Goal: Task Accomplishment & Management: Use online tool/utility

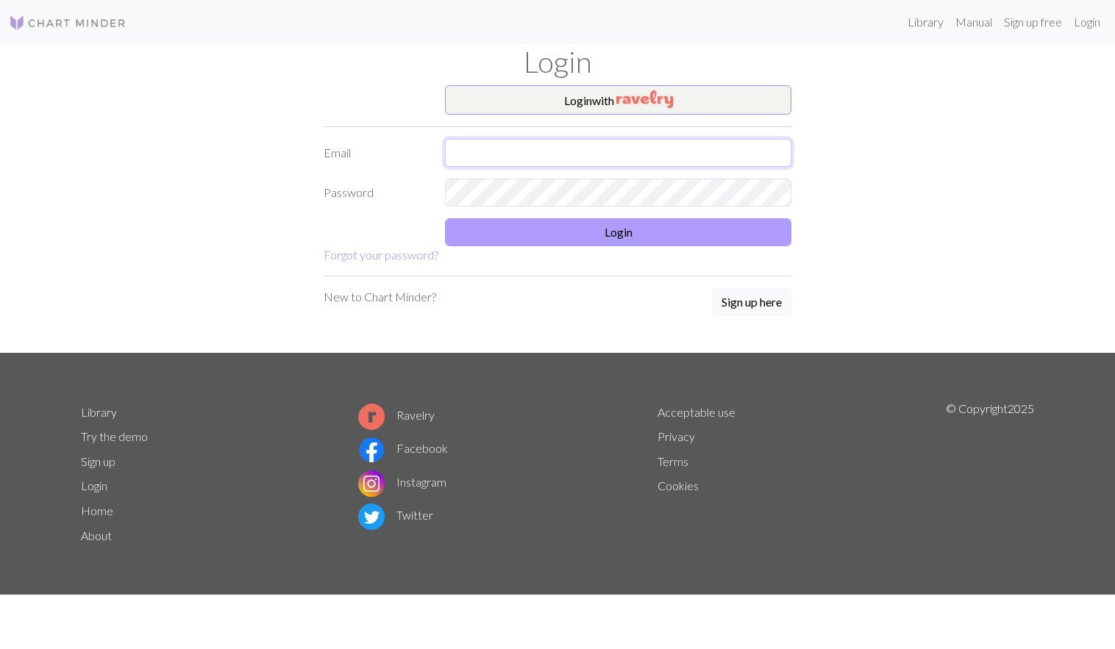
type input "[EMAIL_ADDRESS][DOMAIN_NAME]"
click at [531, 235] on button "Login" at bounding box center [618, 232] width 346 height 28
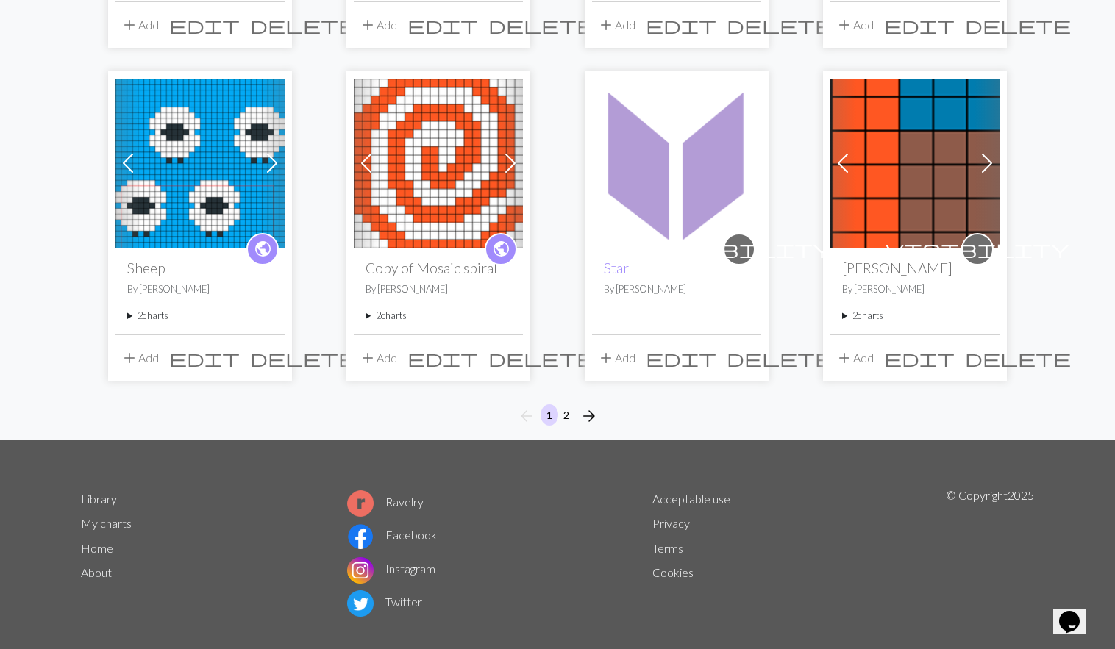
scroll to position [1137, 0]
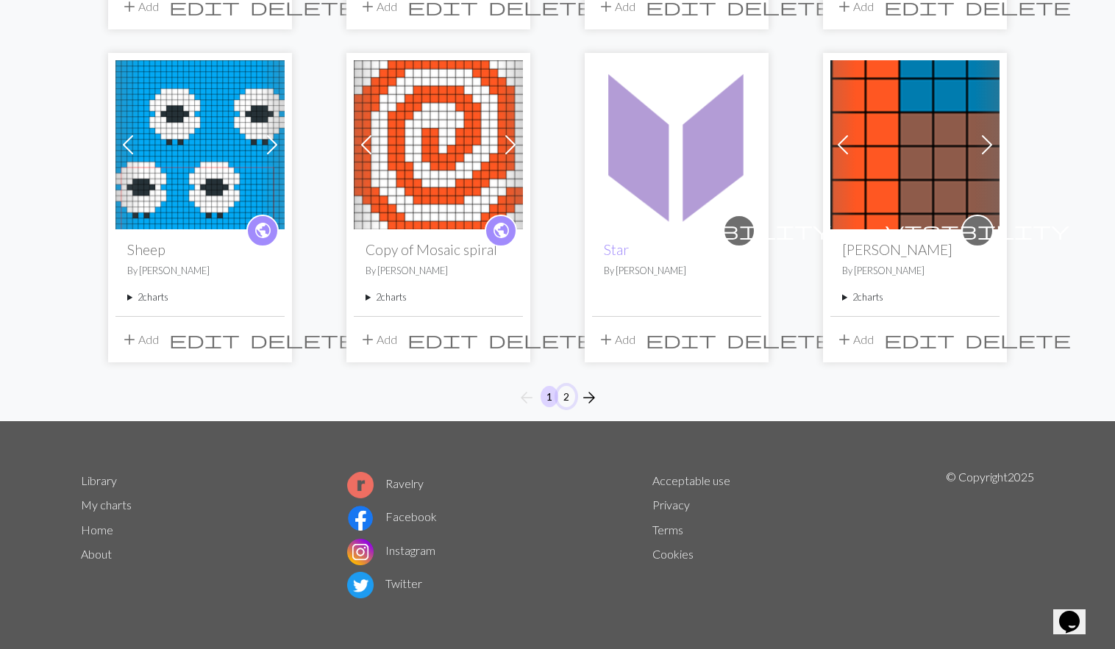
click at [566, 397] on button "2" at bounding box center [566, 396] width 18 height 21
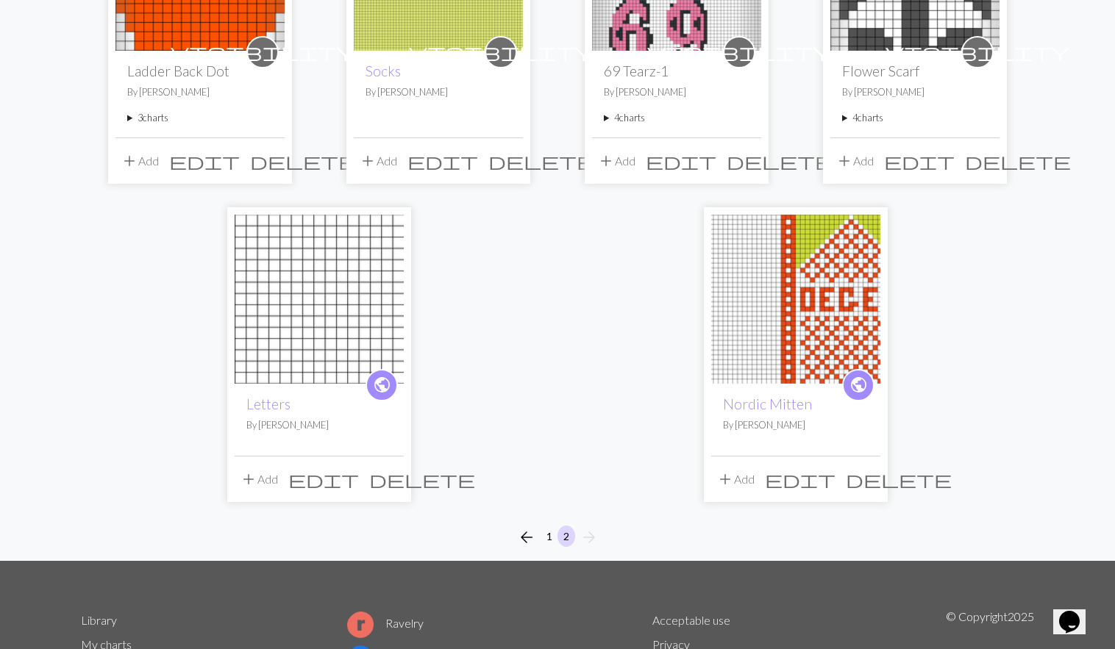
scroll to position [331, 0]
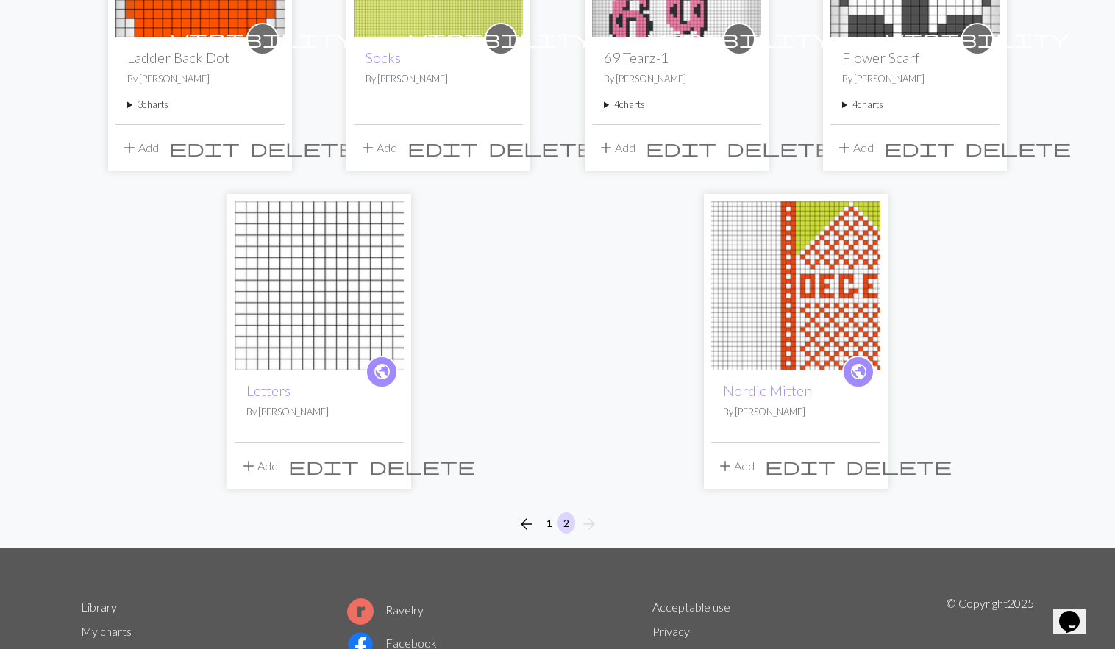
click at [776, 335] on img at bounding box center [795, 286] width 169 height 169
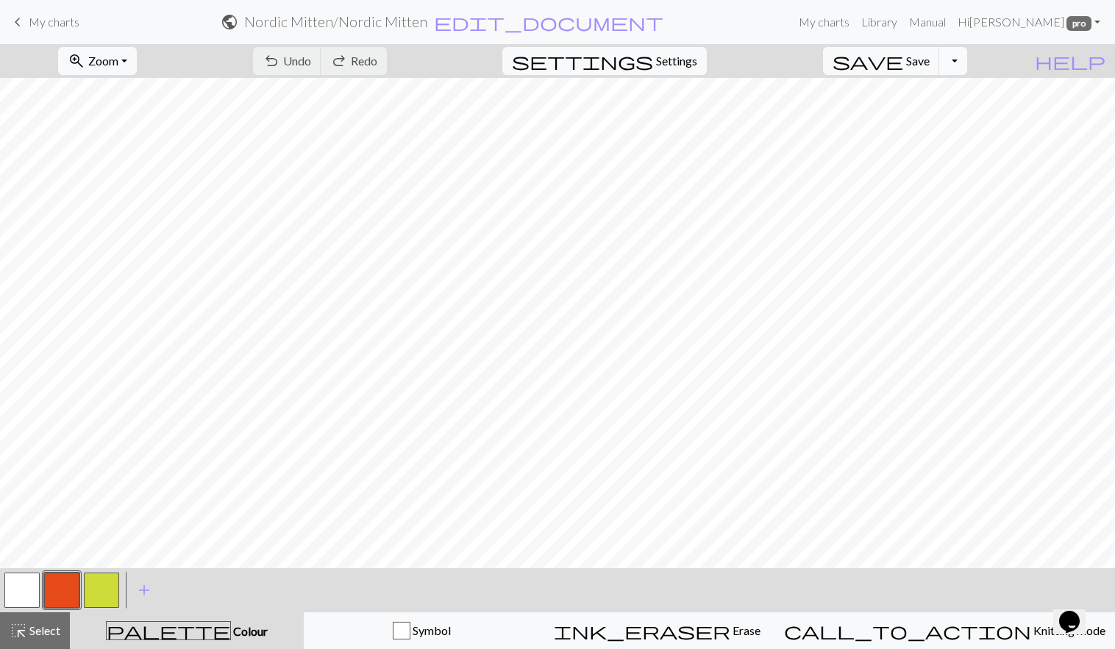
click at [967, 54] on button "Toggle Dropdown" at bounding box center [953, 61] width 28 height 28
click at [940, 97] on button "file_copy Save a copy" at bounding box center [845, 94] width 243 height 24
click at [452, 24] on h2 "Nordic Mitten / Copy of Nordic Mitten" at bounding box center [335, 21] width 234 height 17
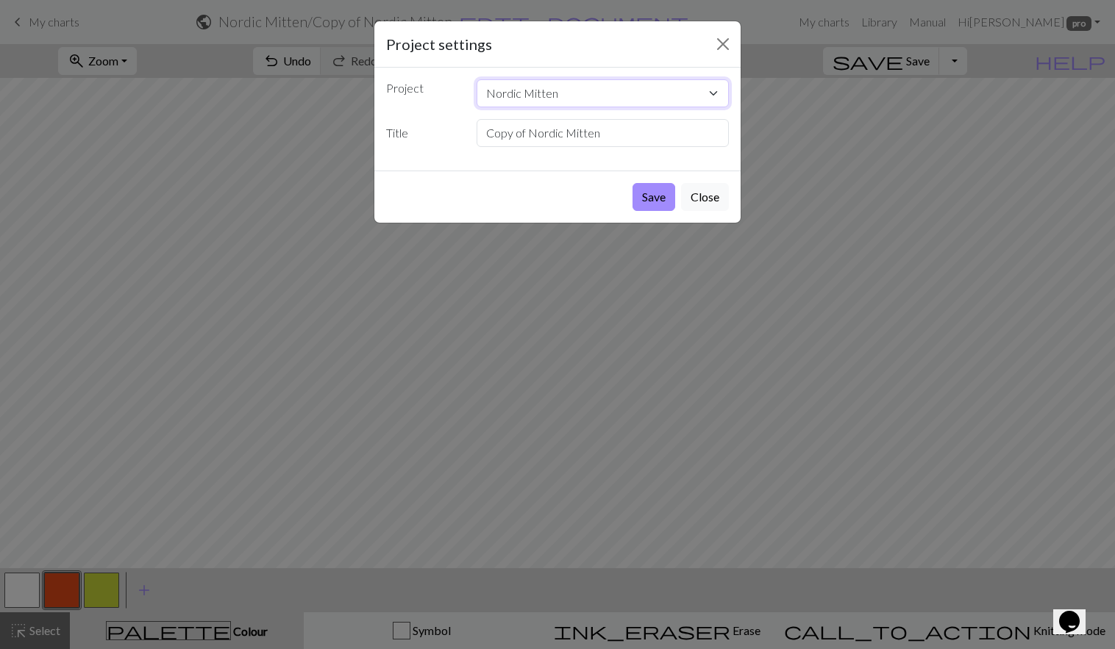
click at [625, 93] on select "Nordic Mitten test1 test FoxValley :) FLOWER CARDIGAN TULIP Slip Stitch Fair Is…" at bounding box center [603, 93] width 253 height 28
click at [477, 79] on select "Nordic Mitten test1 test FoxValley :) FLOWER CARDIGAN TULIP Slip Stitch Fair Is…" at bounding box center [603, 93] width 253 height 28
click at [596, 142] on input "Copy of Nordic Mitten" at bounding box center [603, 133] width 253 height 28
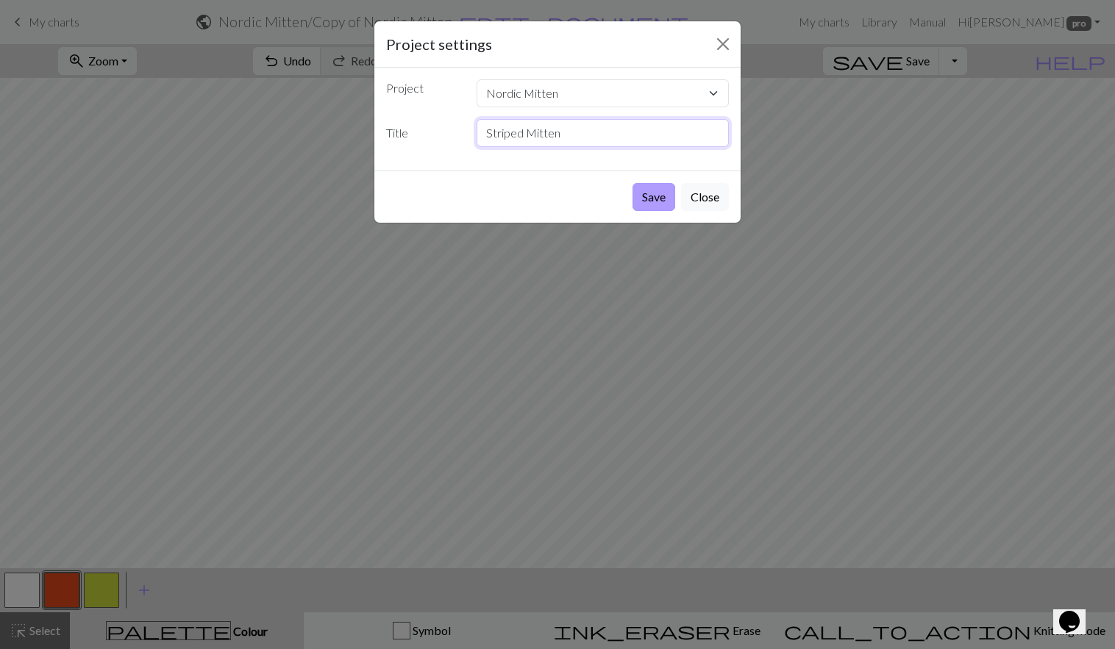
type input "Striped Mitten"
click at [655, 198] on button "Save" at bounding box center [653, 197] width 43 height 28
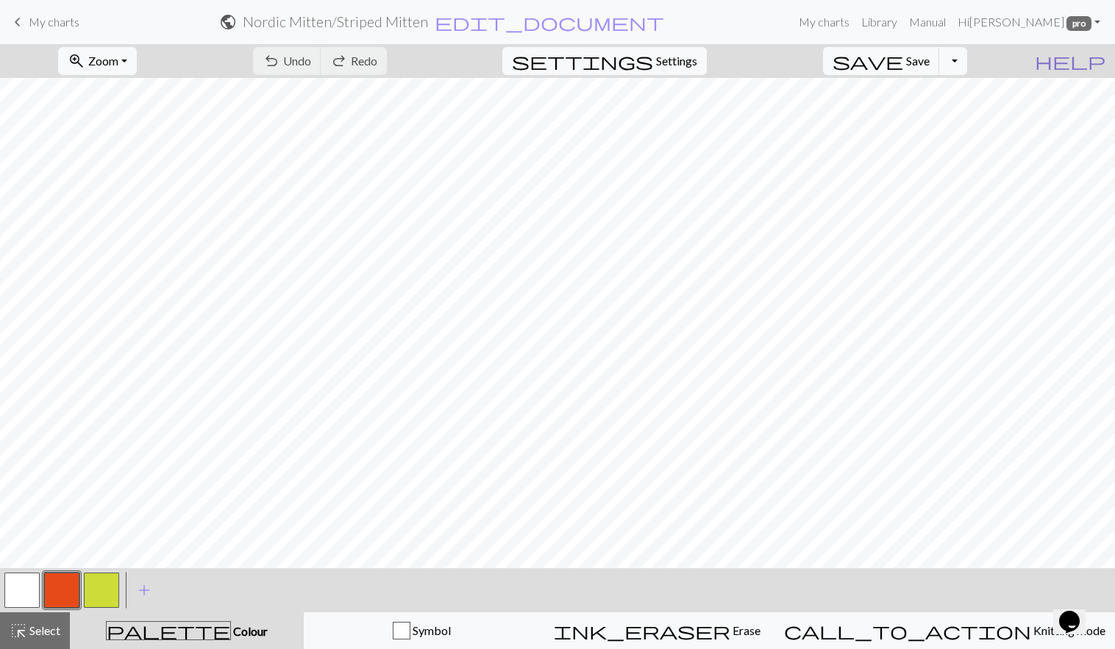
click at [1100, 63] on span "help" at bounding box center [1070, 61] width 71 height 21
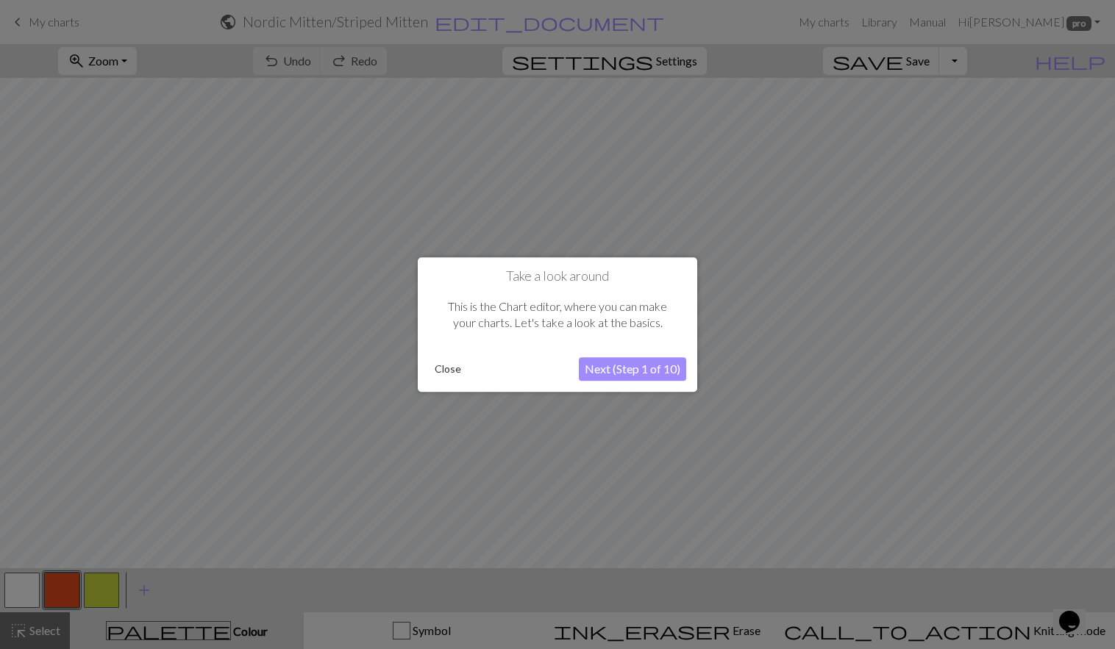
click at [445, 373] on button "Close" at bounding box center [448, 369] width 38 height 22
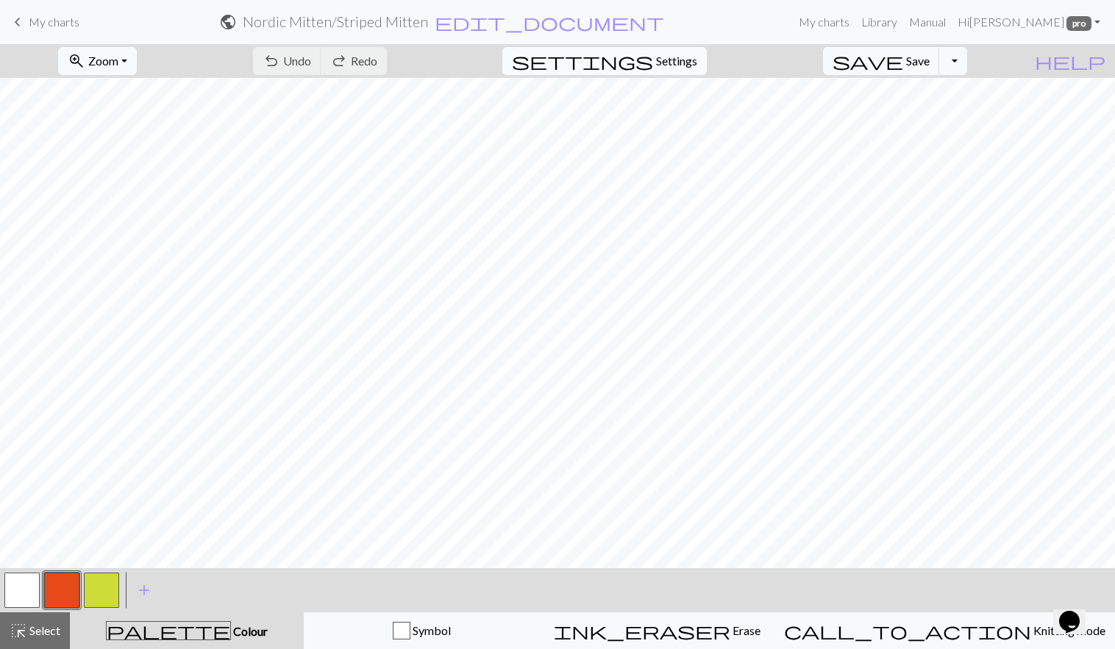
click at [686, 54] on span "Settings" at bounding box center [676, 61] width 41 height 18
select select "aran"
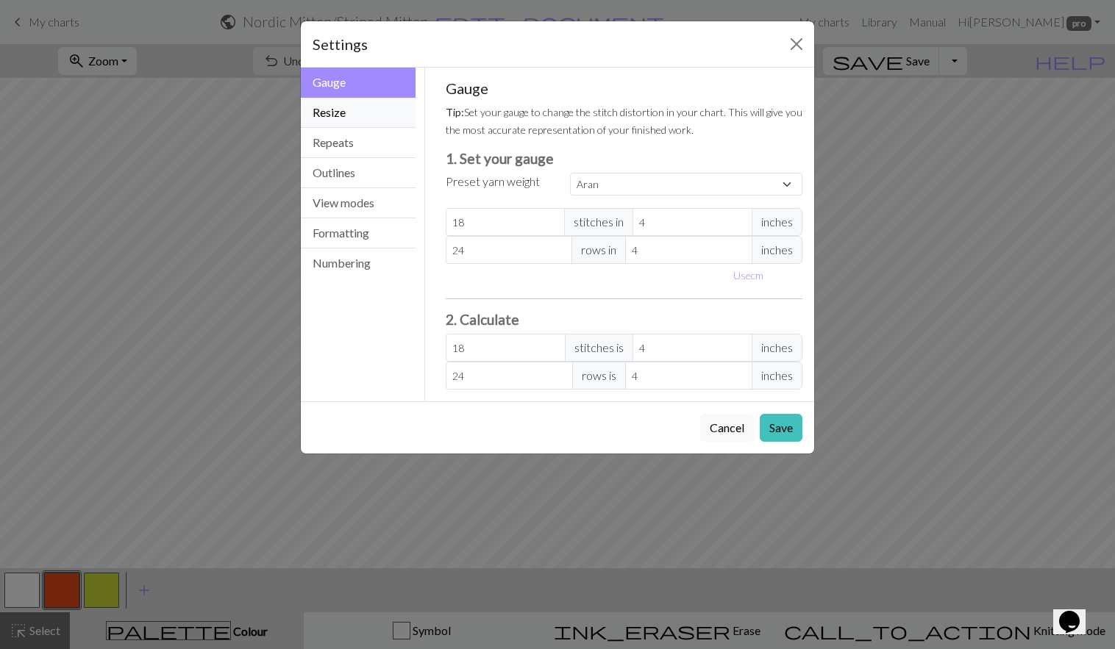
click at [378, 118] on button "Resize" at bounding box center [358, 113] width 115 height 30
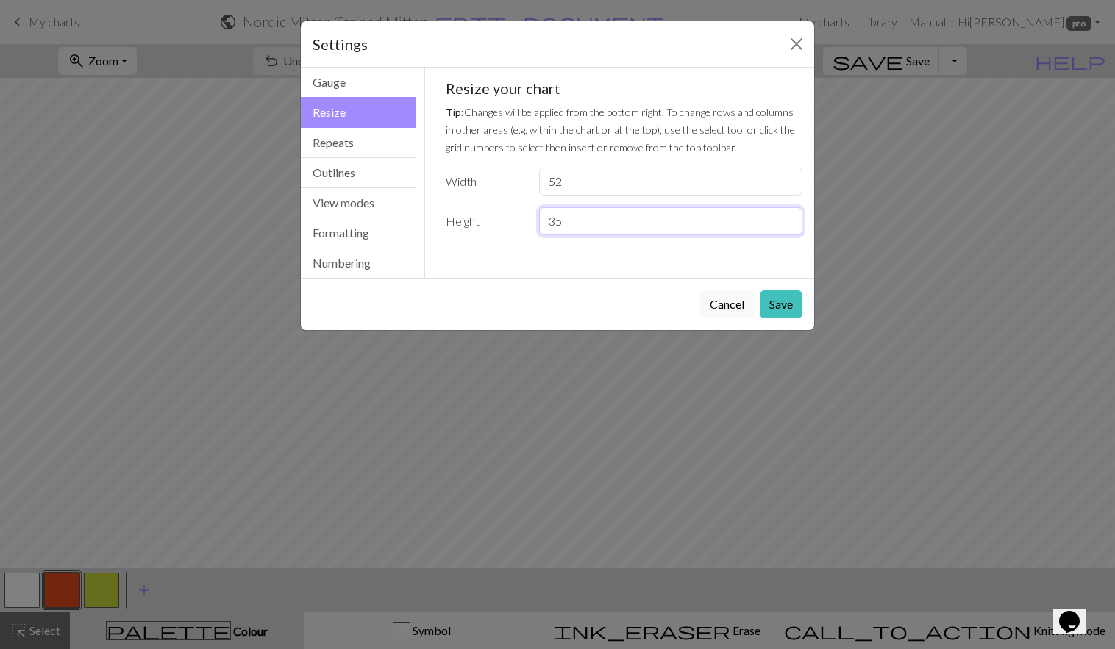
click at [579, 220] on input "35" at bounding box center [670, 221] width 263 height 28
type input "53"
click at [785, 304] on button "Save" at bounding box center [781, 304] width 43 height 28
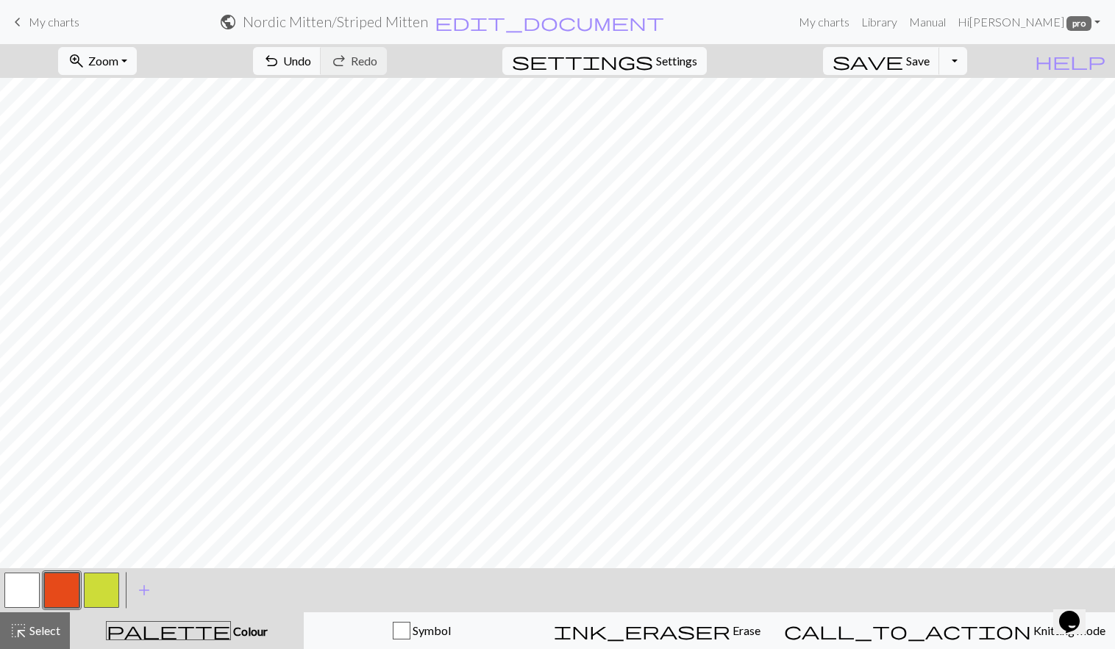
scroll to position [23, 0]
click at [66, 593] on button "button" at bounding box center [61, 590] width 35 height 35
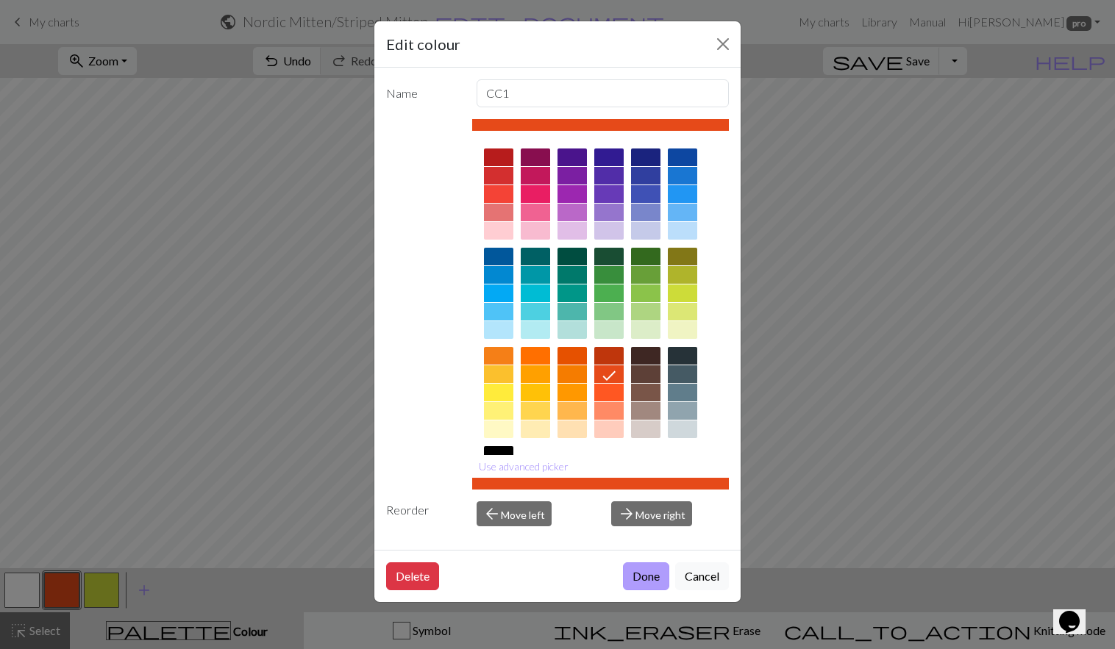
click at [645, 574] on button "Done" at bounding box center [646, 577] width 46 height 28
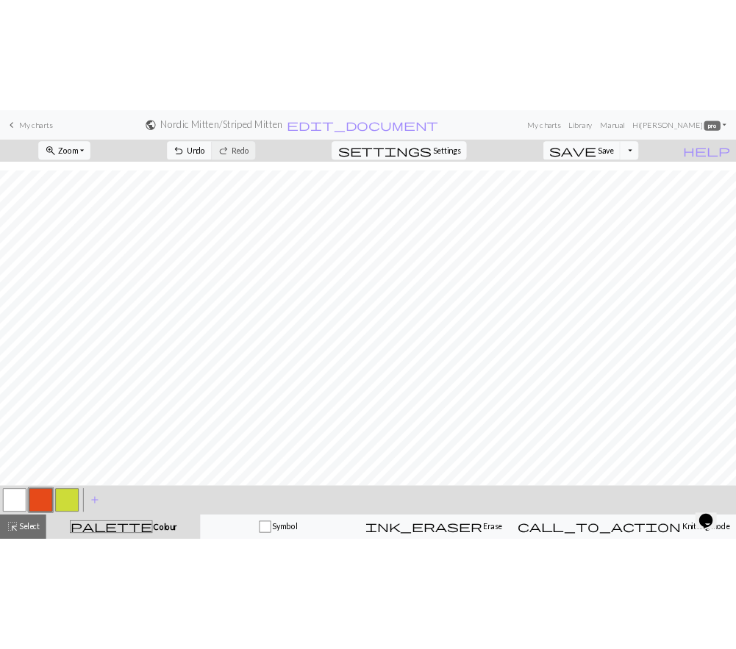
scroll to position [88, 0]
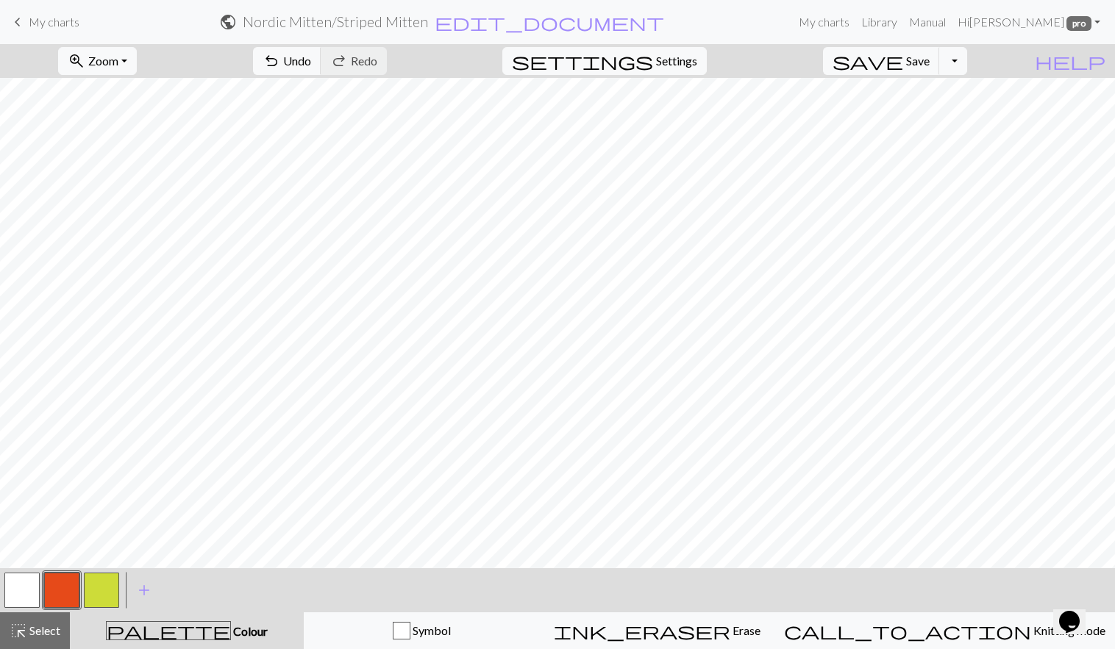
click at [30, 578] on button "button" at bounding box center [21, 590] width 35 height 35
click at [61, 586] on button "button" at bounding box center [61, 590] width 35 height 35
click at [10, 582] on button "button" at bounding box center [21, 590] width 35 height 35
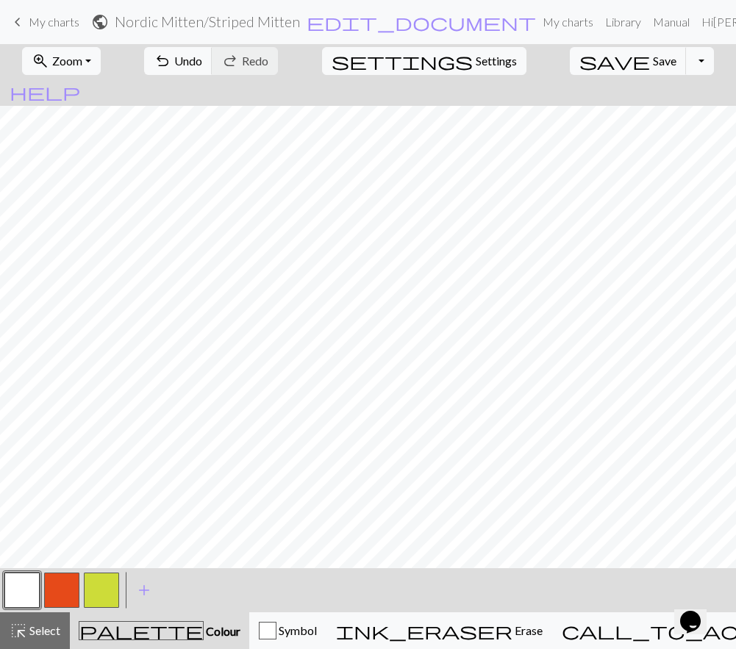
click at [65, 582] on button "button" at bounding box center [61, 590] width 35 height 35
click at [22, 591] on button "button" at bounding box center [21, 590] width 35 height 35
click at [54, 592] on button "button" at bounding box center [61, 590] width 35 height 35
click at [24, 583] on button "button" at bounding box center [21, 590] width 35 height 35
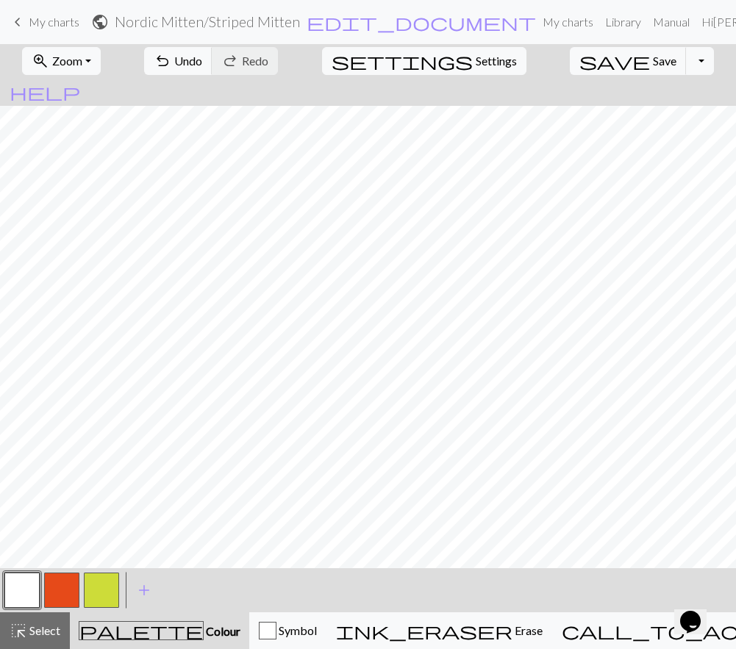
click at [54, 585] on button "button" at bounding box center [61, 590] width 35 height 35
click at [107, 577] on button "button" at bounding box center [101, 590] width 35 height 35
click at [56, 580] on button "button" at bounding box center [61, 590] width 35 height 35
click at [18, 591] on button "button" at bounding box center [21, 590] width 35 height 35
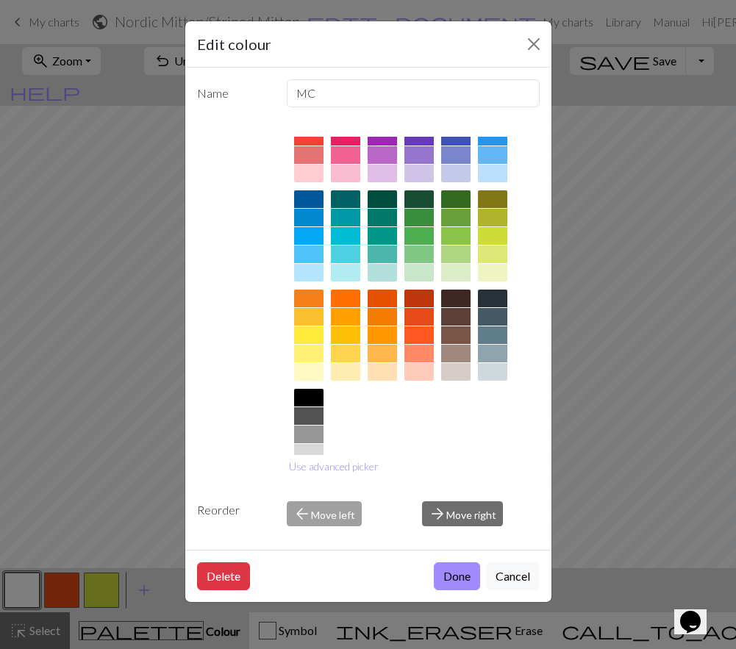
scroll to position [0, 0]
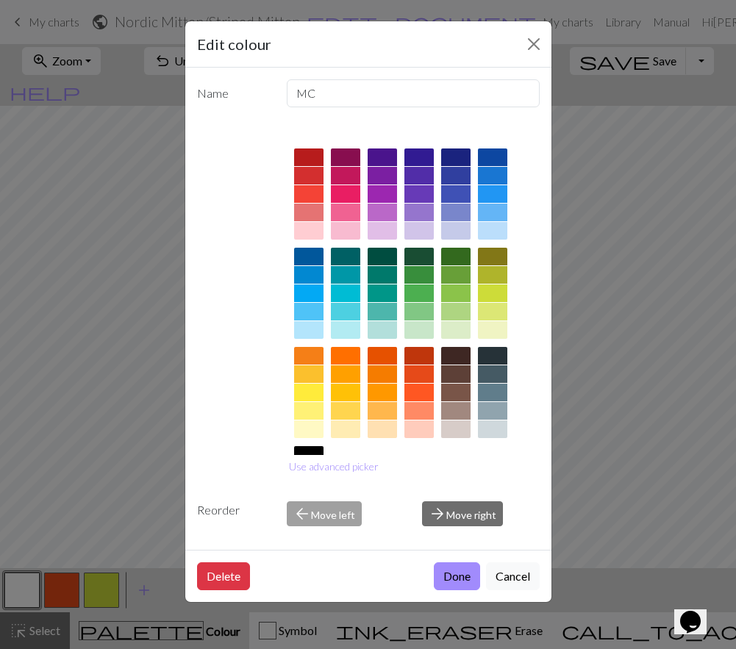
click at [313, 421] on div at bounding box center [308, 430] width 29 height 18
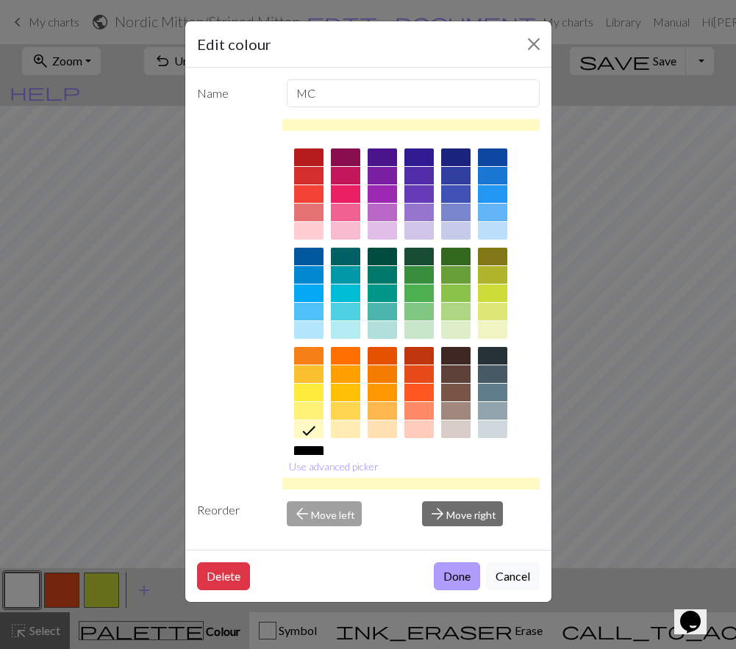
click at [461, 577] on button "Done" at bounding box center [457, 577] width 46 height 28
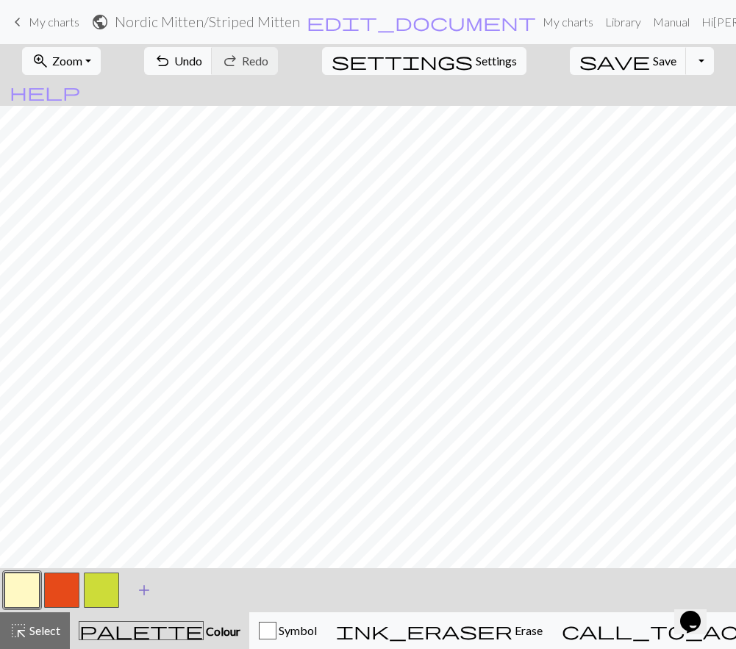
click at [145, 591] on span "add" at bounding box center [144, 590] width 18 height 21
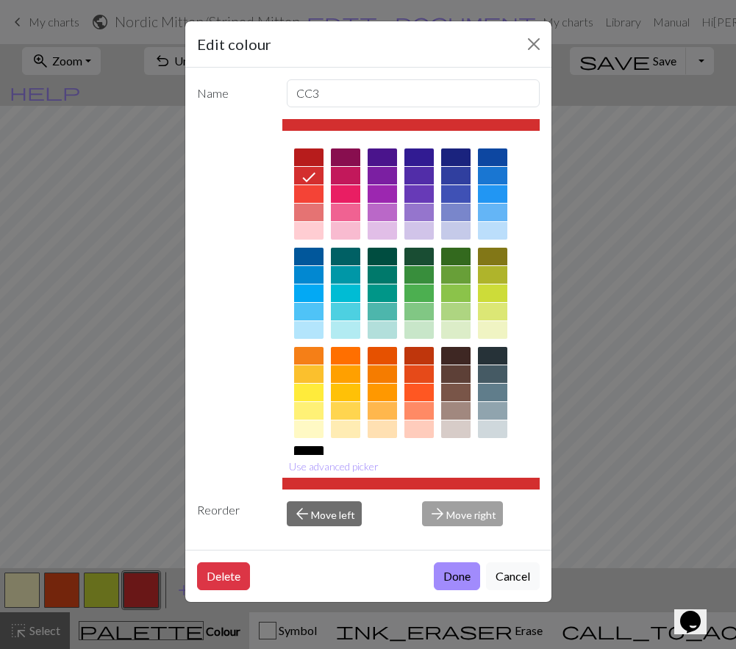
scroll to position [99, 0]
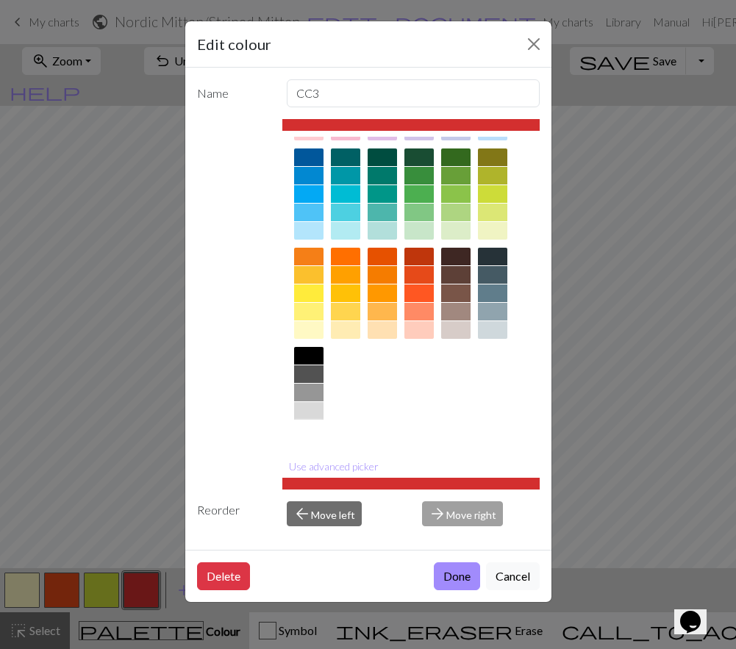
click at [307, 425] on div at bounding box center [308, 430] width 29 height 18
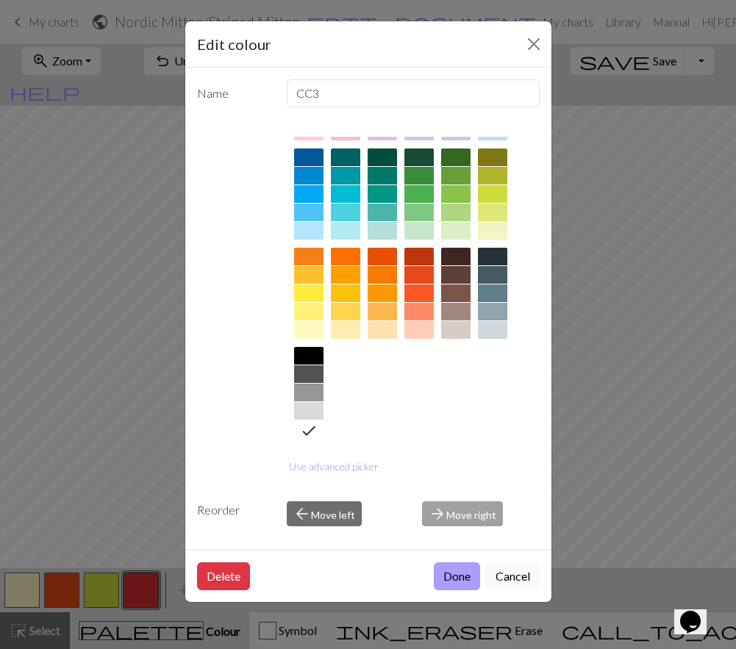
click at [465, 572] on button "Done" at bounding box center [457, 577] width 46 height 28
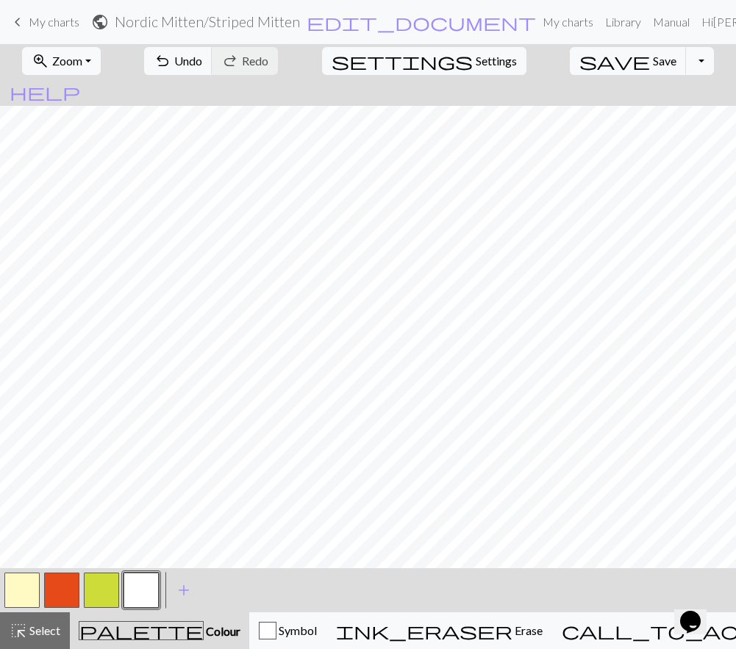
click at [64, 591] on button "button" at bounding box center [61, 590] width 35 height 35
click at [136, 580] on button "button" at bounding box center [141, 590] width 35 height 35
click at [107, 591] on button "button" at bounding box center [101, 590] width 35 height 35
click at [63, 587] on button "button" at bounding box center [61, 590] width 35 height 35
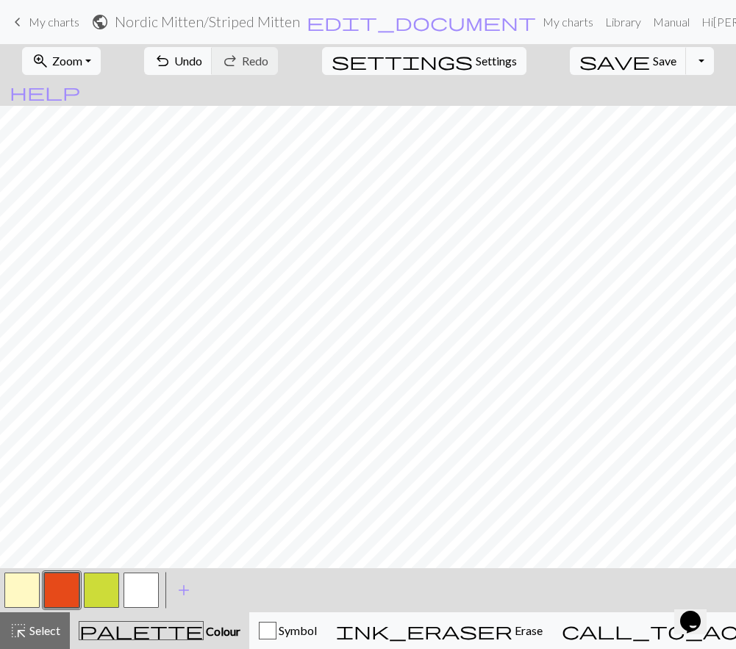
scroll to position [137, 0]
click at [137, 591] on button "button" at bounding box center [141, 590] width 35 height 35
click at [134, 582] on button "button" at bounding box center [141, 590] width 35 height 35
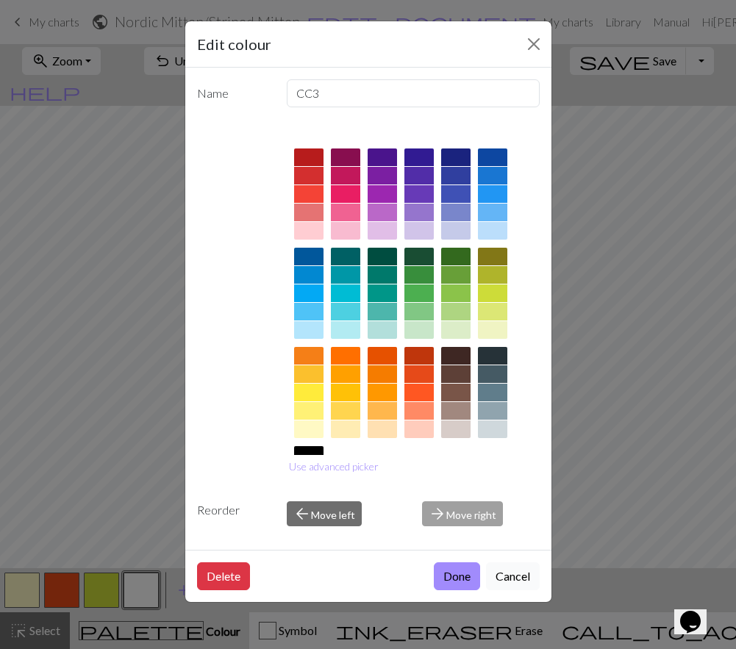
click at [511, 575] on button "Cancel" at bounding box center [513, 577] width 54 height 28
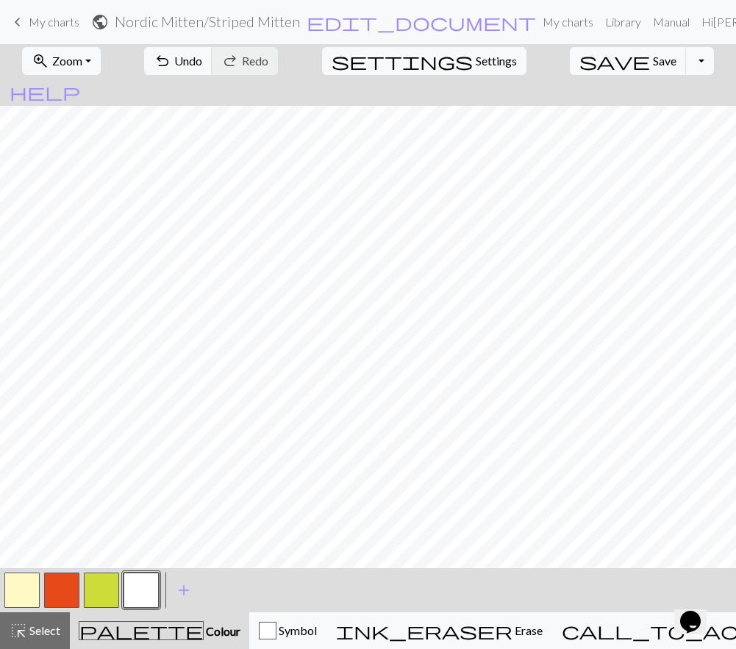
click at [104, 593] on button "button" at bounding box center [101, 590] width 35 height 35
click at [186, 590] on span "add" at bounding box center [184, 590] width 18 height 21
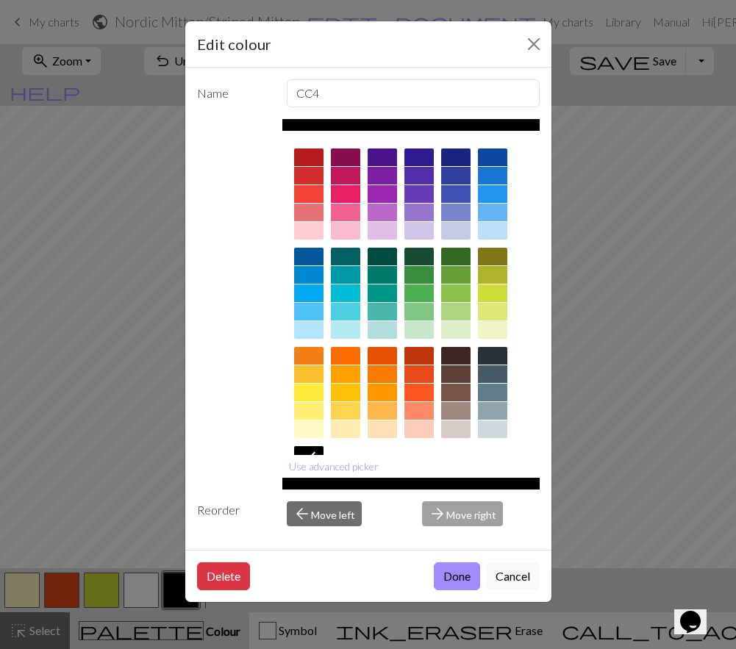
click at [312, 276] on div at bounding box center [308, 275] width 29 height 18
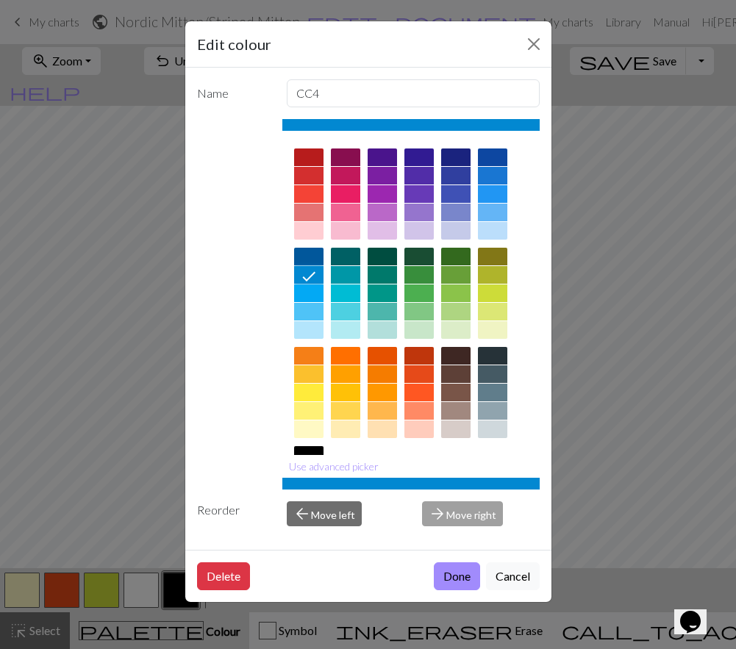
click at [494, 195] on div at bounding box center [492, 194] width 29 height 18
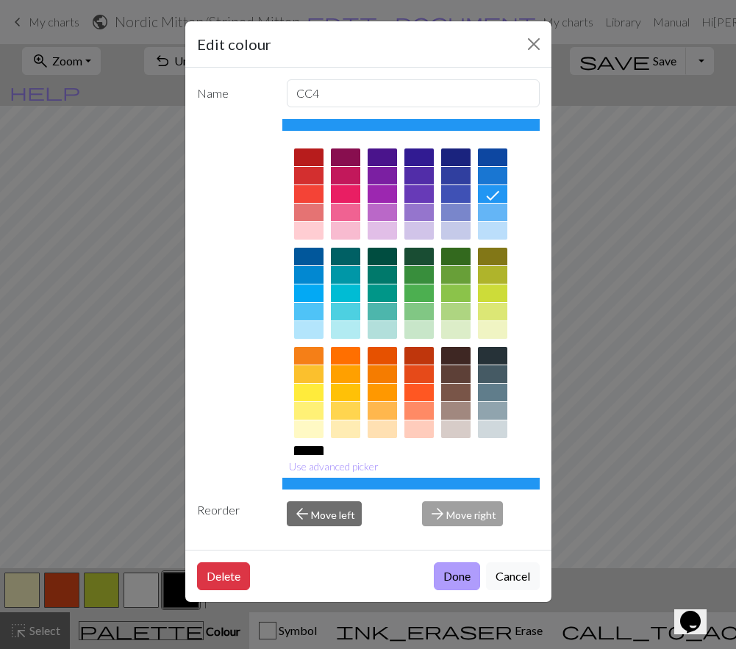
click at [448, 566] on button "Done" at bounding box center [457, 577] width 46 height 28
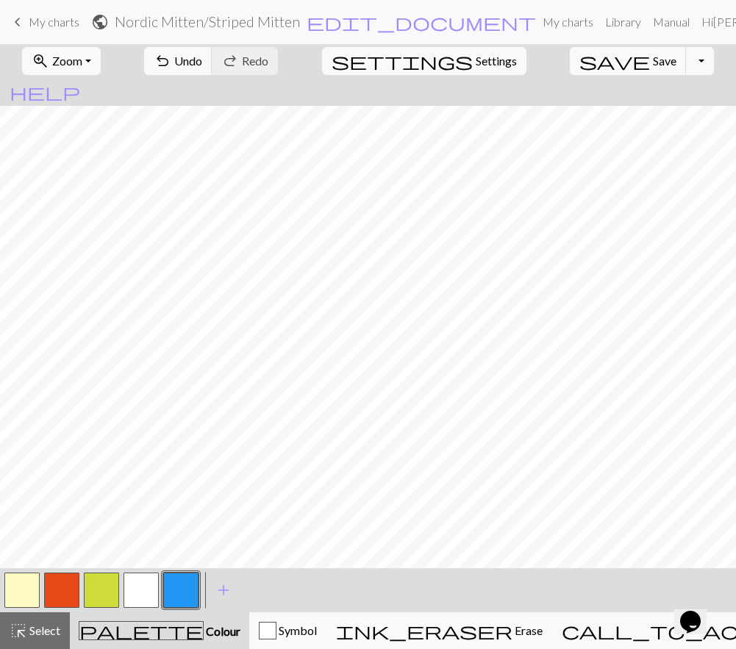
scroll to position [0, 0]
click at [64, 579] on button "button" at bounding box center [61, 590] width 35 height 35
click at [177, 585] on button "button" at bounding box center [180, 590] width 35 height 35
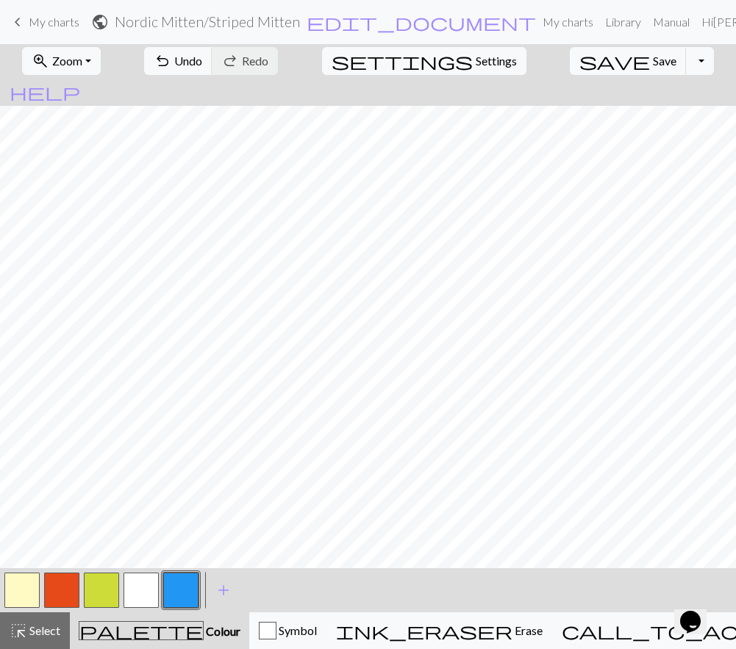
click at [146, 584] on button "button" at bounding box center [141, 590] width 35 height 35
click at [66, 585] on button "button" at bounding box center [61, 590] width 35 height 35
click at [174, 594] on button "button" at bounding box center [180, 590] width 35 height 35
click at [68, 585] on button "button" at bounding box center [61, 590] width 35 height 35
click at [23, 621] on span "highlight_alt" at bounding box center [19, 631] width 18 height 21
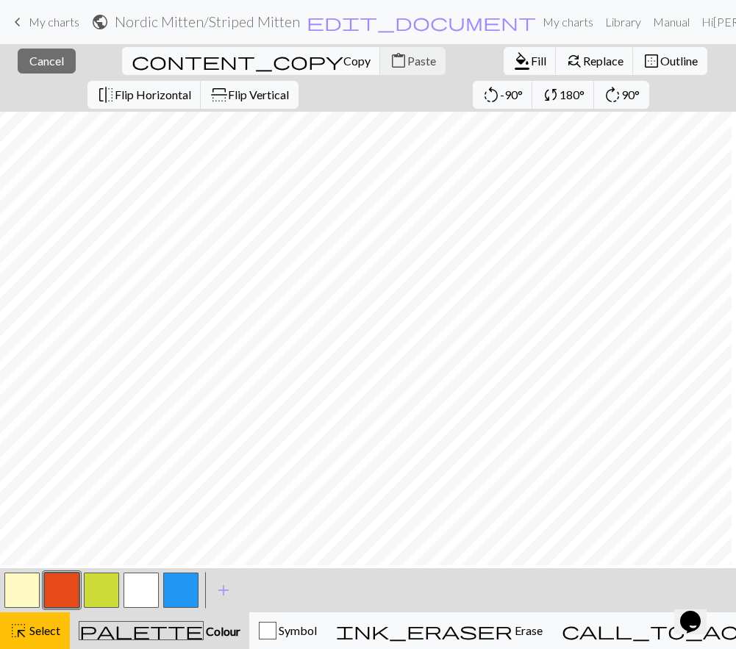
scroll to position [168, 69]
click at [513, 57] on span "format_color_fill" at bounding box center [522, 61] width 18 height 21
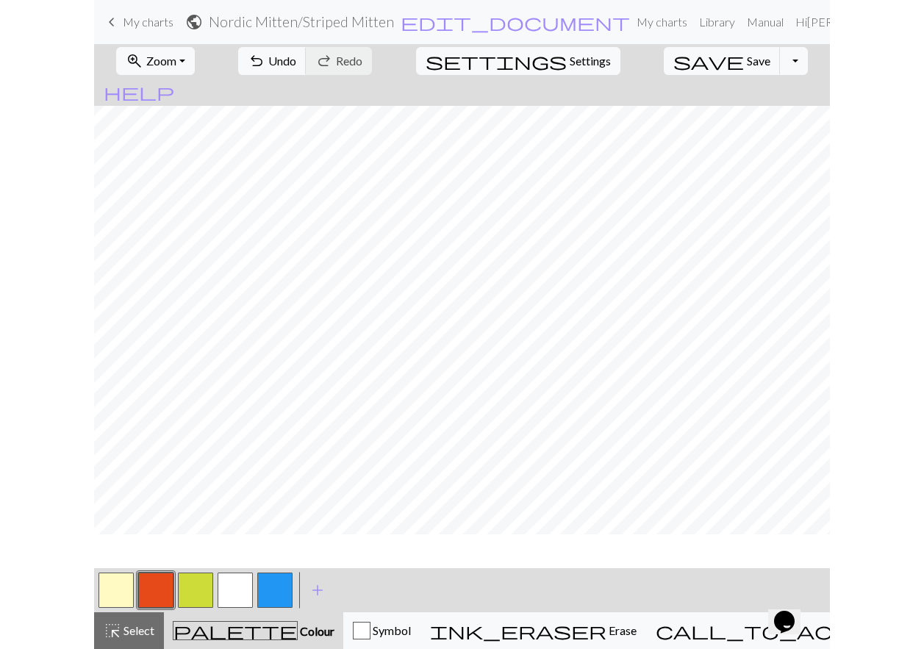
scroll to position [137, 69]
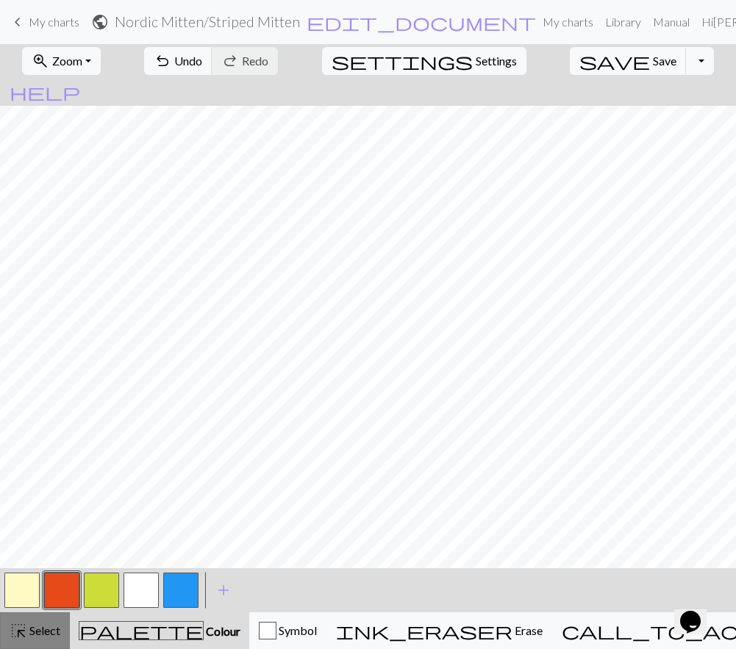
click at [5, 632] on button "highlight_alt Select Select" at bounding box center [35, 631] width 70 height 37
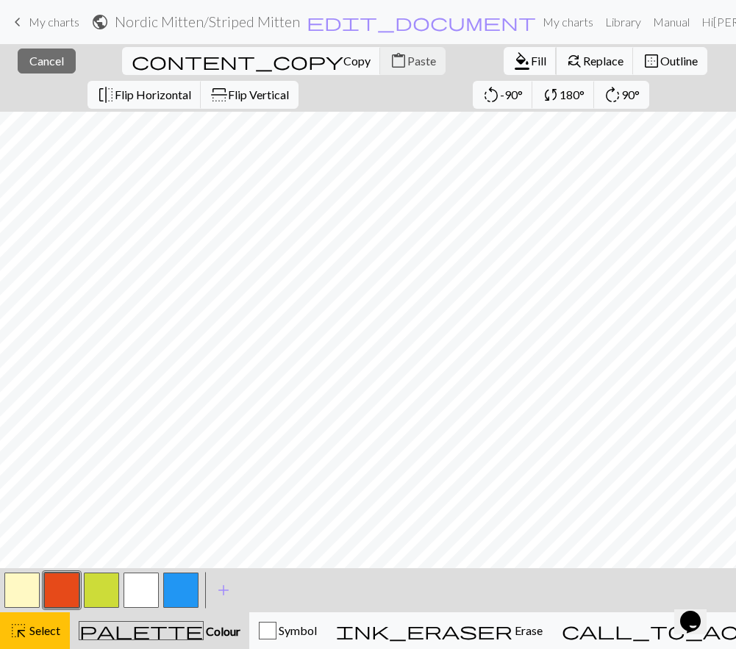
click at [531, 63] on span "Fill" at bounding box center [538, 61] width 15 height 14
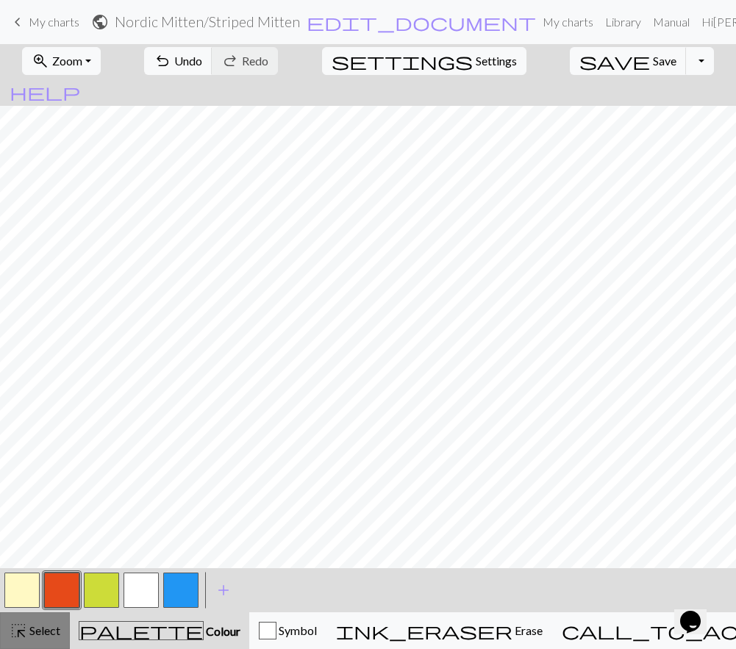
click at [32, 618] on button "highlight_alt Select Select" at bounding box center [35, 631] width 70 height 37
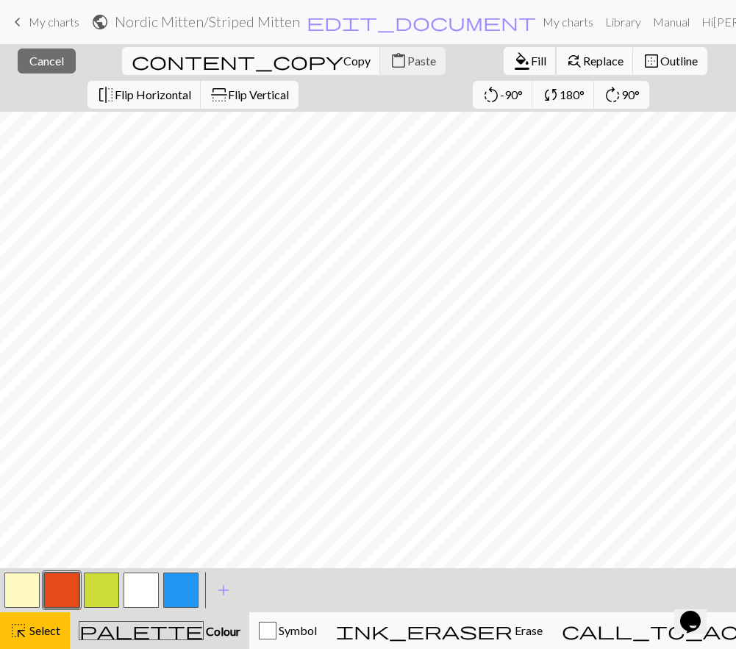
click at [513, 55] on span "format_color_fill" at bounding box center [522, 61] width 18 height 21
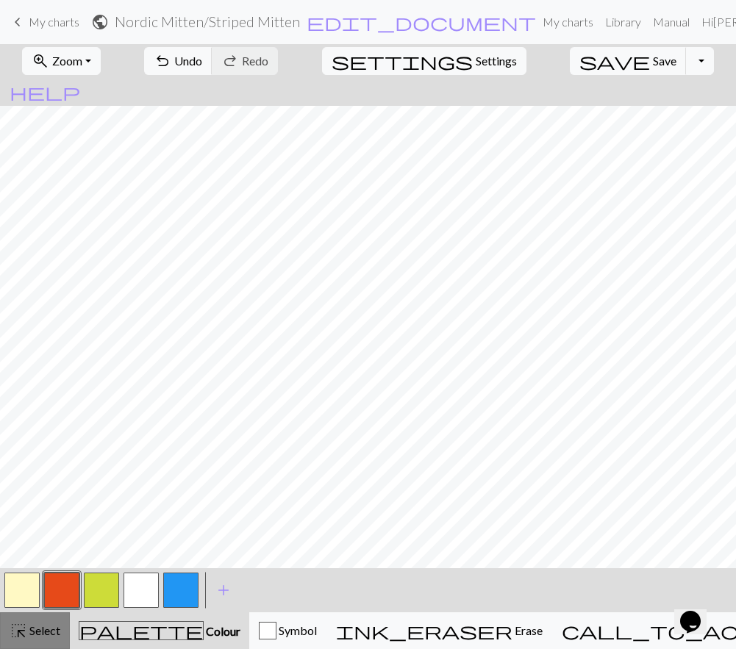
click at [43, 632] on span "Select" at bounding box center [43, 631] width 33 height 14
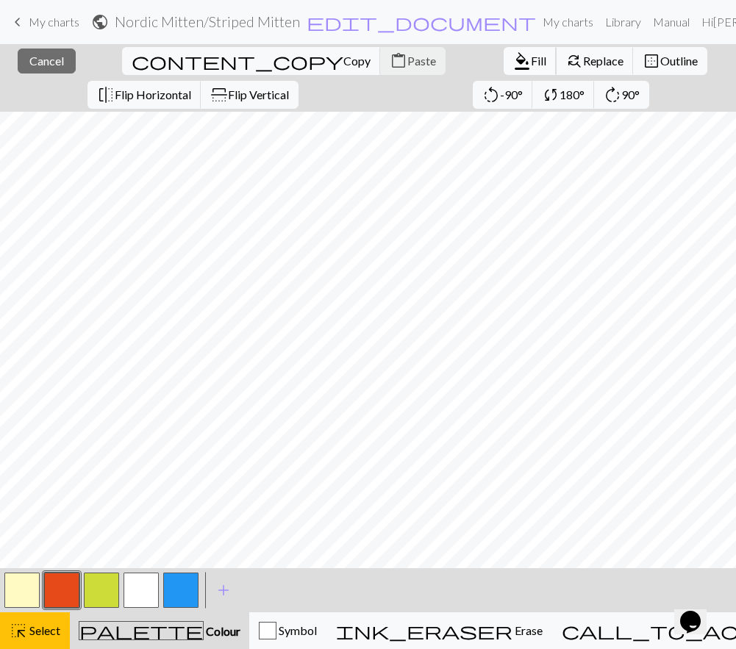
click at [513, 62] on span "format_color_fill" at bounding box center [522, 61] width 18 height 21
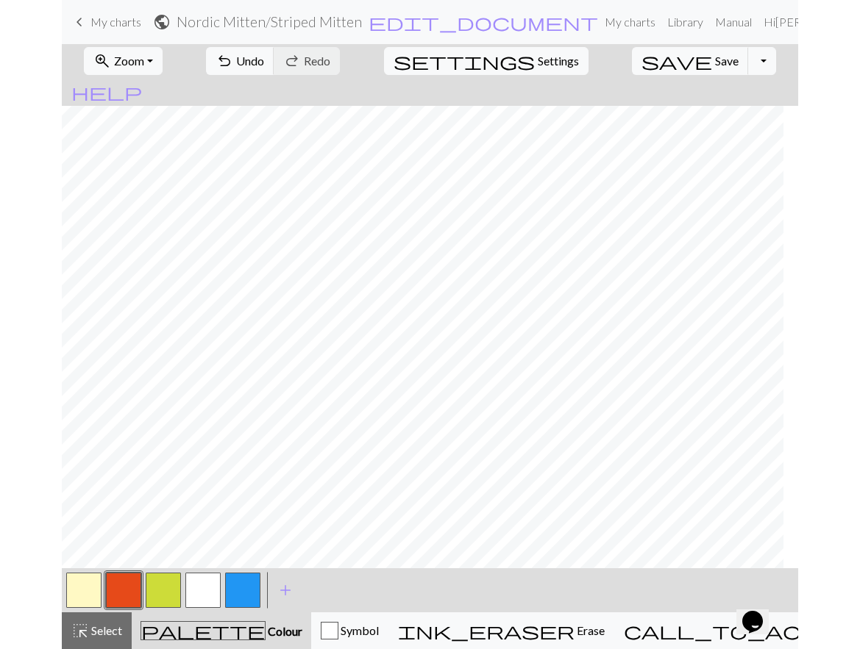
scroll to position [137, 0]
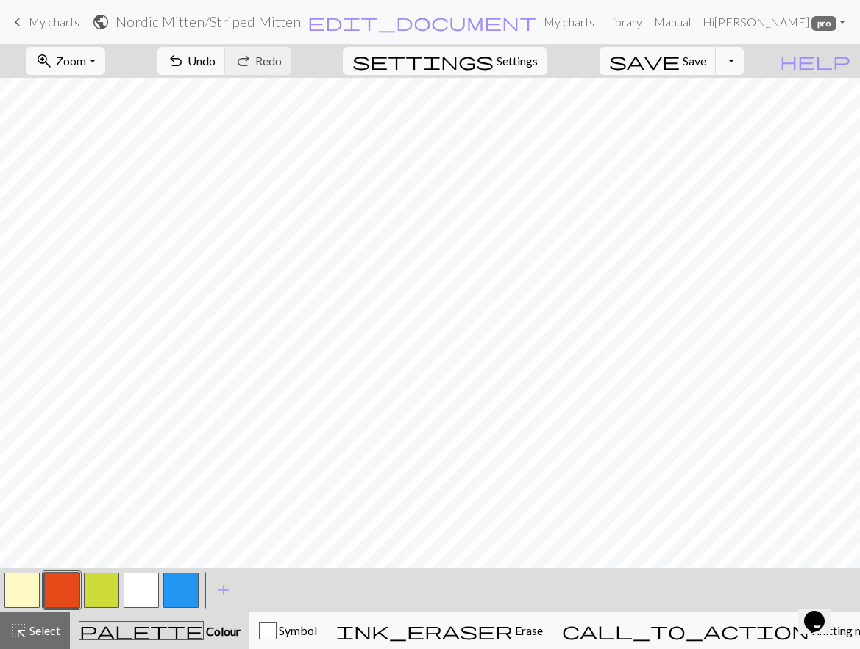
click at [143, 582] on button "button" at bounding box center [141, 590] width 35 height 35
click at [32, 629] on span "Select" at bounding box center [43, 631] width 33 height 14
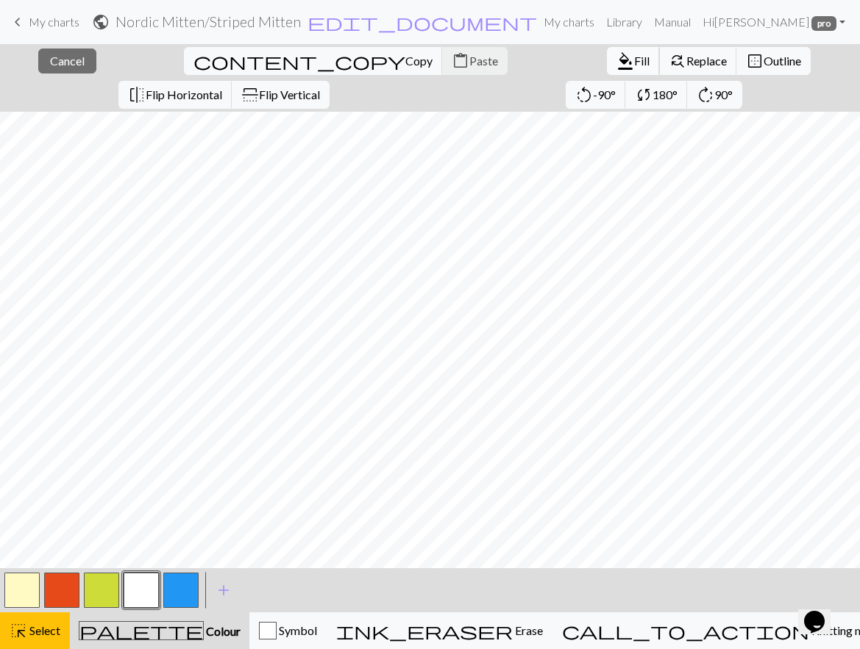
click at [634, 55] on span "Fill" at bounding box center [641, 61] width 15 height 14
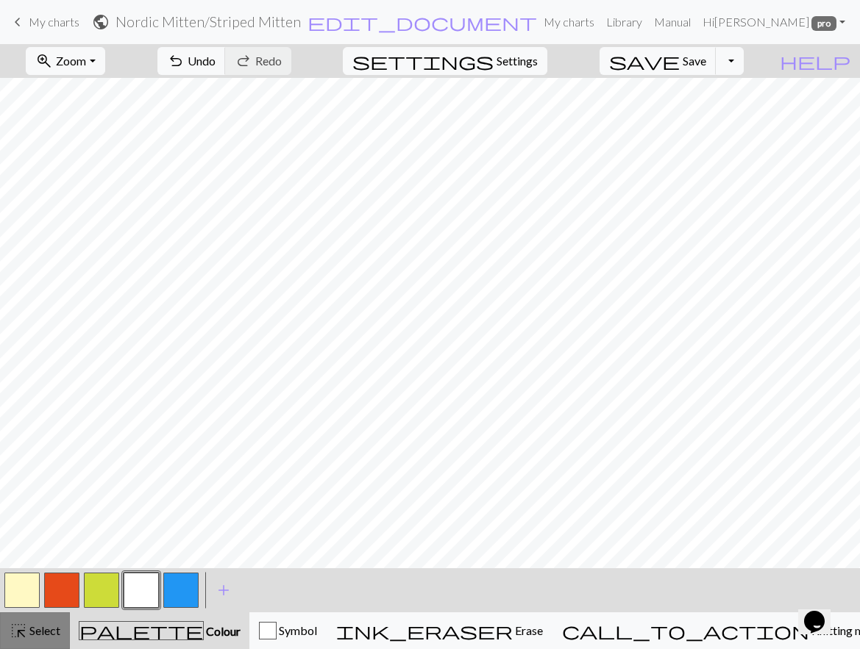
click at [16, 628] on span "highlight_alt" at bounding box center [19, 631] width 18 height 21
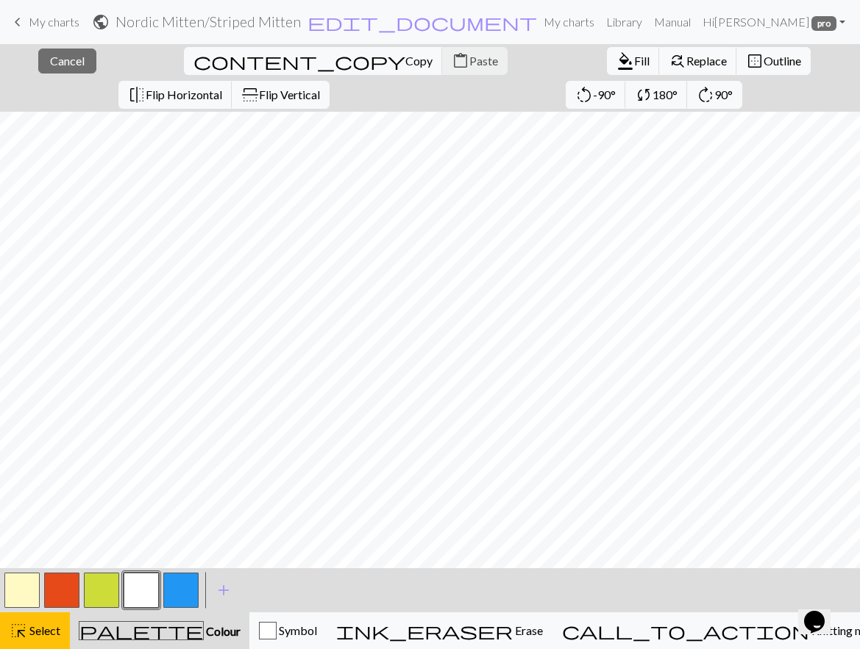
click at [53, 599] on button "button" at bounding box center [61, 590] width 35 height 35
click at [634, 56] on span "Fill" at bounding box center [641, 61] width 15 height 14
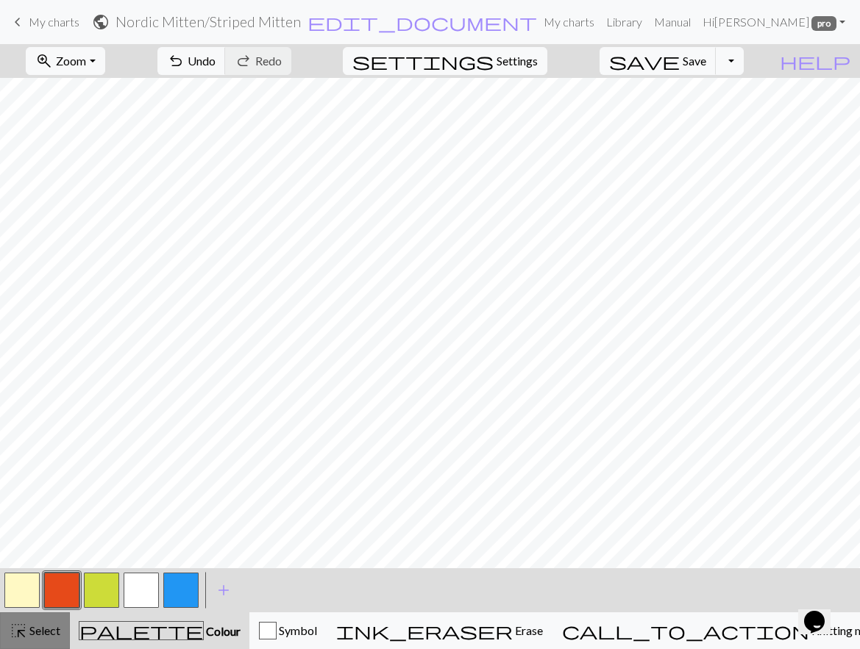
click at [23, 625] on span "highlight_alt" at bounding box center [19, 631] width 18 height 21
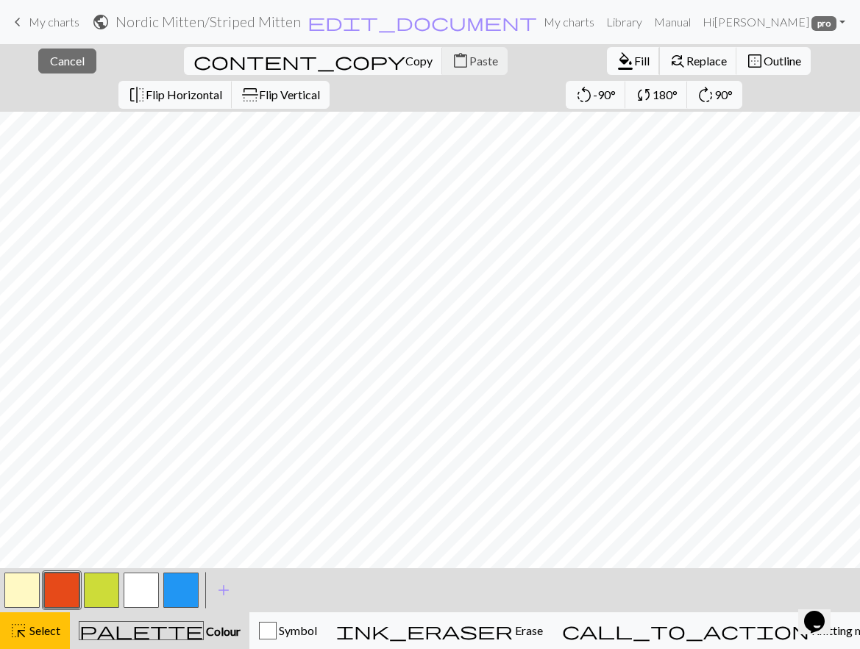
click at [616, 61] on span "format_color_fill" at bounding box center [625, 61] width 18 height 21
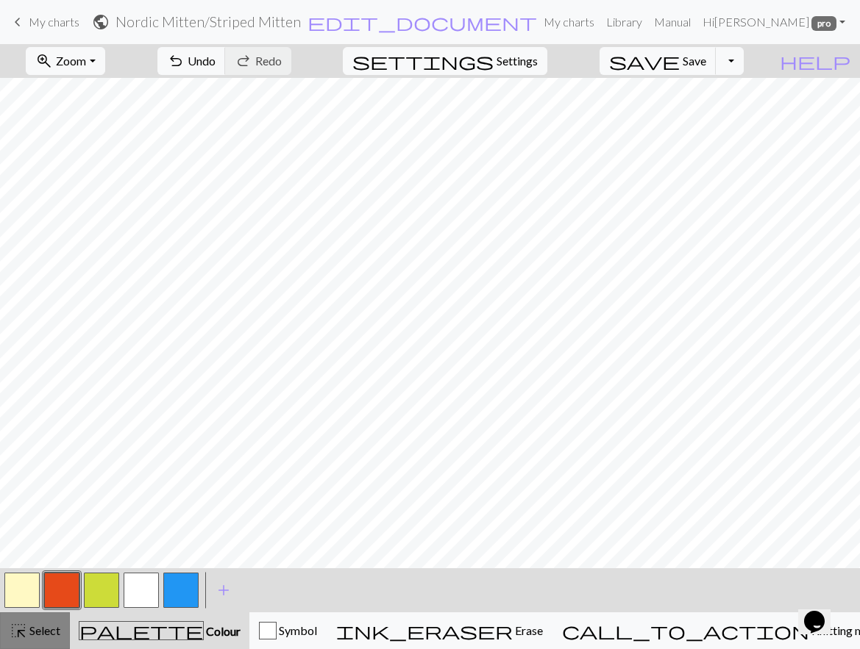
click at [40, 632] on span "Select" at bounding box center [43, 631] width 33 height 14
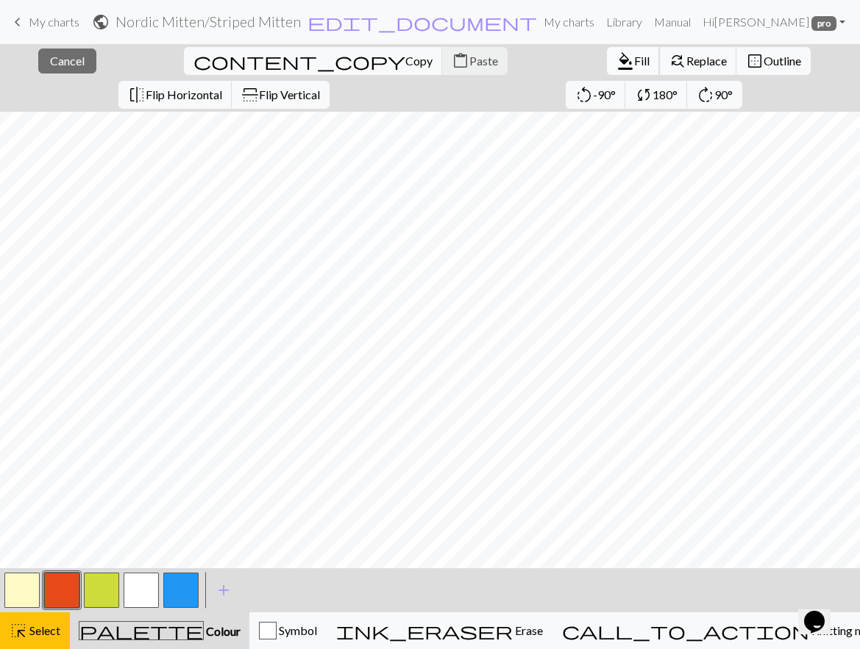
click at [634, 58] on span "Fill" at bounding box center [641, 61] width 15 height 14
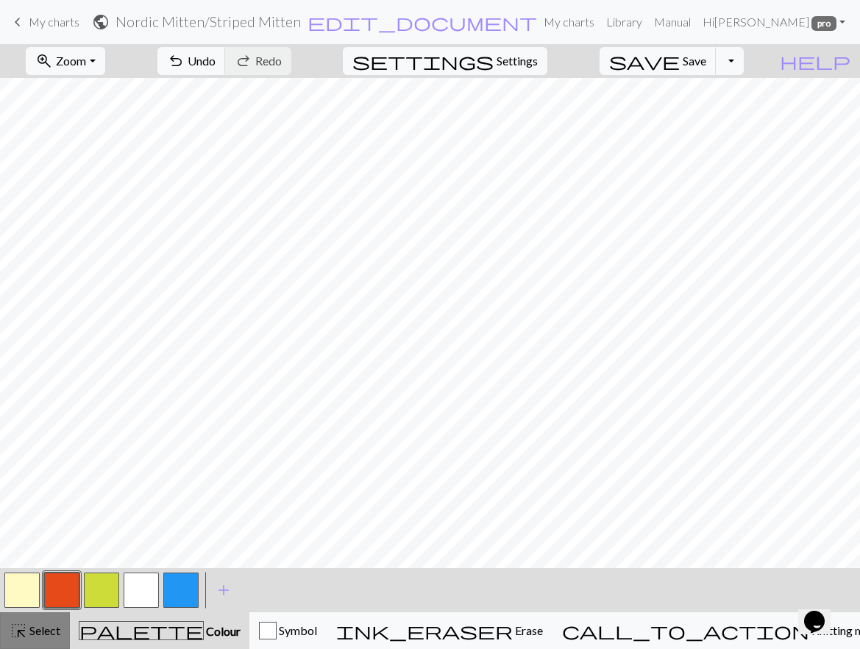
click at [27, 620] on button "highlight_alt Select Select" at bounding box center [35, 631] width 70 height 37
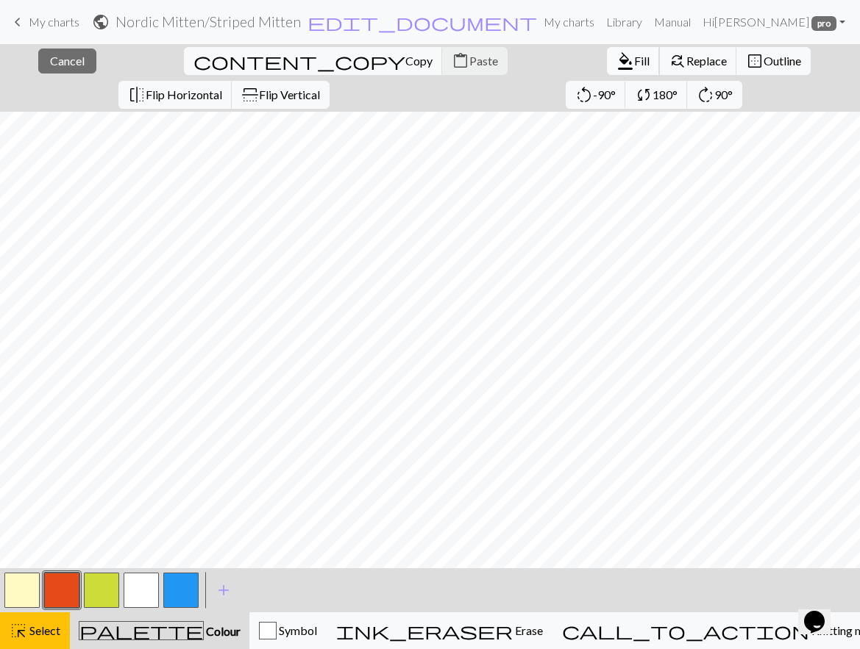
click at [616, 62] on span "format_color_fill" at bounding box center [625, 61] width 18 height 21
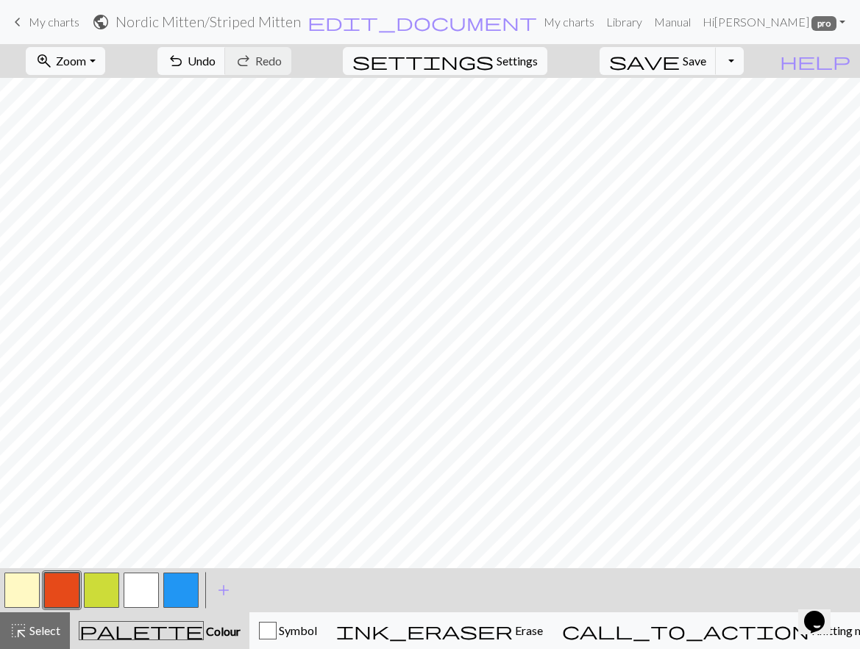
click at [141, 587] on button "button" at bounding box center [141, 590] width 35 height 35
click at [38, 626] on span "Select" at bounding box center [43, 631] width 33 height 14
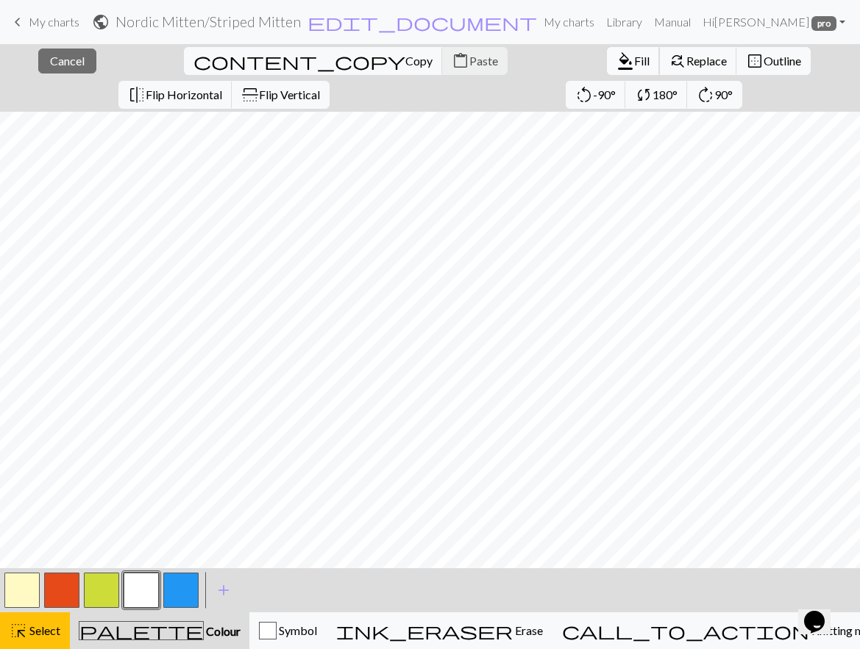
click at [634, 56] on span "Fill" at bounding box center [641, 61] width 15 height 14
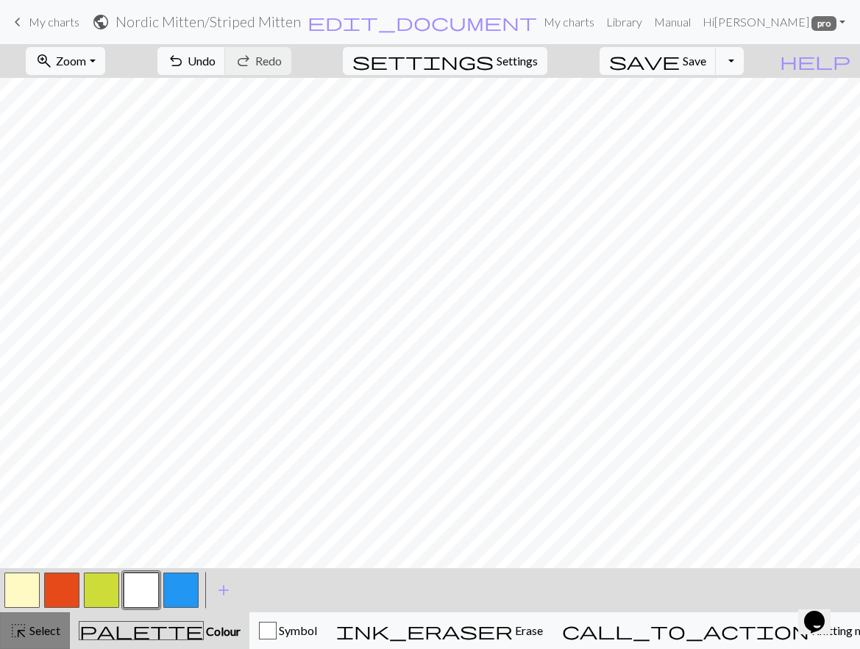
click at [18, 630] on span "highlight_alt" at bounding box center [19, 631] width 18 height 21
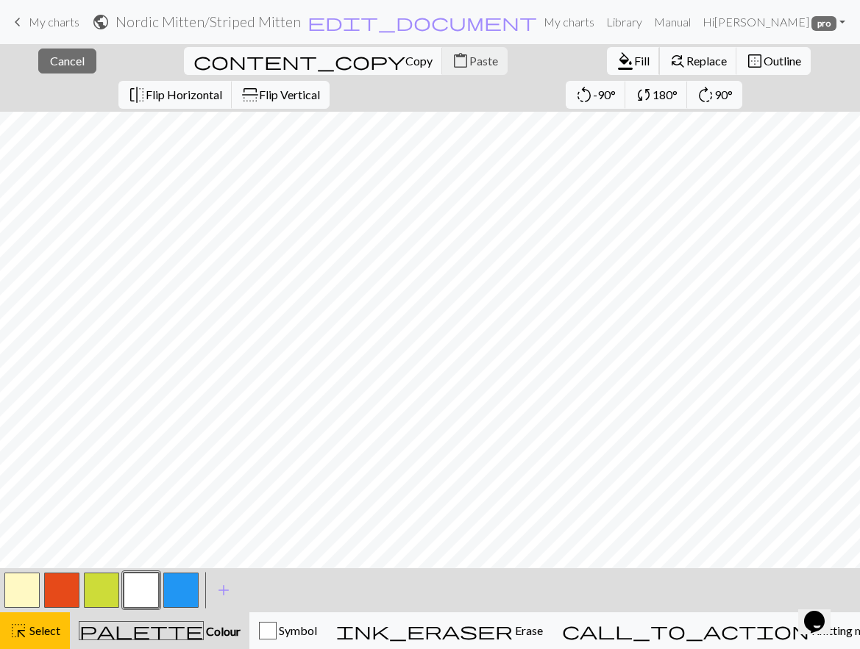
click at [616, 58] on span "format_color_fill" at bounding box center [625, 61] width 18 height 21
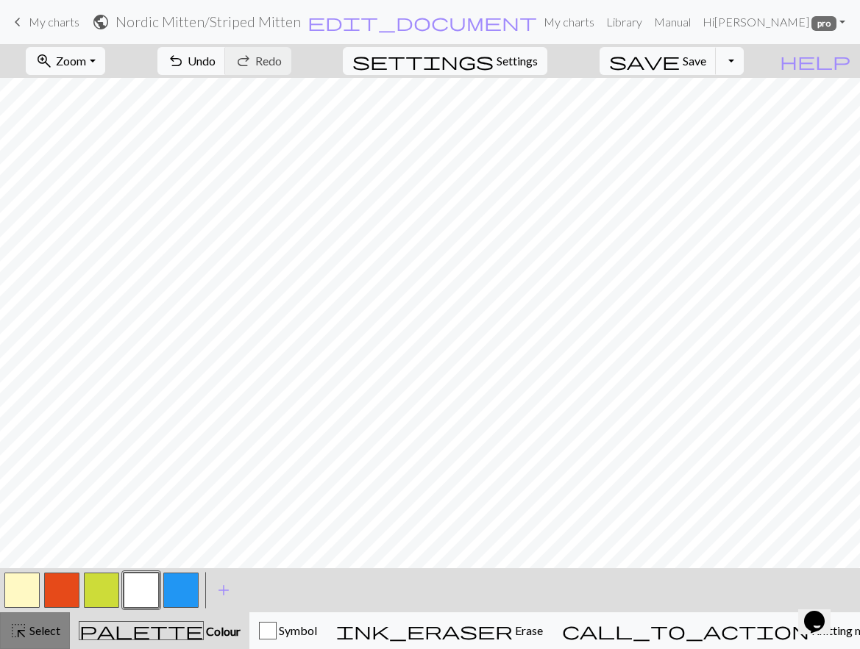
click at [15, 633] on span "highlight_alt" at bounding box center [19, 631] width 18 height 21
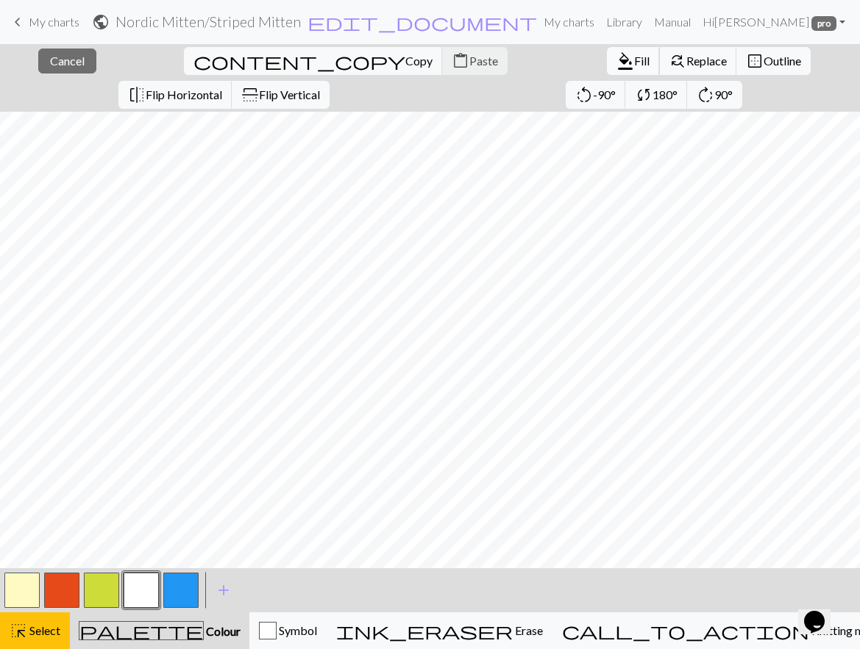
click at [634, 58] on span "Fill" at bounding box center [641, 61] width 15 height 14
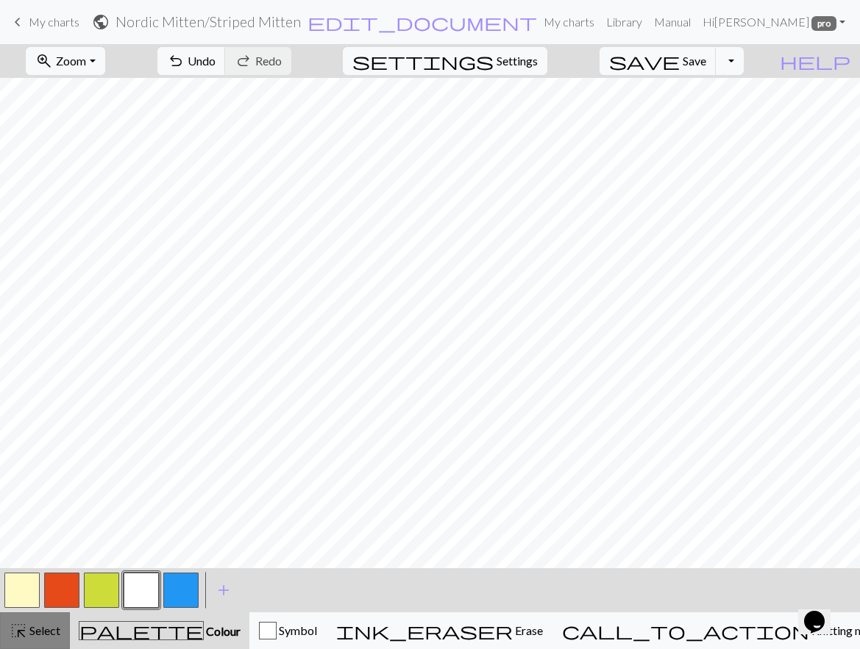
click at [22, 635] on span "highlight_alt" at bounding box center [19, 631] width 18 height 21
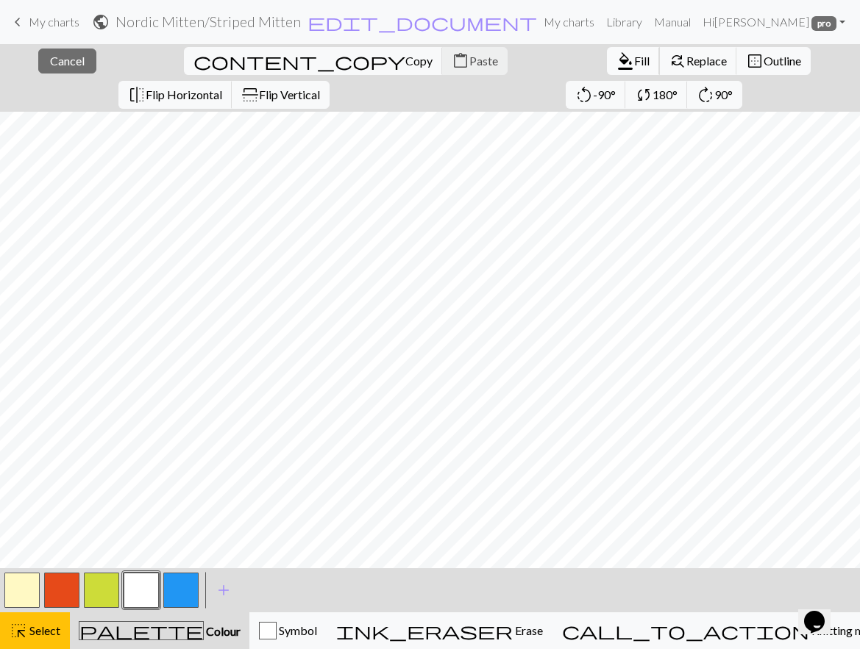
click at [634, 63] on span "Fill" at bounding box center [641, 61] width 15 height 14
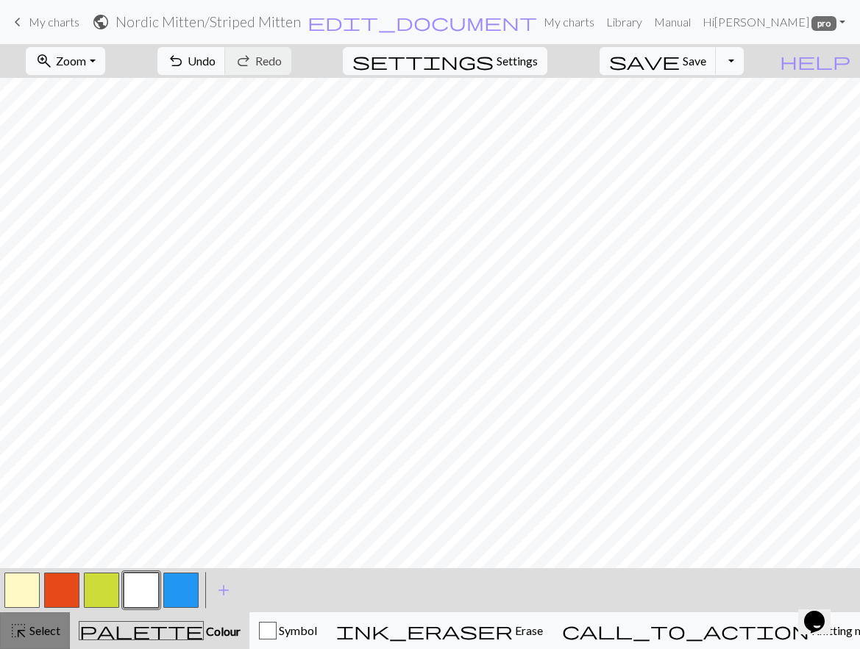
click at [40, 621] on button "highlight_alt Select Select" at bounding box center [35, 631] width 70 height 37
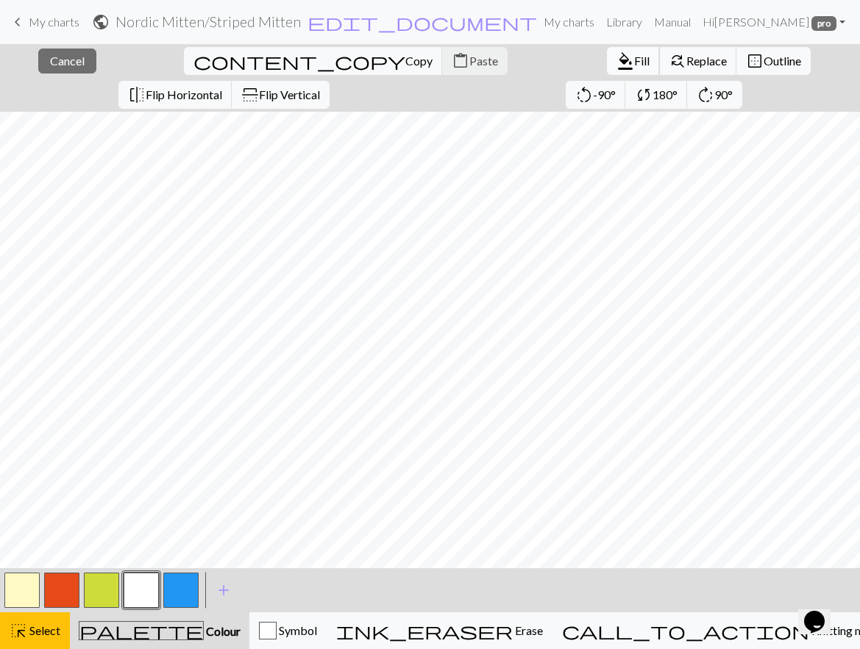
click at [634, 56] on span "Fill" at bounding box center [641, 61] width 15 height 14
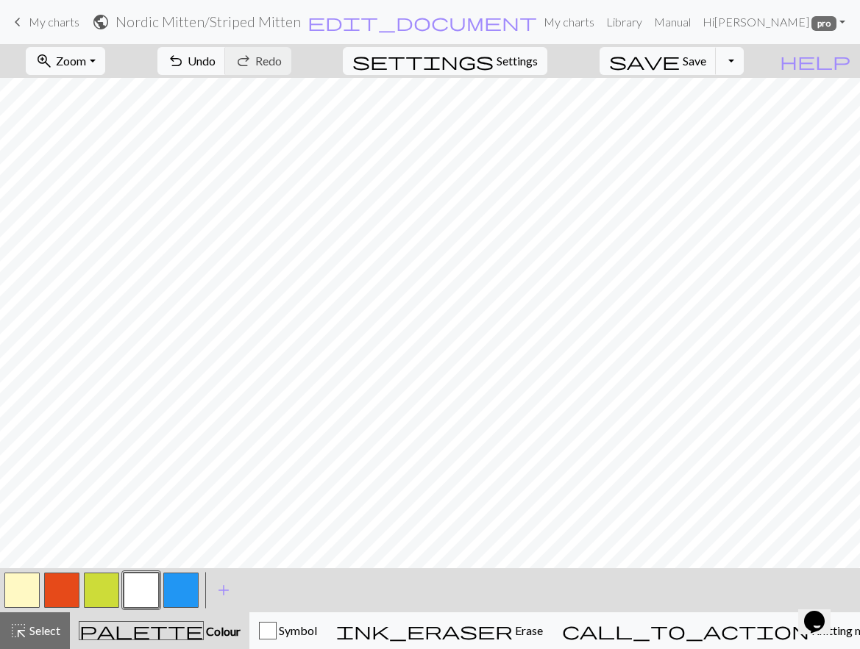
click at [101, 602] on button "button" at bounding box center [101, 590] width 35 height 35
click at [103, 589] on button "button" at bounding box center [101, 590] width 35 height 35
click at [104, 589] on button "button" at bounding box center [101, 590] width 35 height 35
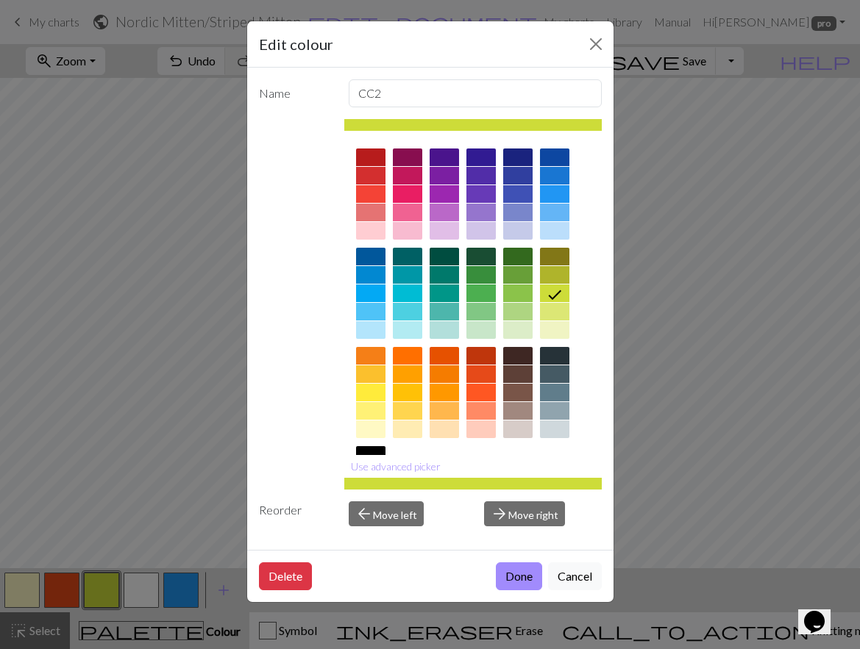
click at [560, 354] on div at bounding box center [554, 356] width 29 height 18
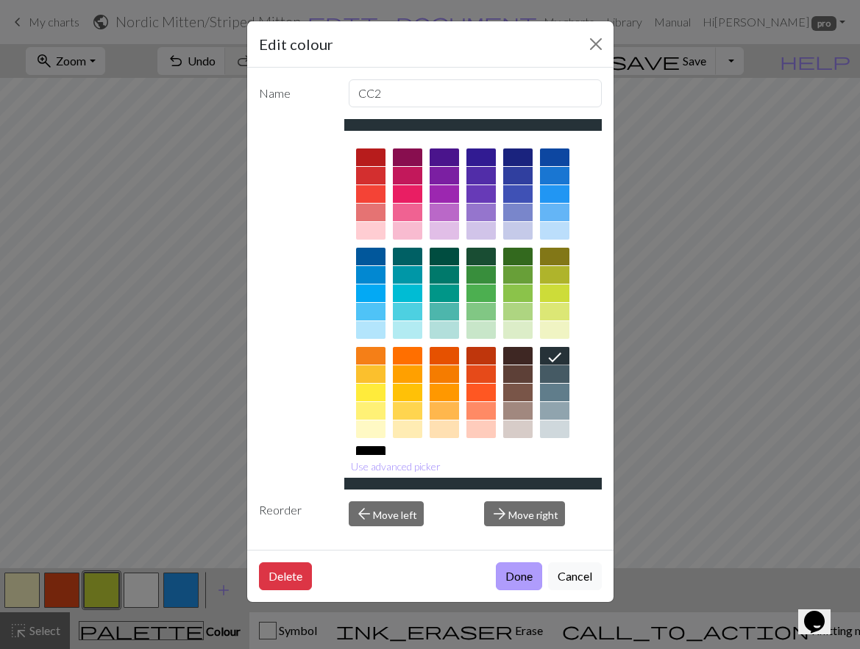
click at [526, 571] on button "Done" at bounding box center [519, 577] width 46 height 28
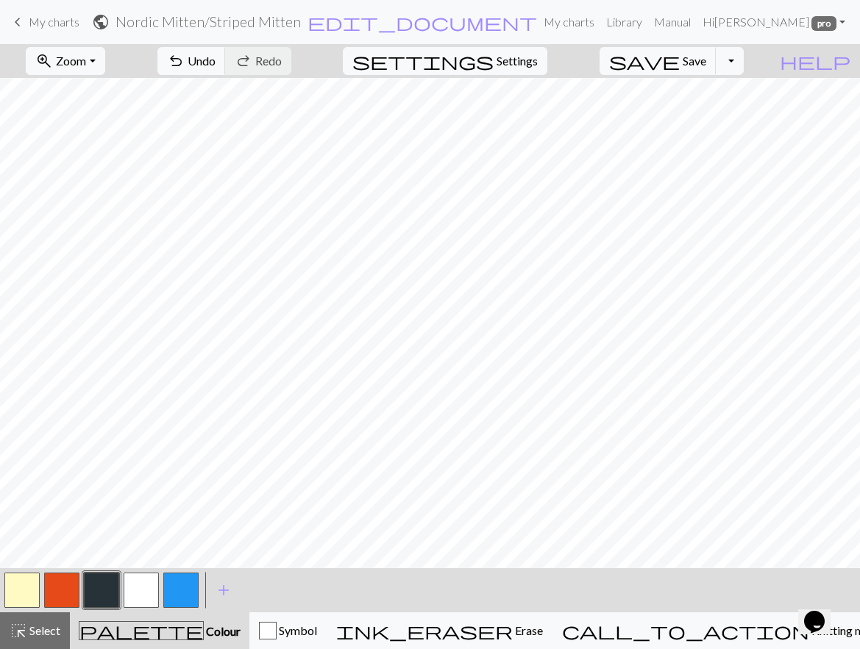
click at [135, 585] on button "button" at bounding box center [141, 590] width 35 height 35
click at [24, 622] on span "highlight_alt" at bounding box center [19, 631] width 18 height 21
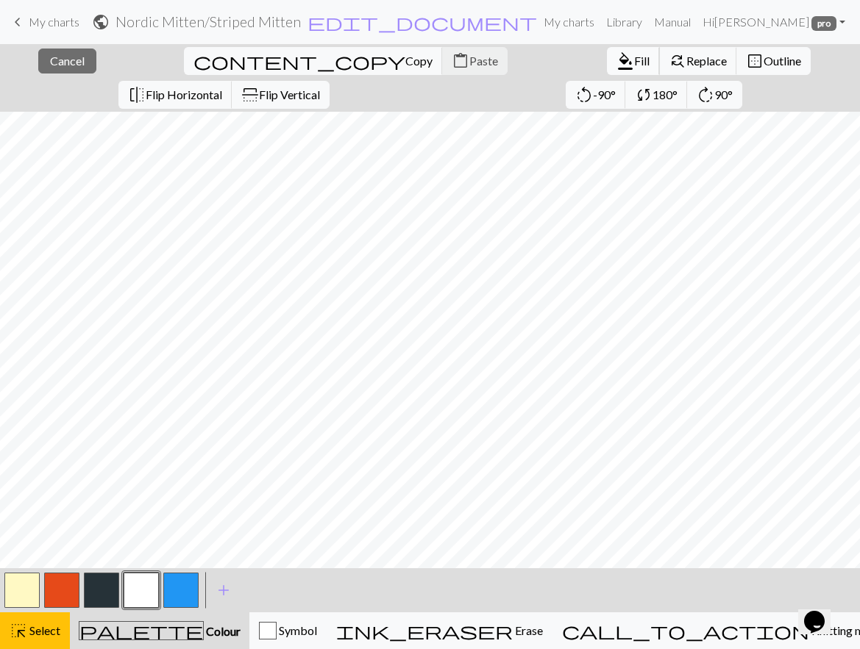
click at [634, 57] on span "Fill" at bounding box center [641, 61] width 15 height 14
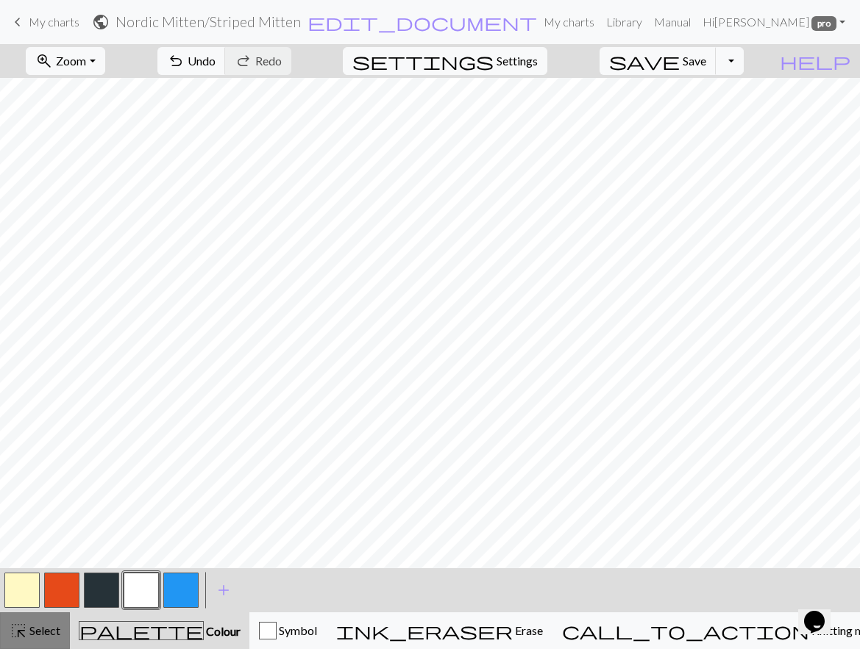
click at [26, 621] on span "highlight_alt" at bounding box center [19, 631] width 18 height 21
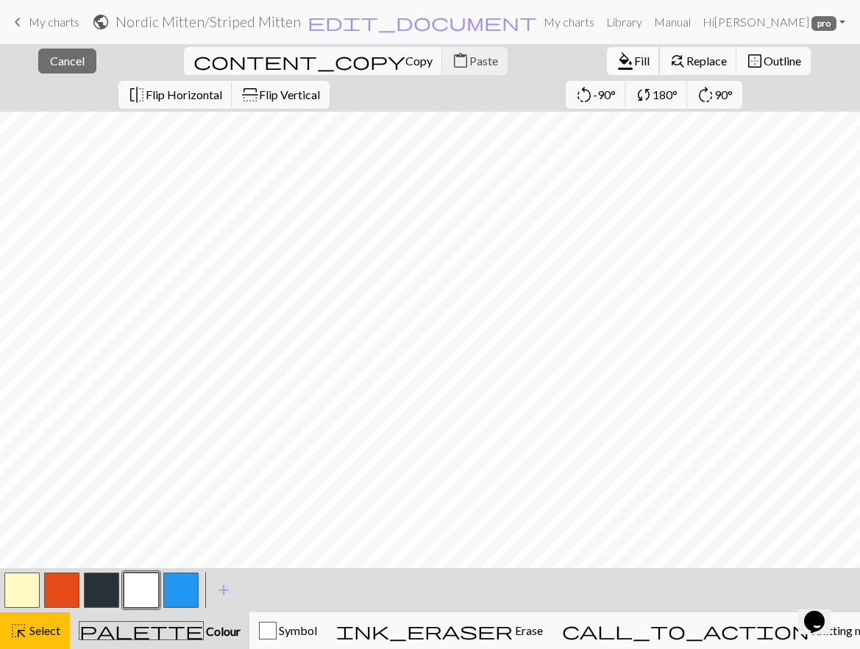
click at [634, 59] on span "Fill" at bounding box center [641, 61] width 15 height 14
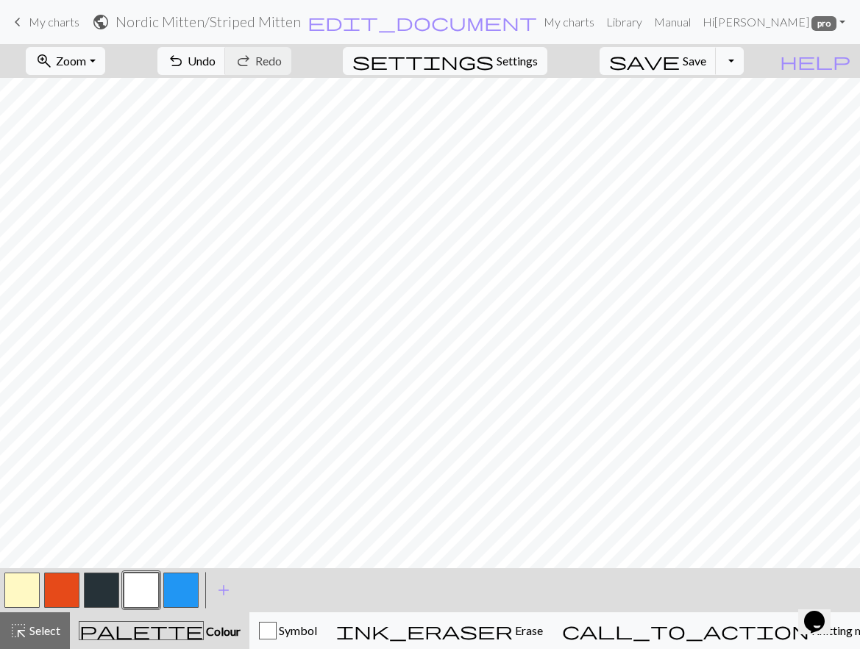
click at [67, 585] on button "button" at bounding box center [61, 590] width 35 height 35
click at [46, 624] on span "Select" at bounding box center [43, 631] width 33 height 14
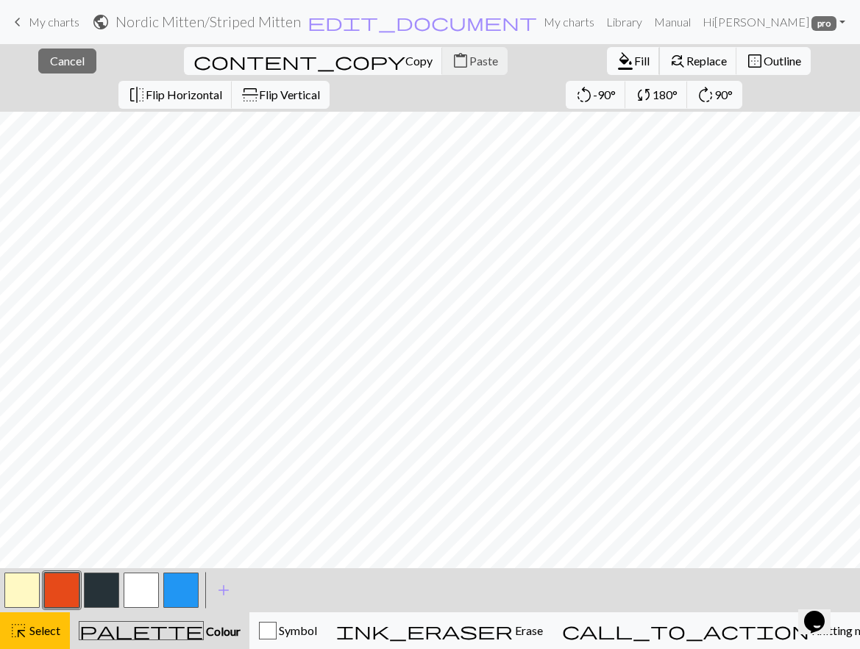
click at [634, 59] on span "Fill" at bounding box center [641, 61] width 15 height 14
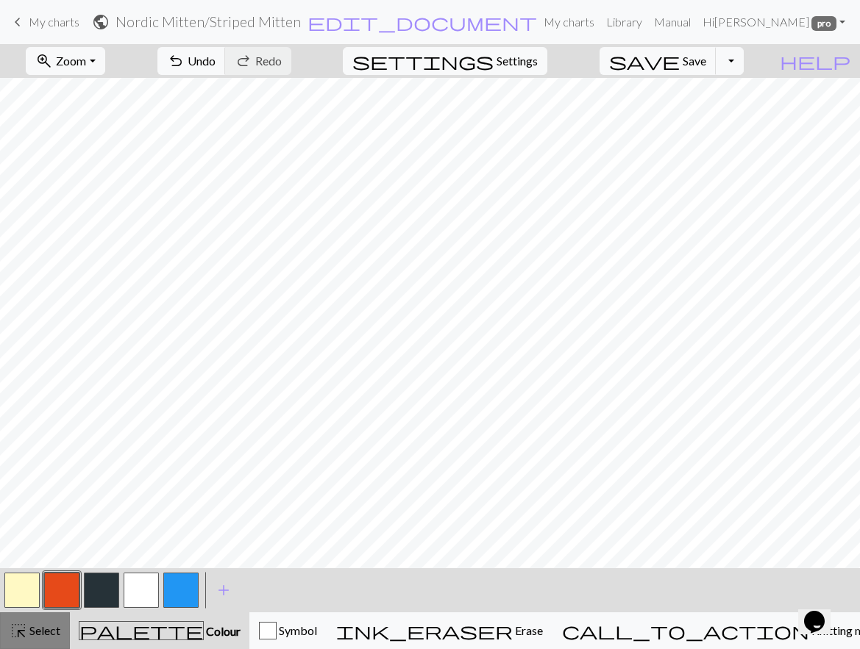
click at [59, 635] on span "Select" at bounding box center [43, 631] width 33 height 14
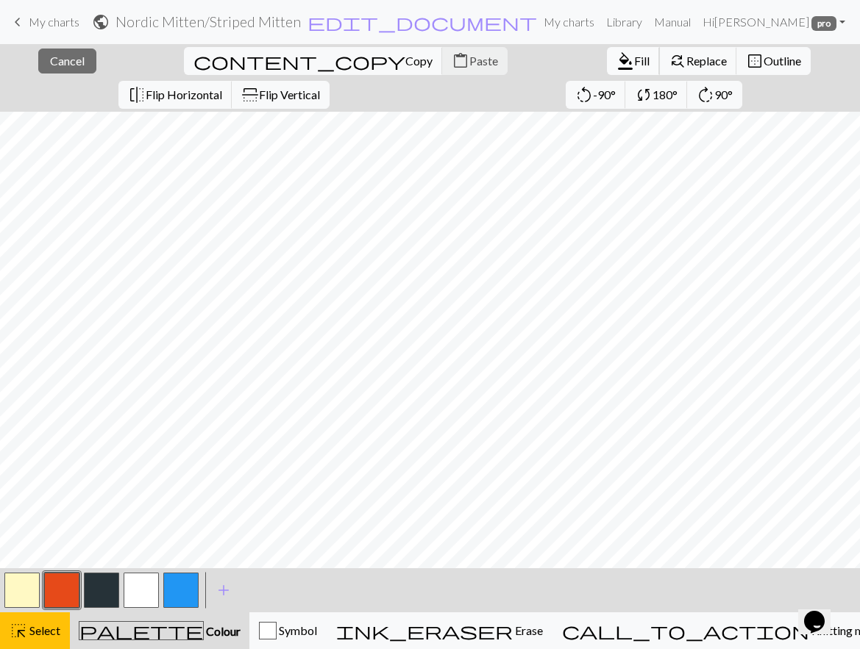
click at [616, 60] on span "format_color_fill" at bounding box center [625, 61] width 18 height 21
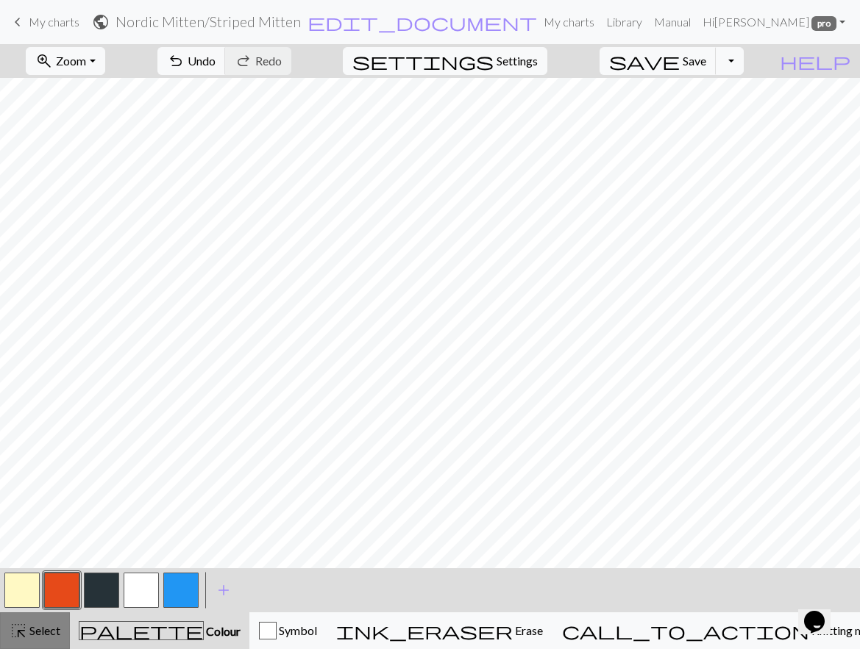
click at [16, 627] on span "highlight_alt" at bounding box center [19, 631] width 18 height 21
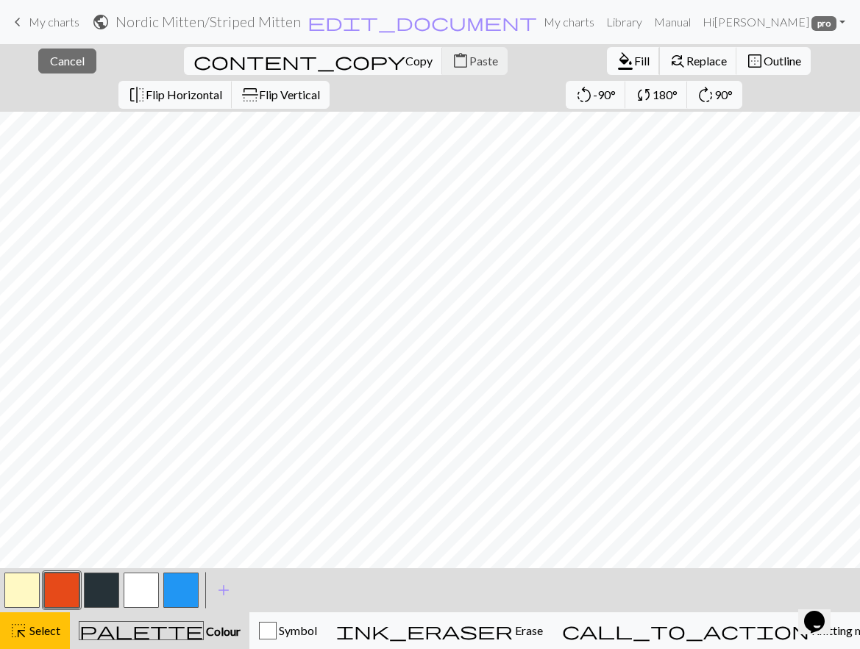
click at [634, 64] on span "Fill" at bounding box center [641, 61] width 15 height 14
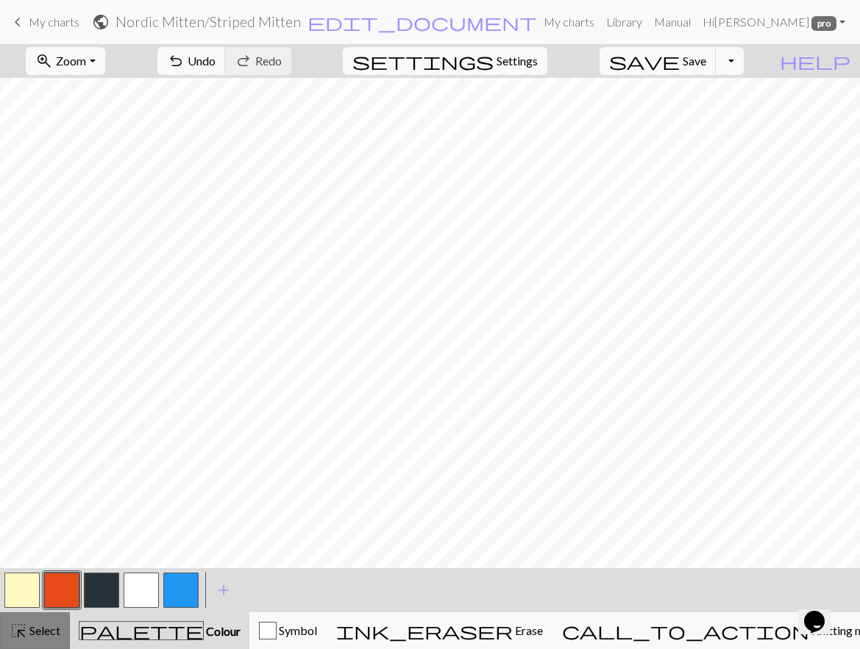
click at [35, 625] on span "Select" at bounding box center [43, 631] width 33 height 14
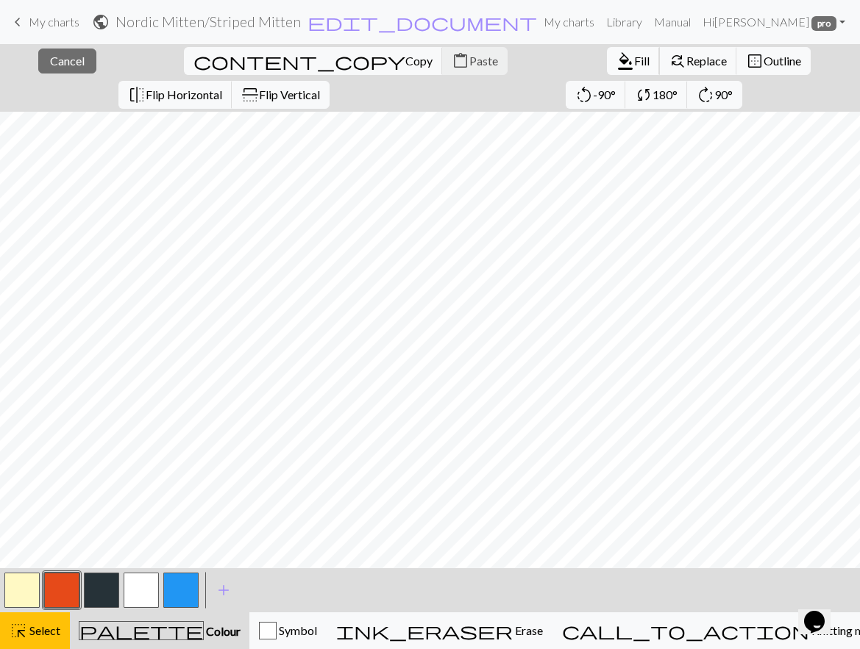
click at [607, 68] on button "format_color_fill Fill" at bounding box center [633, 61] width 53 height 28
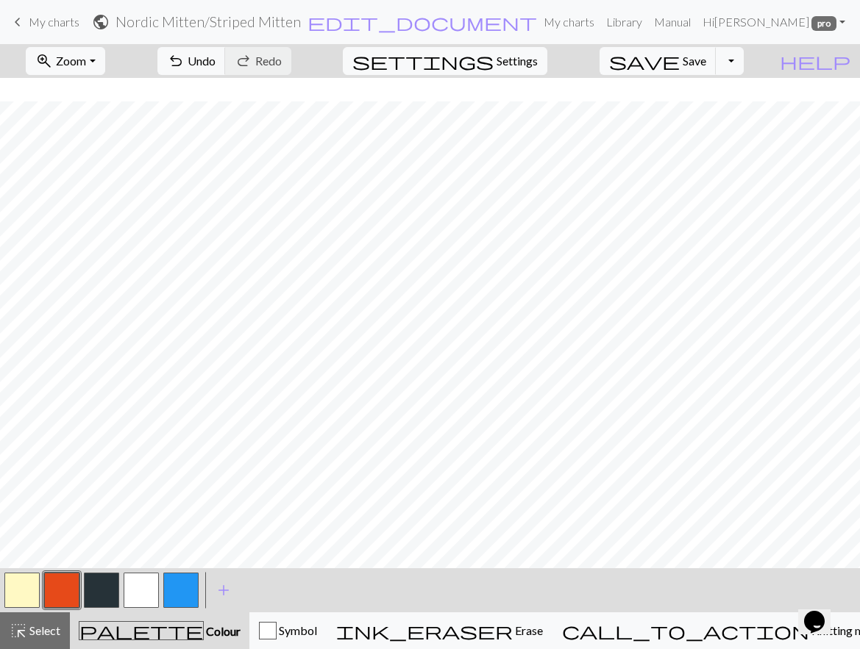
scroll to position [131, 0]
click at [26, 636] on span "highlight_alt" at bounding box center [19, 631] width 18 height 21
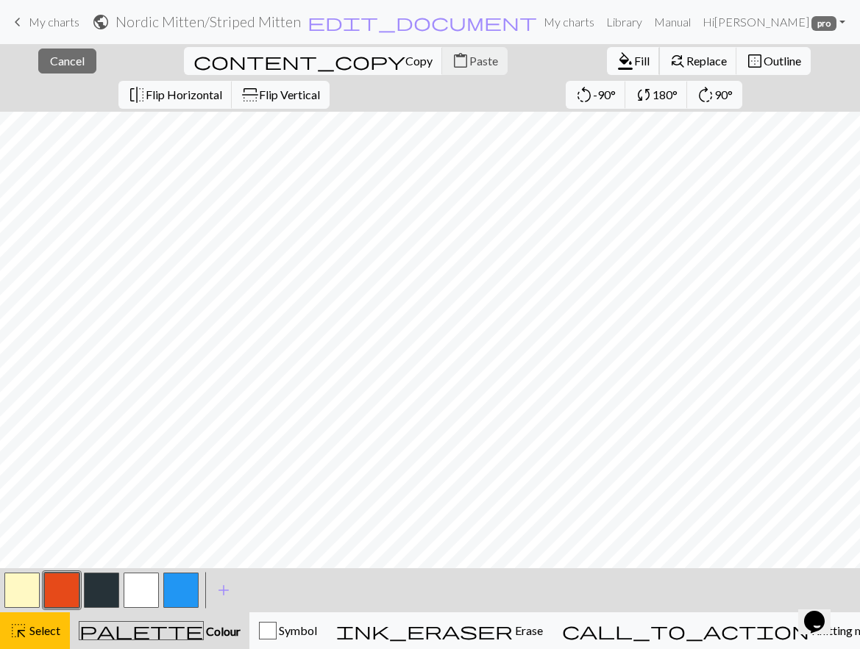
click at [634, 60] on span "Fill" at bounding box center [641, 61] width 15 height 14
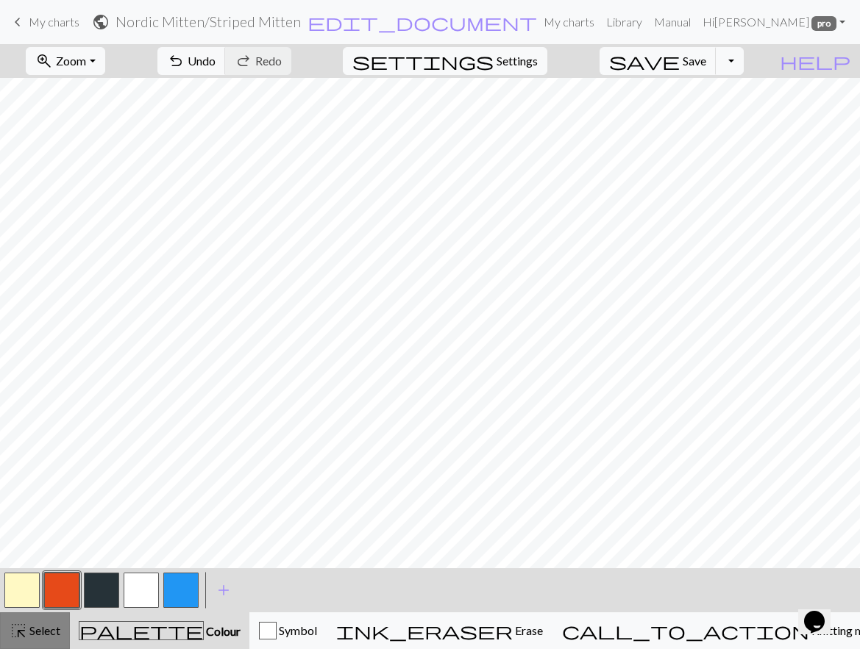
click at [18, 632] on span "highlight_alt" at bounding box center [19, 631] width 18 height 21
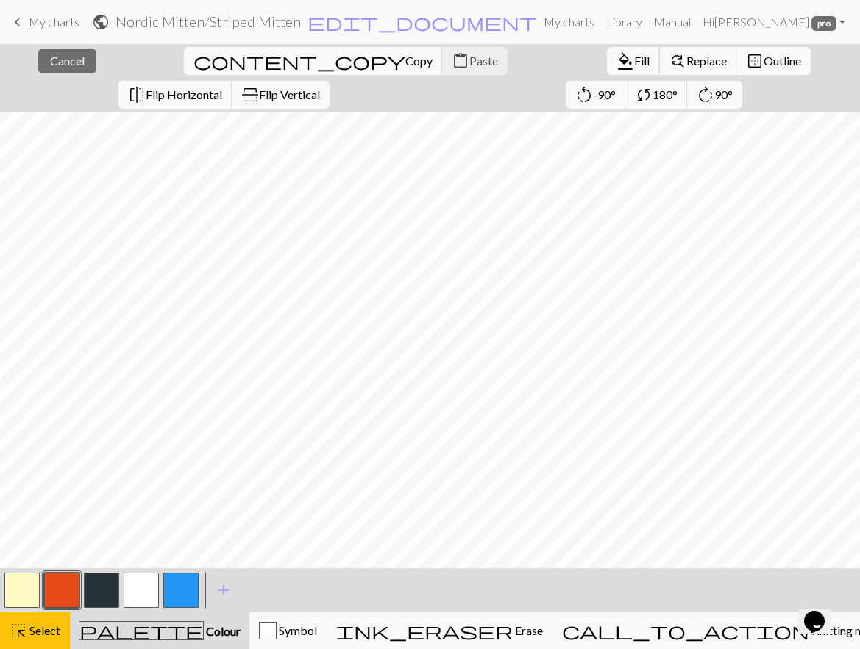
click at [634, 60] on span "Fill" at bounding box center [641, 61] width 15 height 14
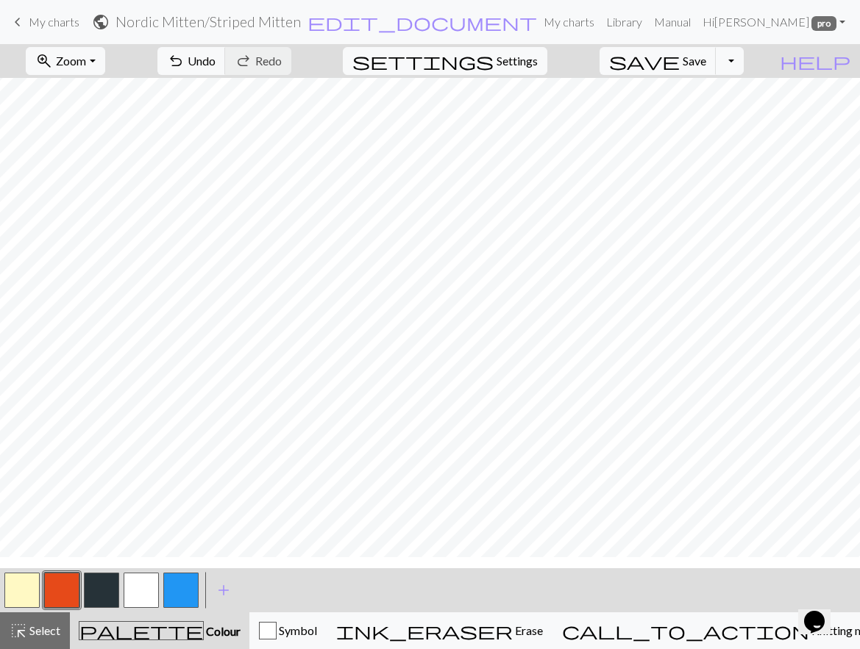
scroll to position [8, 0]
click at [32, 635] on span "Select" at bounding box center [43, 631] width 33 height 14
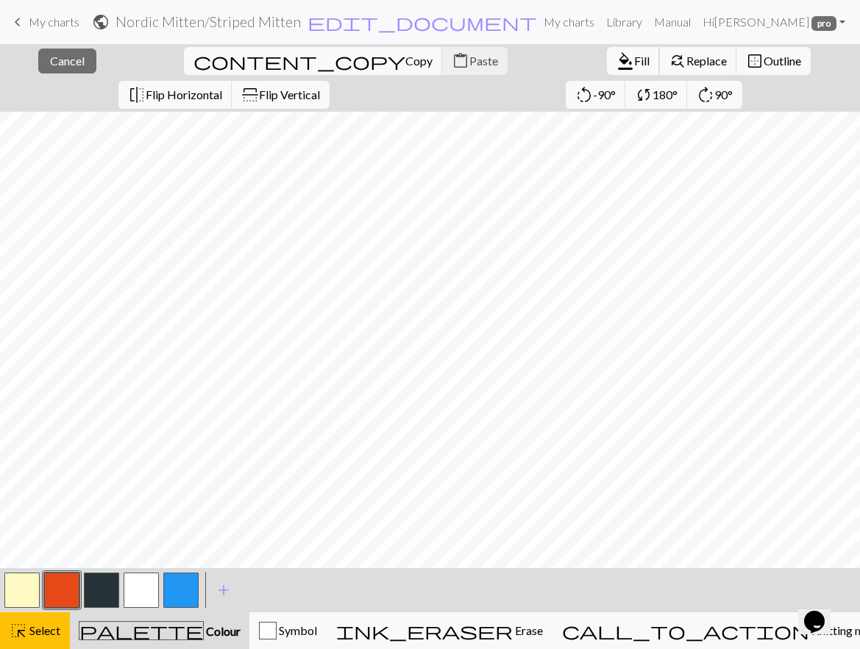
click at [616, 59] on span "format_color_fill" at bounding box center [625, 61] width 18 height 21
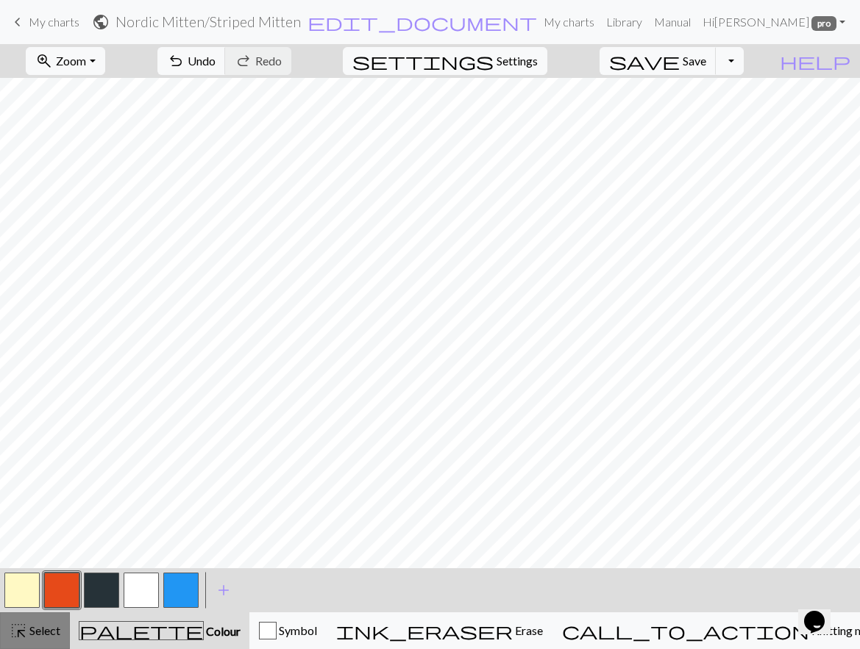
click at [21, 625] on span "highlight_alt" at bounding box center [19, 631] width 18 height 21
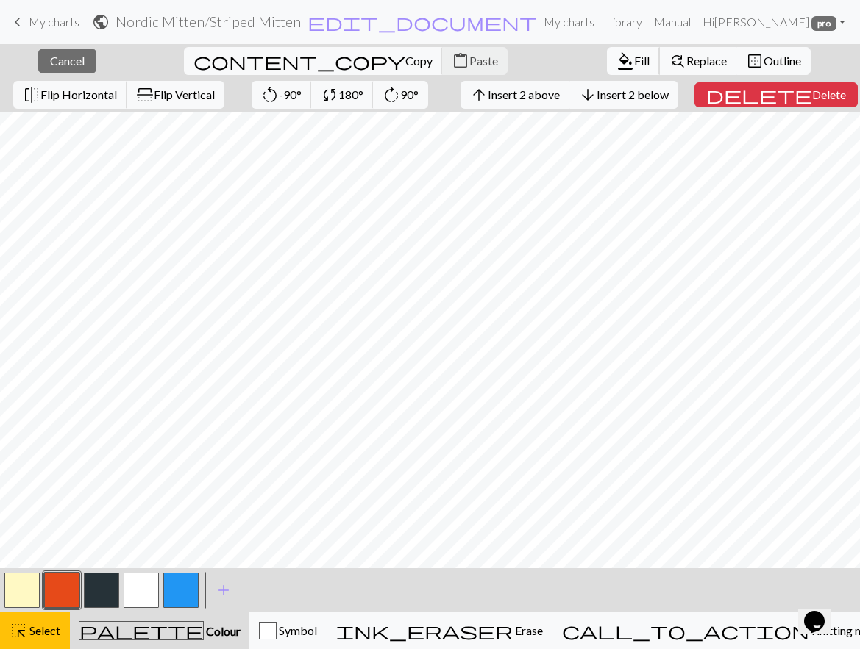
click at [607, 51] on button "format_color_fill Fill" at bounding box center [633, 61] width 53 height 28
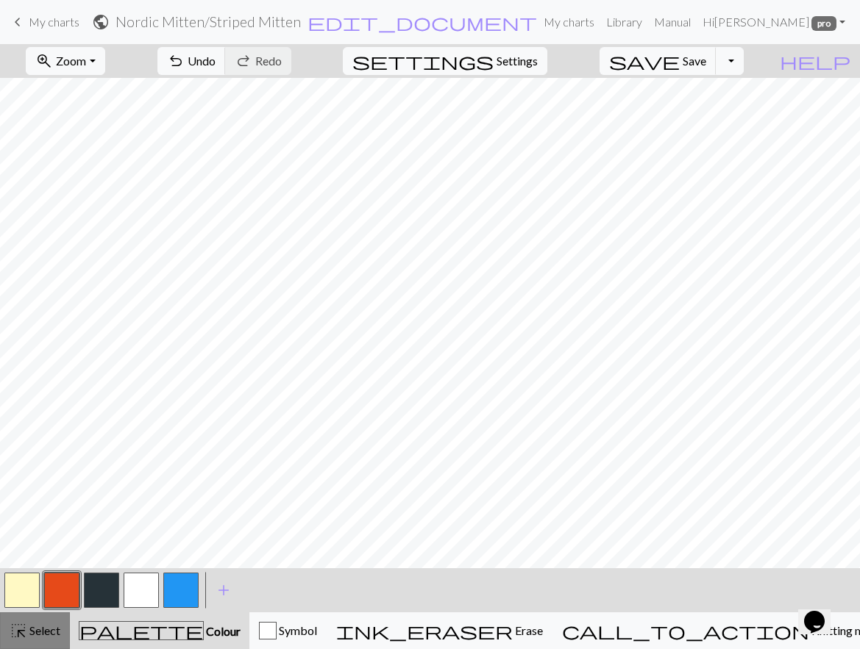
click at [24, 628] on span "highlight_alt" at bounding box center [19, 631] width 18 height 21
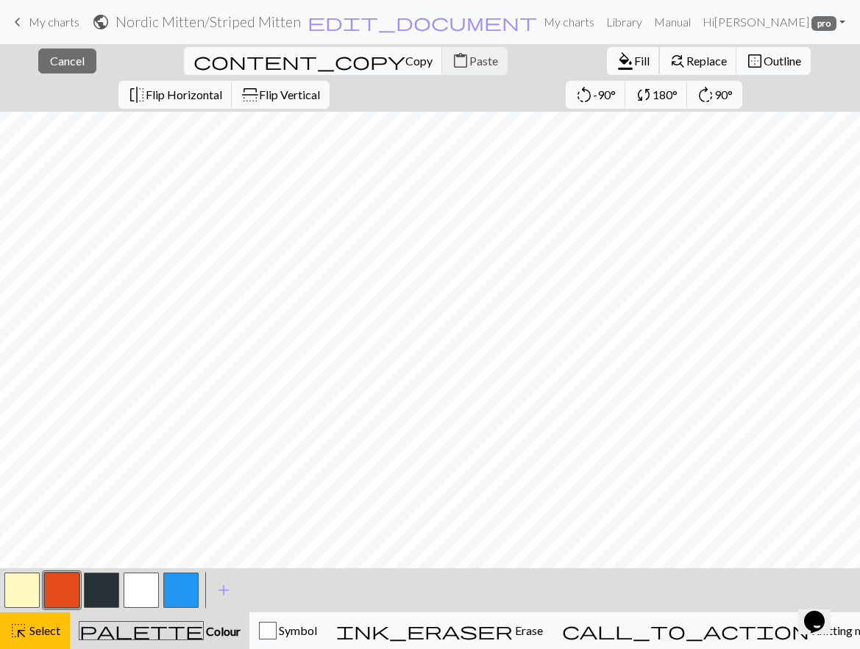
click at [634, 57] on span "Fill" at bounding box center [641, 61] width 15 height 14
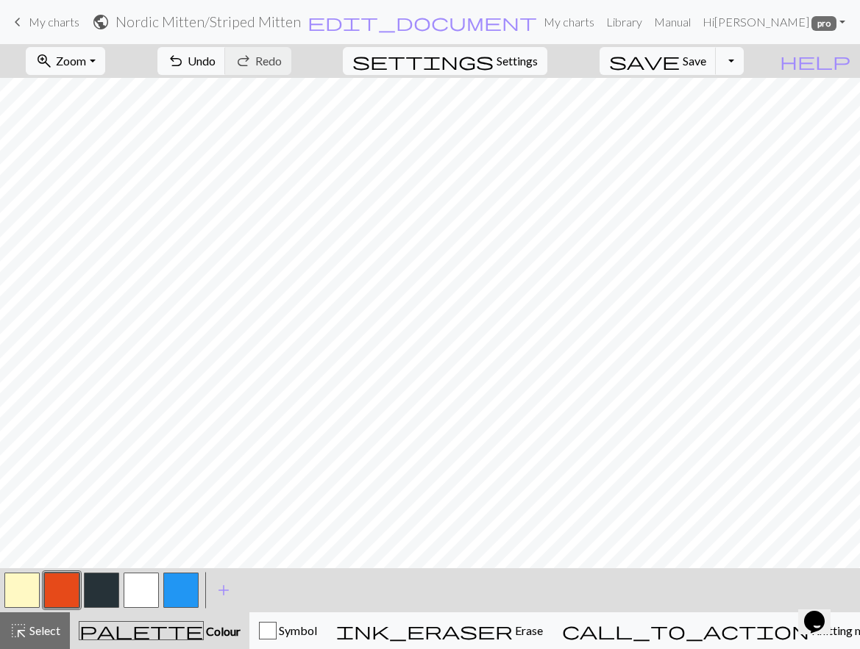
scroll to position [0, 0]
click at [38, 627] on span "Select" at bounding box center [43, 631] width 33 height 14
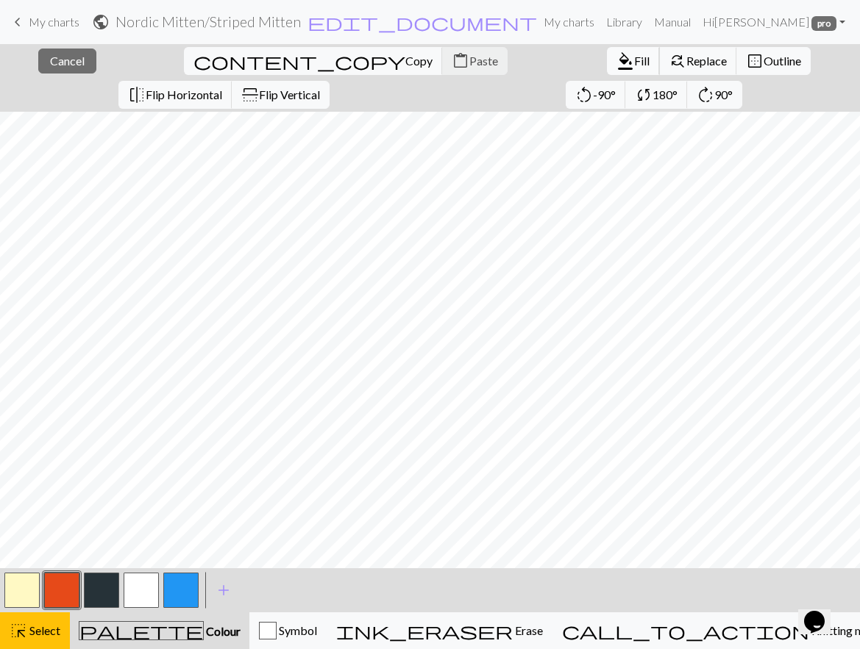
click at [634, 55] on span "Fill" at bounding box center [641, 61] width 15 height 14
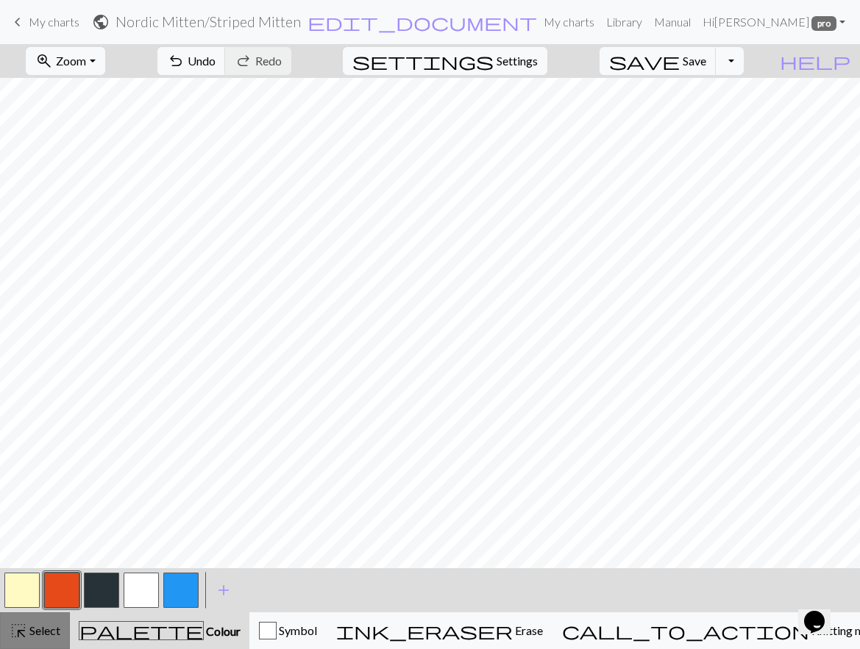
click at [40, 627] on span "Select" at bounding box center [43, 631] width 33 height 14
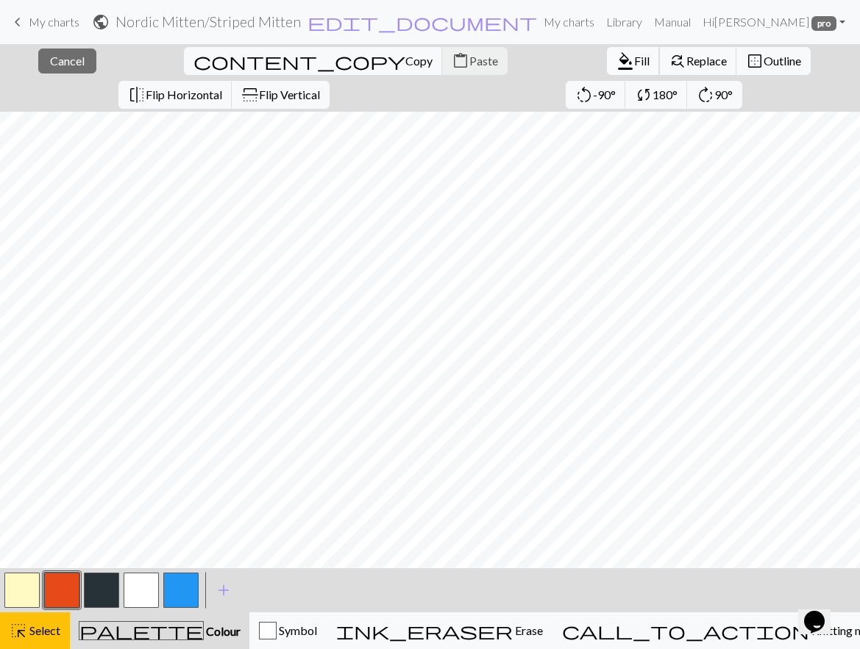
click at [634, 59] on span "Fill" at bounding box center [641, 61] width 15 height 14
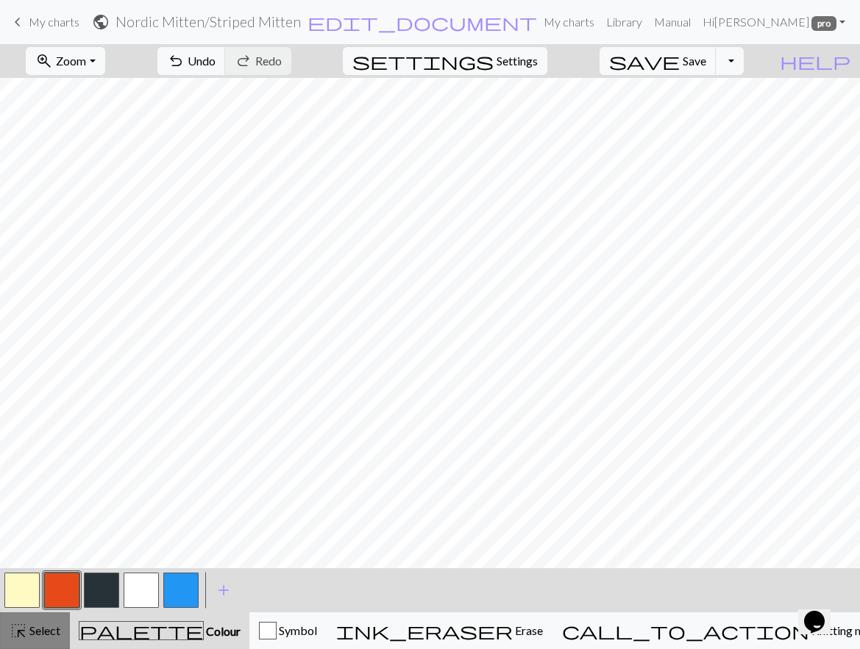
click at [28, 629] on span "Select" at bounding box center [43, 631] width 33 height 14
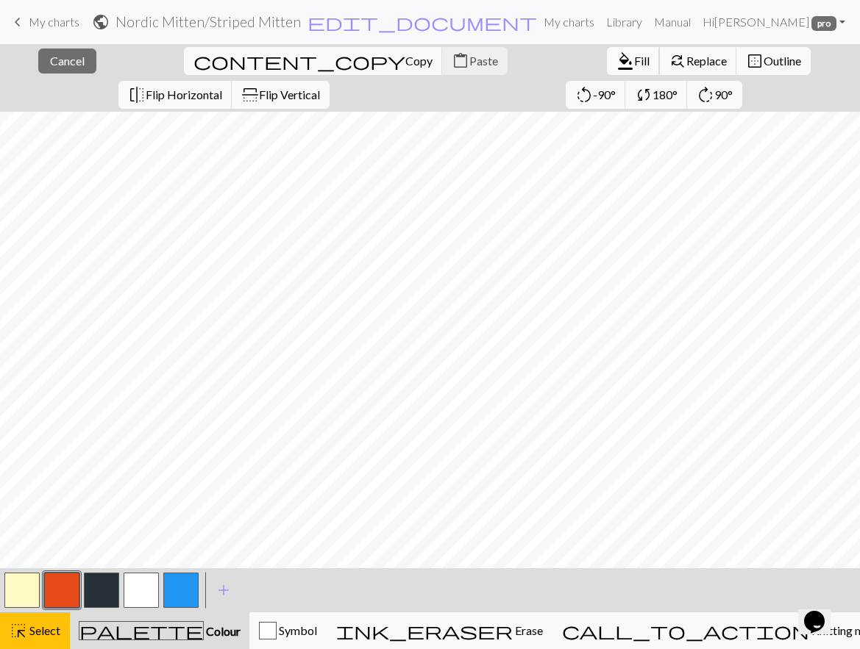
click at [634, 54] on span "Fill" at bounding box center [641, 61] width 15 height 14
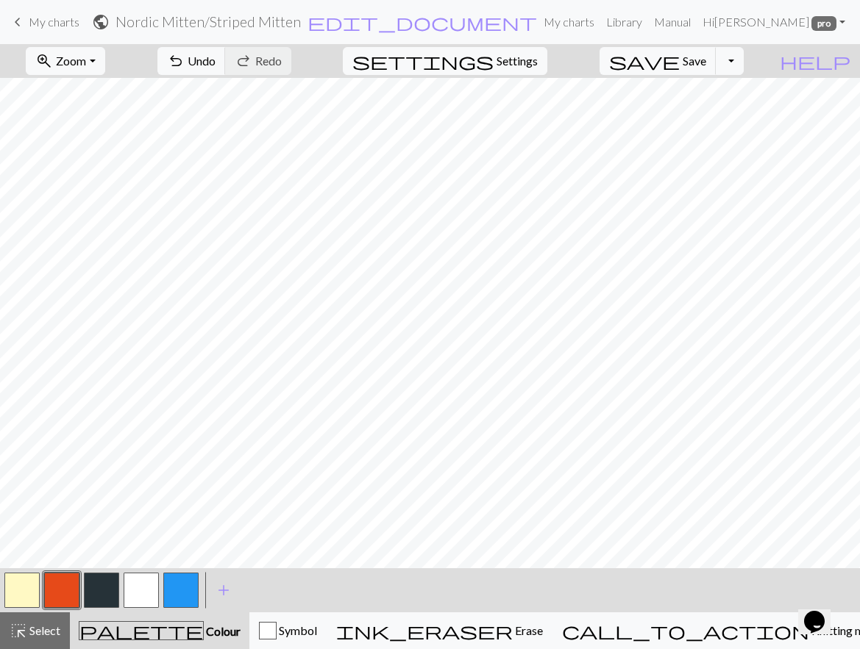
click at [96, 587] on button "button" at bounding box center [101, 590] width 35 height 35
click at [60, 578] on button "button" at bounding box center [61, 590] width 35 height 35
click at [18, 590] on button "button" at bounding box center [21, 590] width 35 height 35
click at [18, 596] on button "button" at bounding box center [21, 590] width 35 height 35
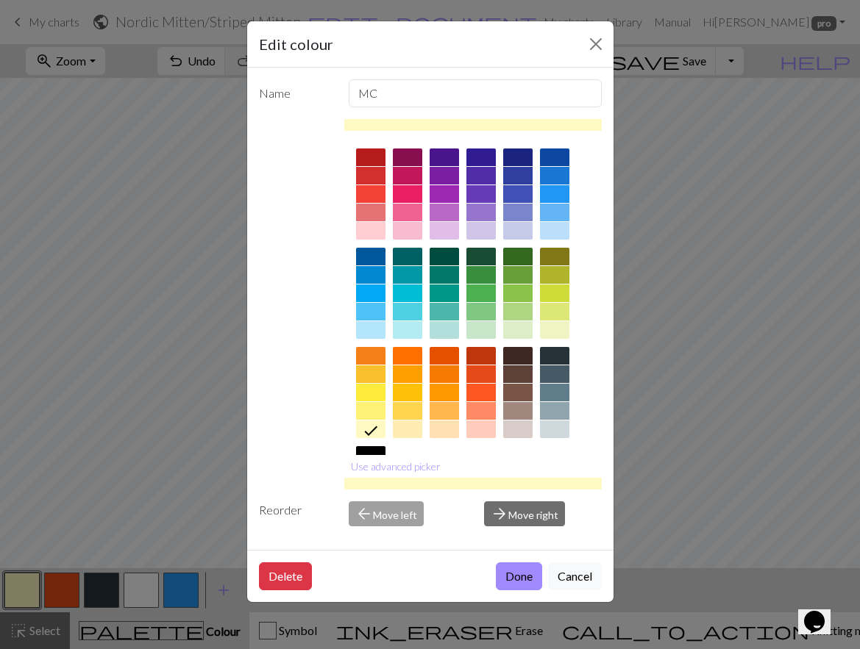
scroll to position [99, 0]
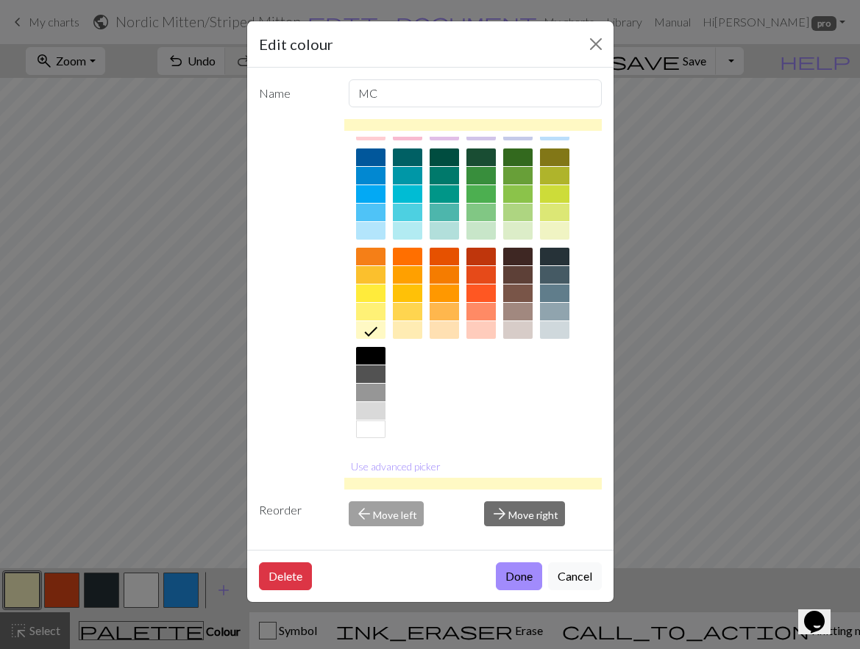
click at [368, 432] on div at bounding box center [370, 430] width 29 height 18
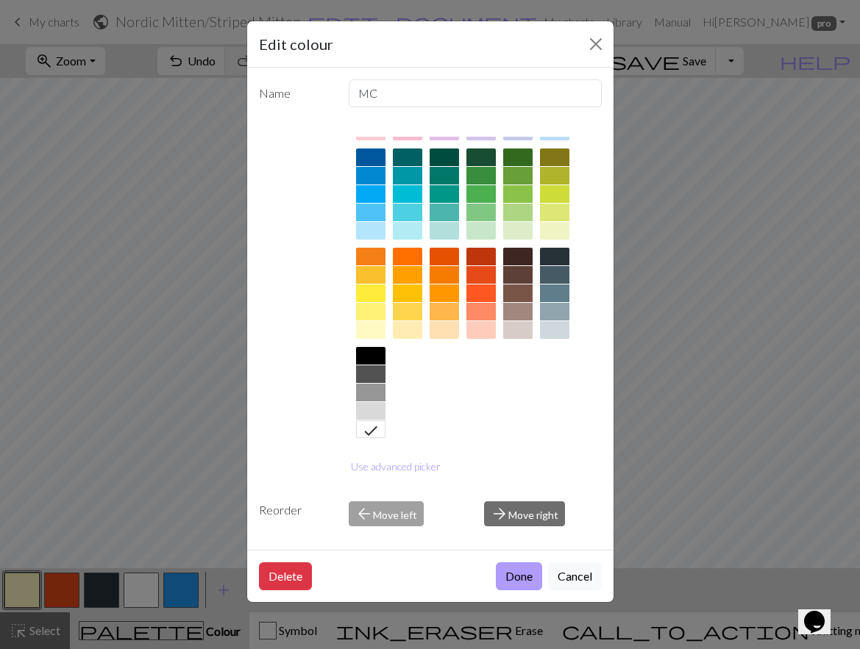
click at [518, 573] on button "Done" at bounding box center [519, 577] width 46 height 28
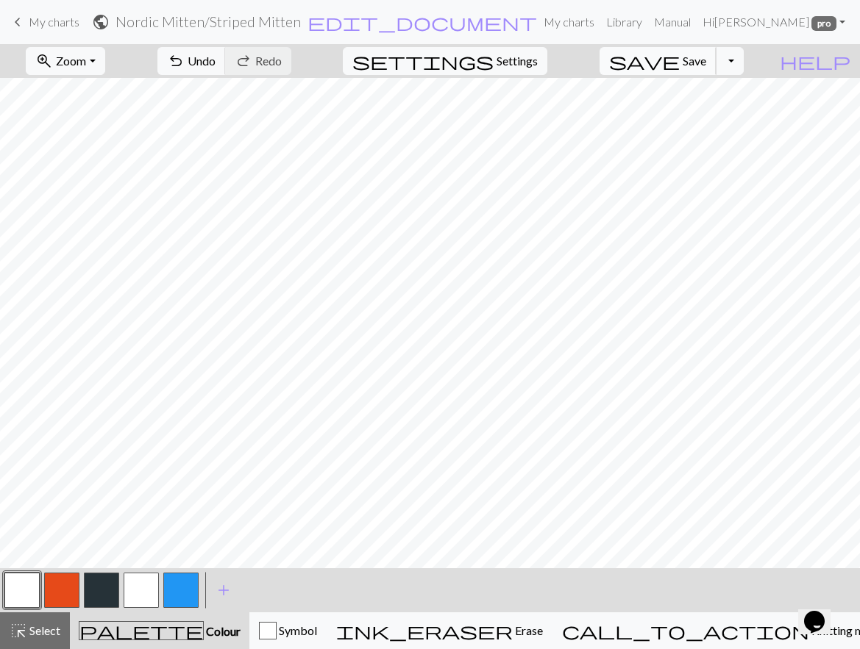
click at [680, 54] on span "save" at bounding box center [644, 61] width 71 height 21
click at [19, 624] on span "highlight_alt" at bounding box center [19, 631] width 18 height 21
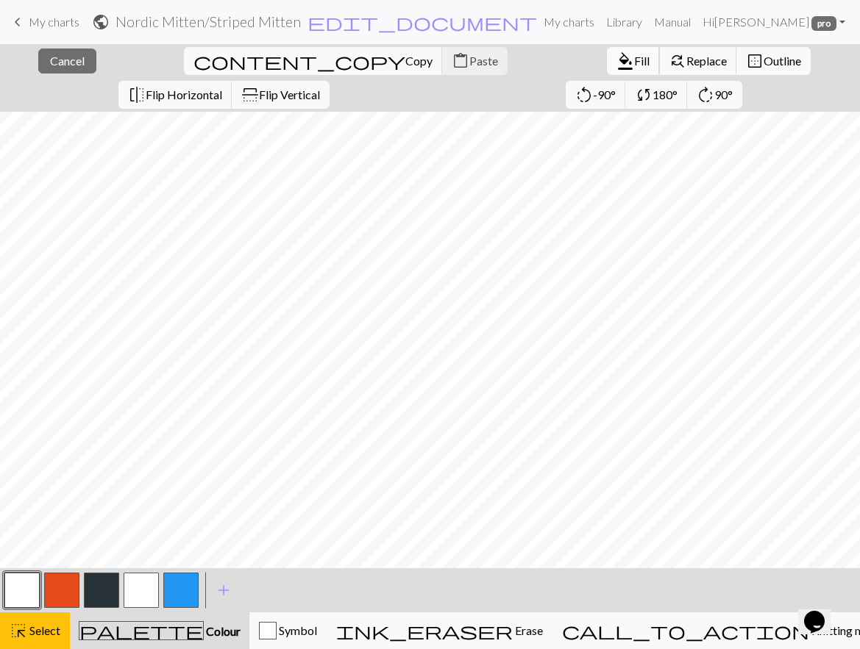
click at [634, 60] on span "Fill" at bounding box center [641, 61] width 15 height 14
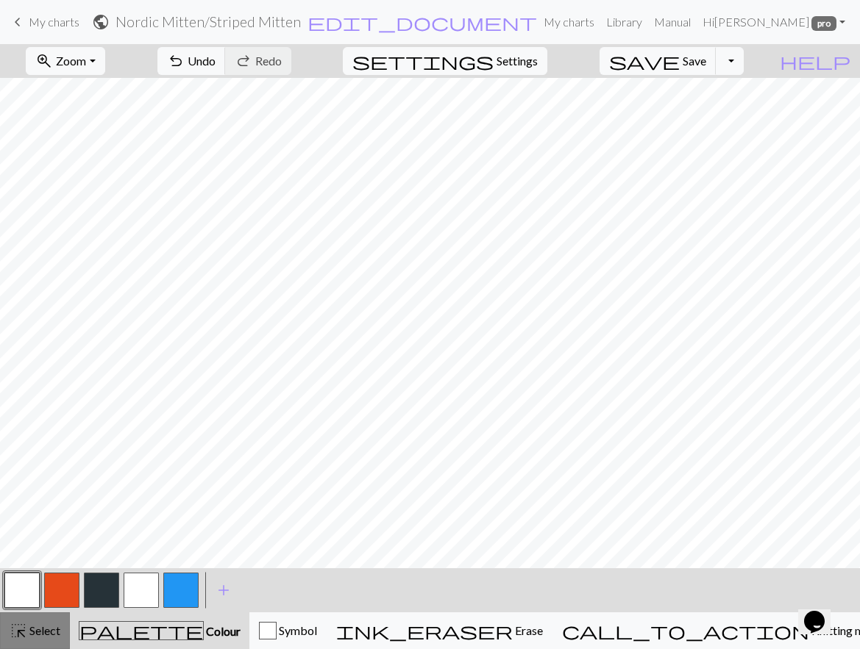
click at [11, 624] on span "highlight_alt" at bounding box center [19, 631] width 18 height 21
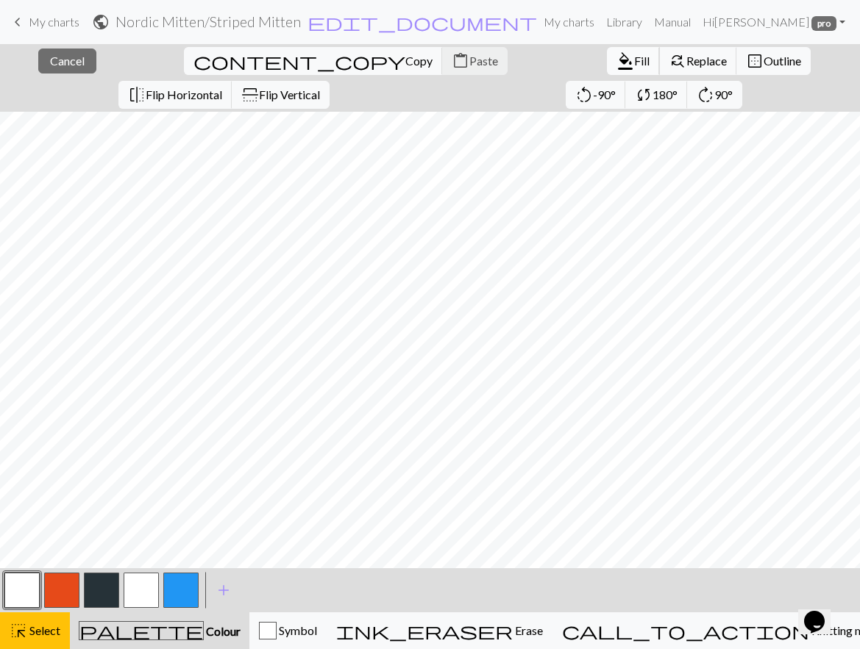
click at [634, 60] on span "Fill" at bounding box center [641, 61] width 15 height 14
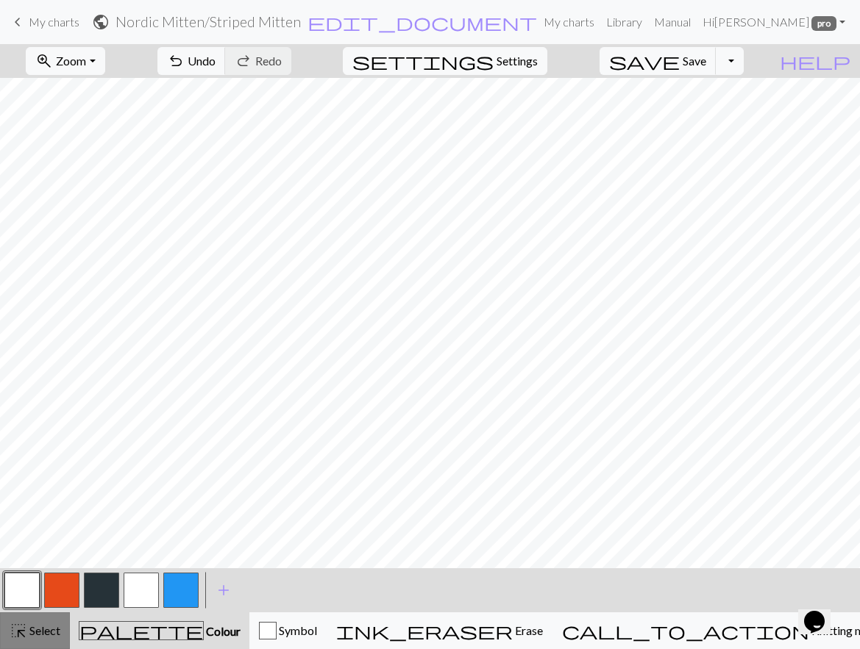
click at [30, 631] on span "Select" at bounding box center [43, 631] width 33 height 14
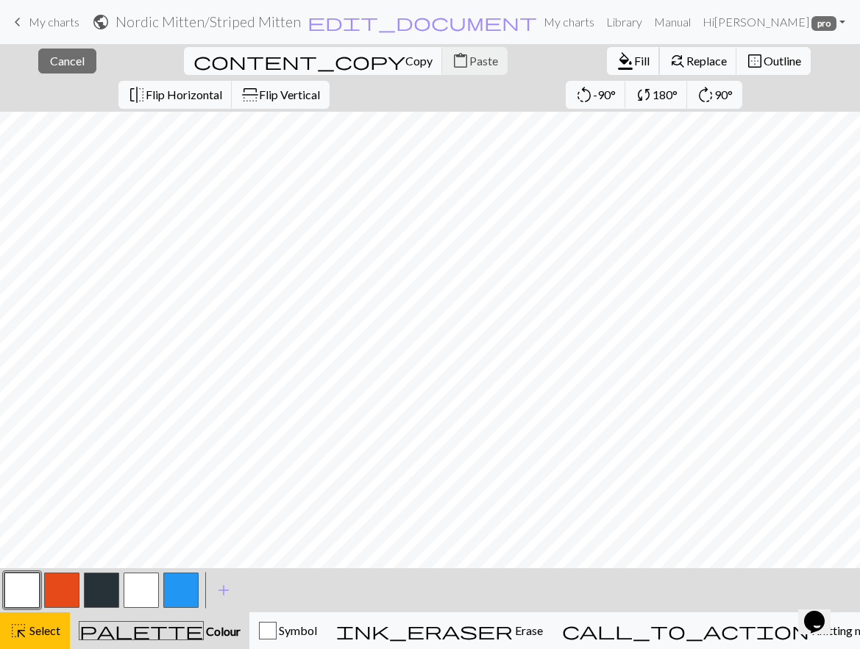
click at [634, 56] on span "Fill" at bounding box center [641, 61] width 15 height 14
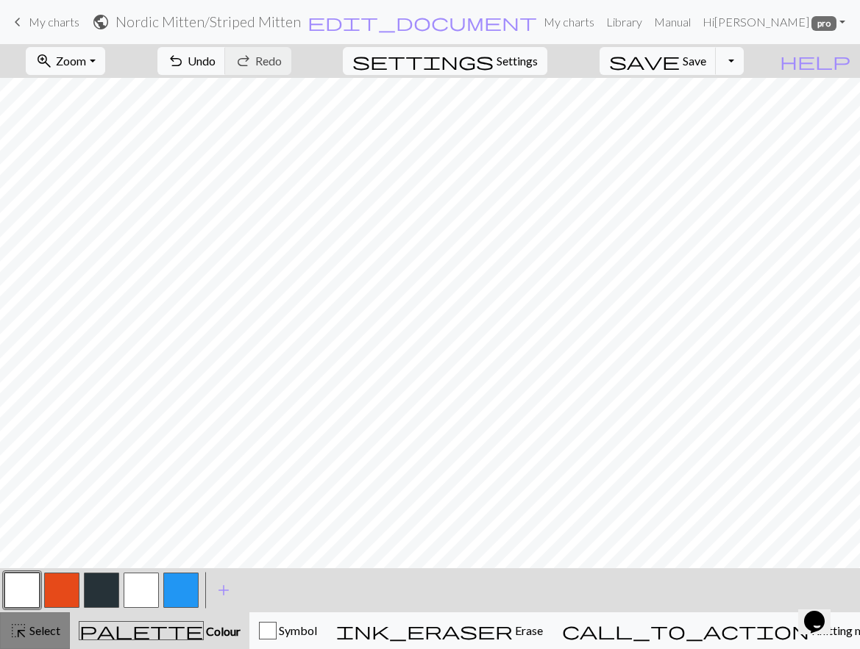
click at [32, 632] on span "Select" at bounding box center [43, 631] width 33 height 14
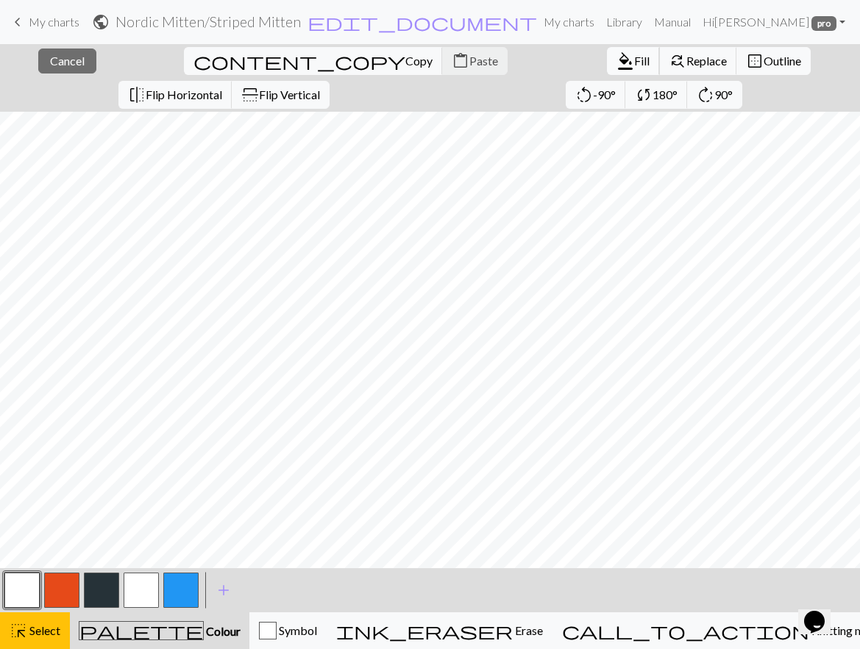
click at [634, 59] on span "Fill" at bounding box center [641, 61] width 15 height 14
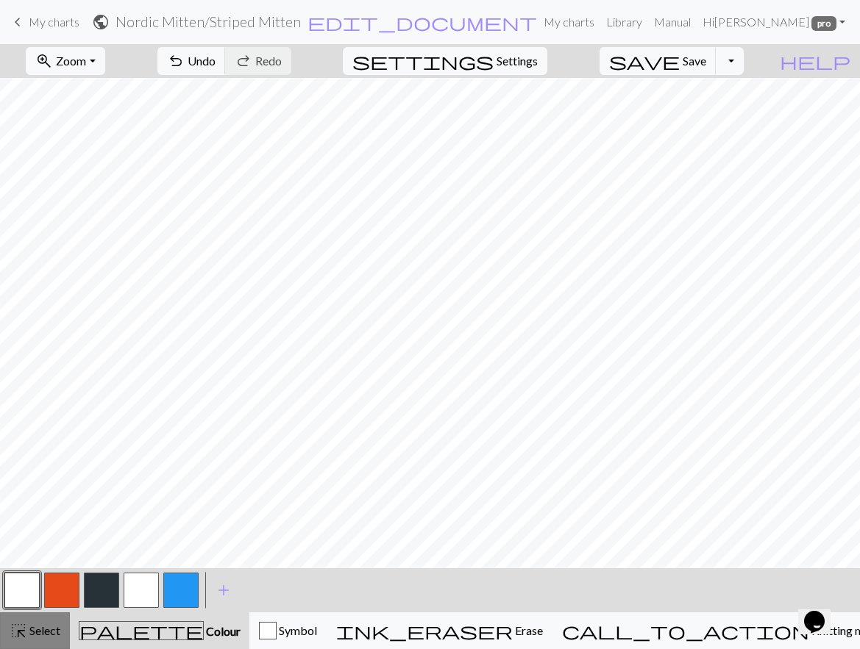
click at [39, 623] on div "highlight_alt Select Select" at bounding box center [35, 631] width 51 height 18
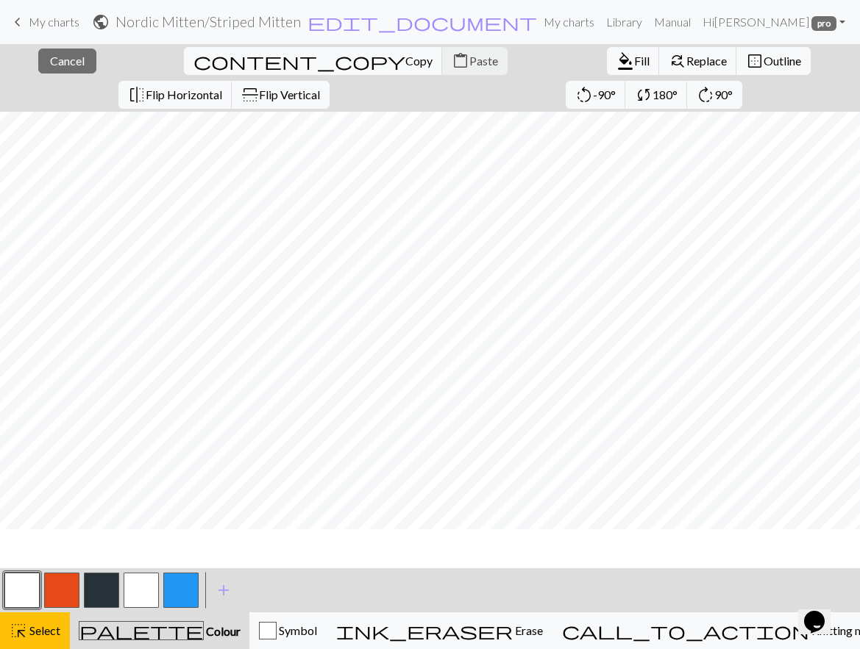
scroll to position [0, 0]
click at [616, 53] on span "format_color_fill" at bounding box center [625, 61] width 18 height 21
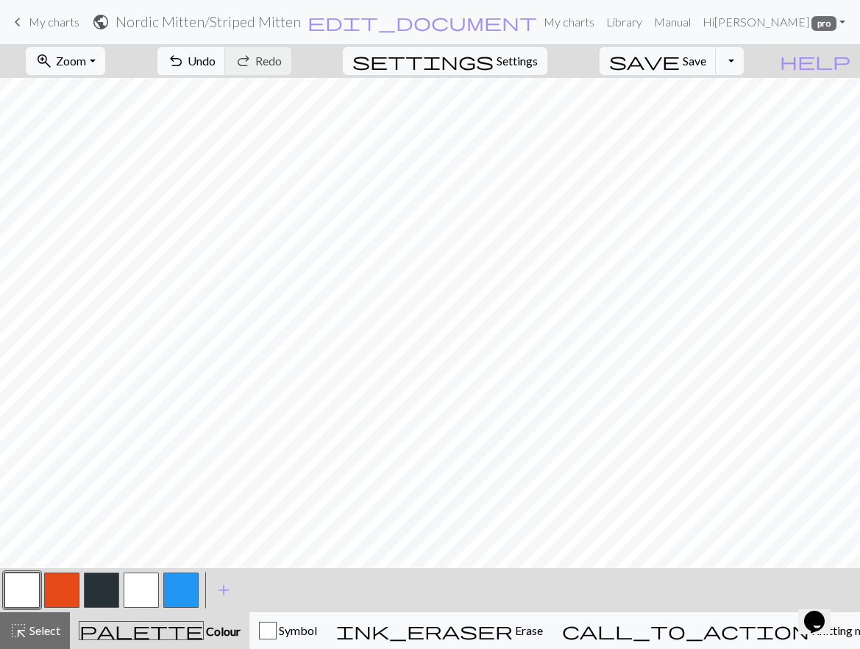
click at [103, 587] on button "button" at bounding box center [101, 590] width 35 height 35
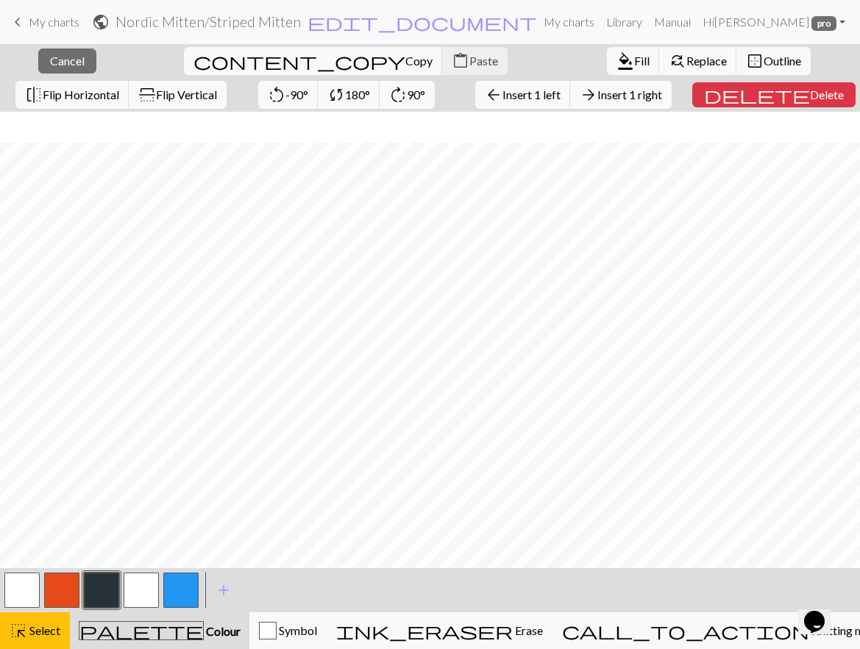
scroll to position [35, 0]
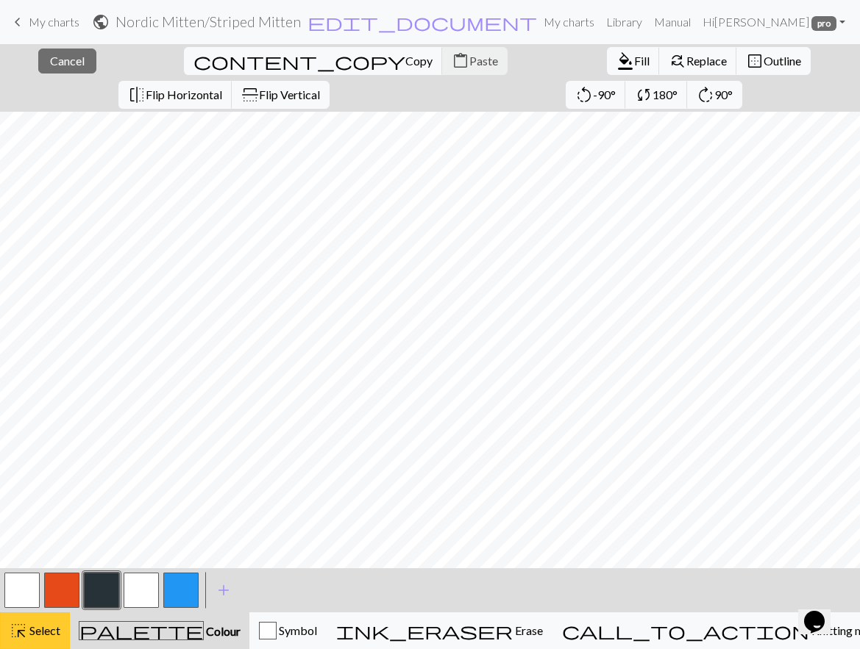
click at [21, 638] on span "highlight_alt" at bounding box center [19, 631] width 18 height 21
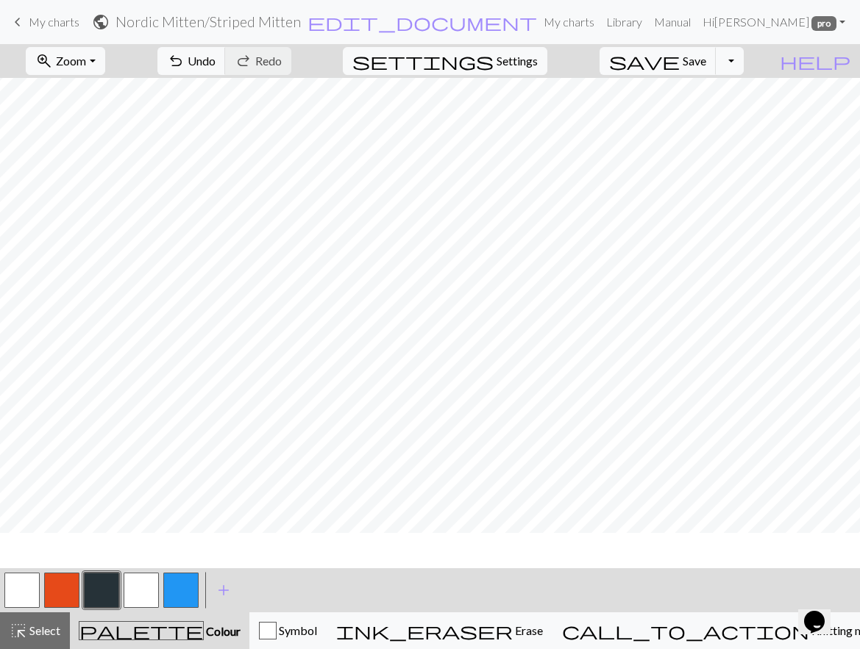
scroll to position [0, 0]
click at [22, 585] on button "button" at bounding box center [21, 590] width 35 height 35
click at [47, 630] on span "Select" at bounding box center [43, 631] width 33 height 14
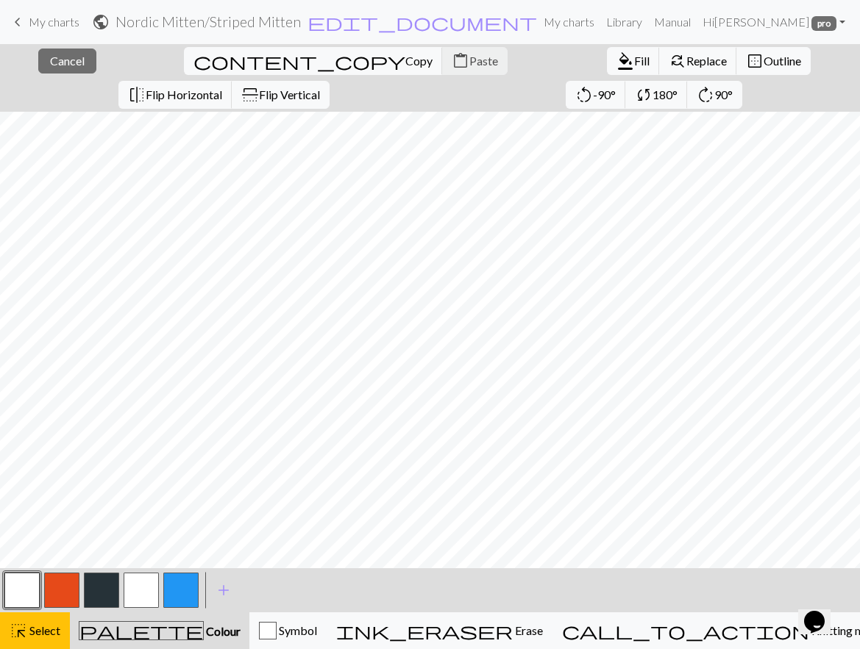
click at [184, 592] on button "button" at bounding box center [180, 590] width 35 height 35
click at [634, 55] on span "Fill" at bounding box center [641, 61] width 15 height 14
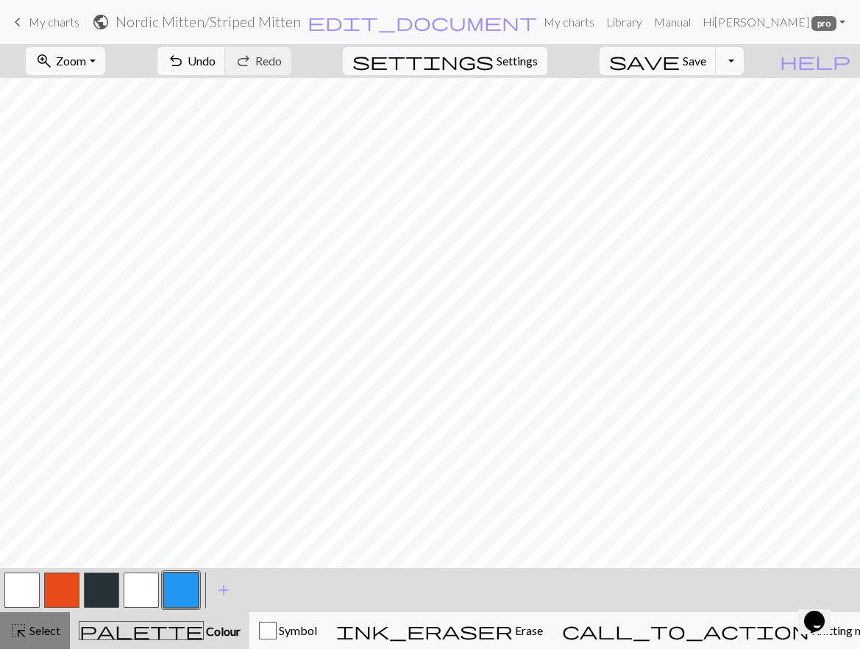
click at [28, 621] on button "highlight_alt Select Select" at bounding box center [35, 631] width 70 height 37
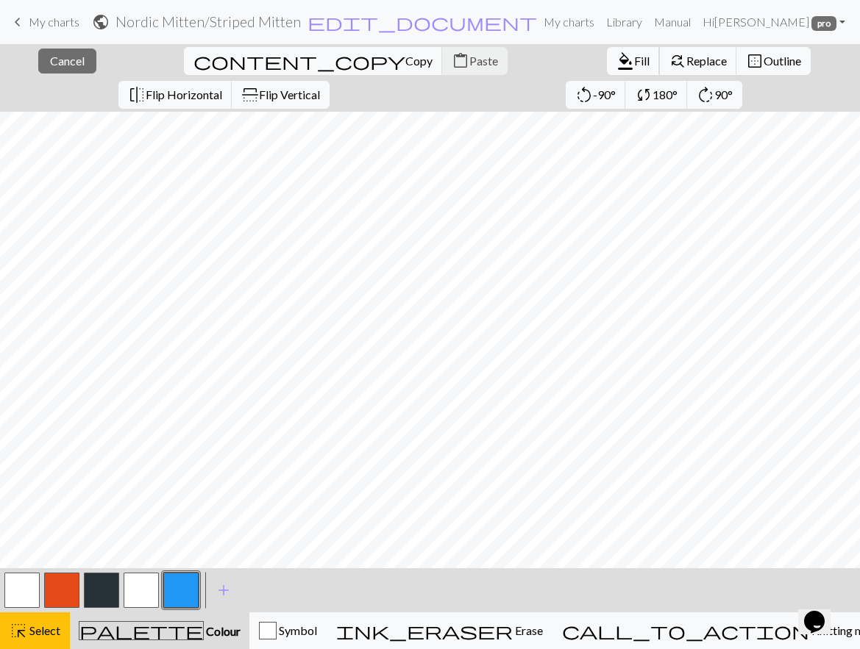
click at [616, 57] on span "format_color_fill" at bounding box center [625, 61] width 18 height 21
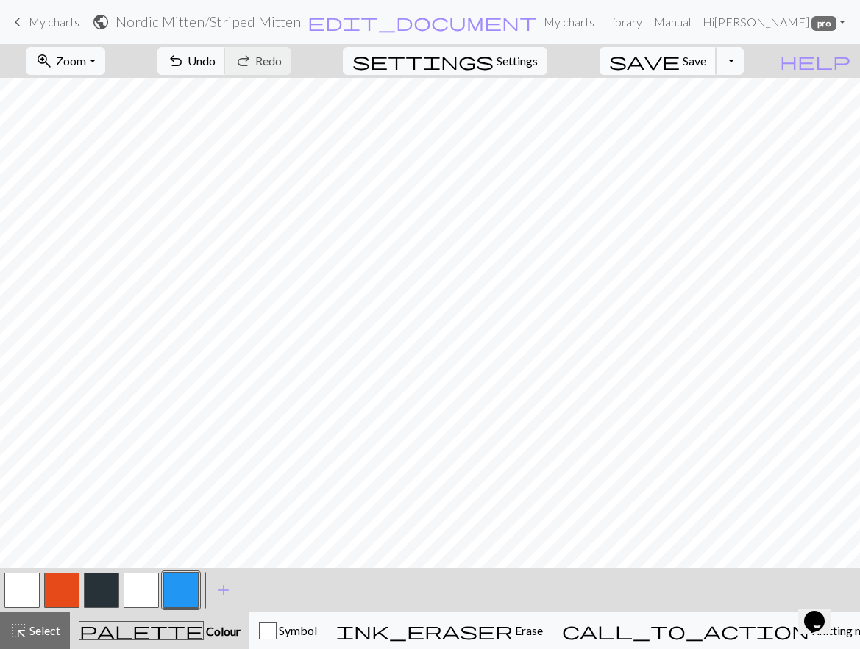
click at [706, 62] on span "Save" at bounding box center [694, 61] width 24 height 14
click at [44, 629] on span "Select" at bounding box center [43, 631] width 33 height 14
click at [224, 587] on span "add" at bounding box center [224, 590] width 18 height 21
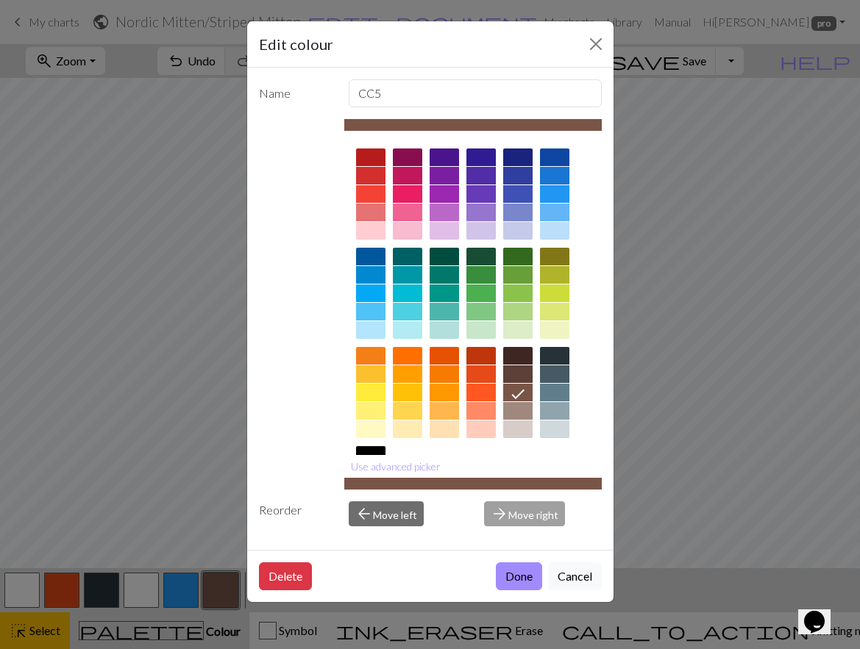
click at [556, 278] on div at bounding box center [554, 275] width 29 height 18
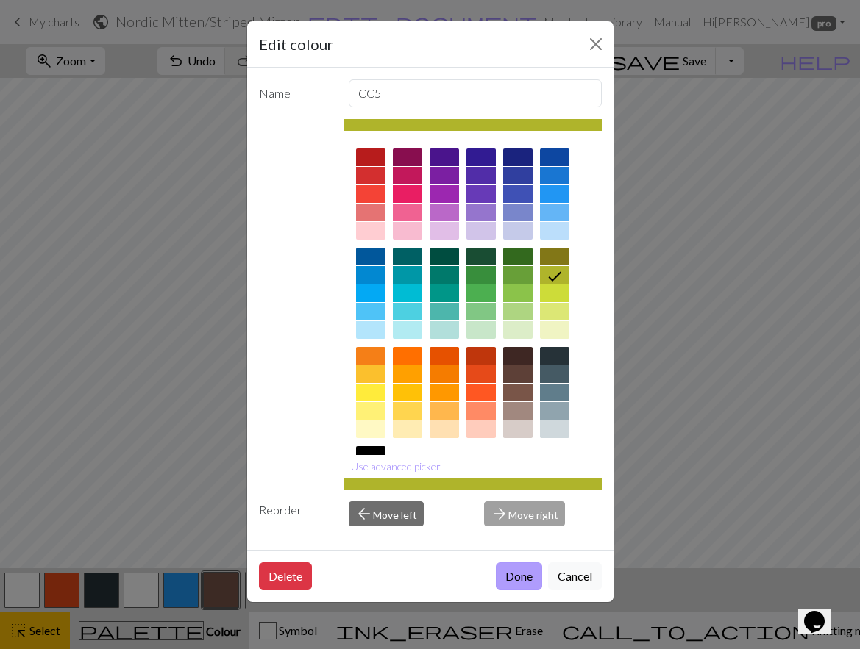
click at [520, 581] on button "Done" at bounding box center [519, 577] width 46 height 28
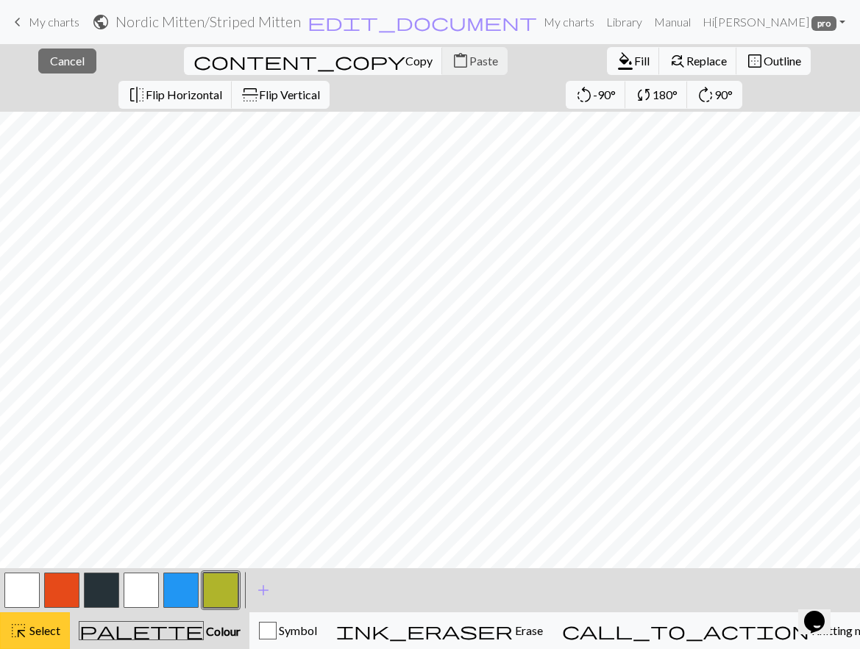
click at [38, 632] on span "Select" at bounding box center [43, 631] width 33 height 14
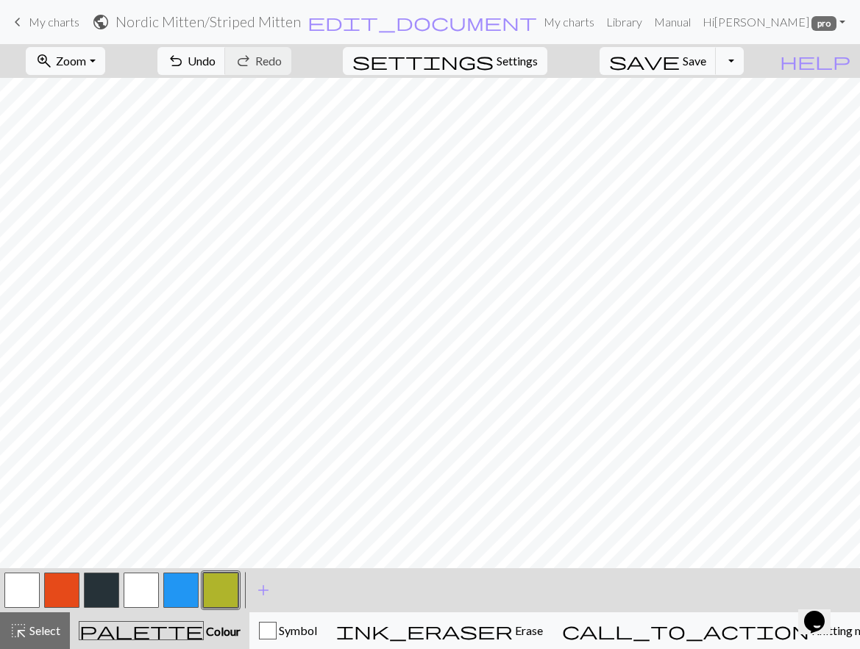
click at [138, 588] on button "button" at bounding box center [141, 590] width 35 height 35
click at [218, 586] on button "button" at bounding box center [220, 590] width 35 height 35
click at [21, 582] on button "button" at bounding box center [21, 590] width 35 height 35
click at [227, 590] on button "button" at bounding box center [220, 590] width 35 height 35
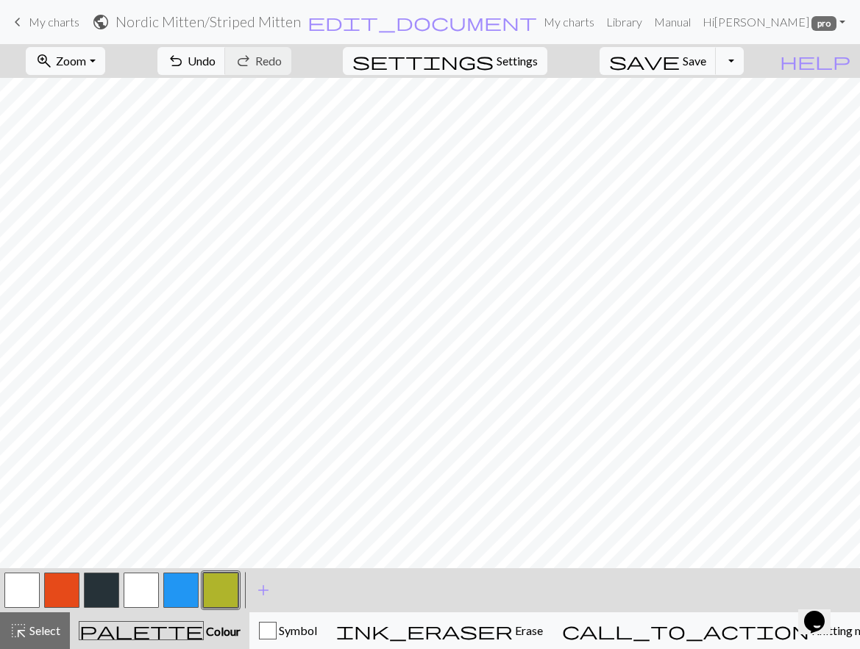
click at [16, 587] on button "button" at bounding box center [21, 590] width 35 height 35
click at [70, 588] on button "button" at bounding box center [61, 590] width 35 height 35
click at [129, 589] on button "button" at bounding box center [141, 590] width 35 height 35
click at [25, 594] on button "button" at bounding box center [21, 590] width 35 height 35
click at [221, 597] on button "button" at bounding box center [220, 590] width 35 height 35
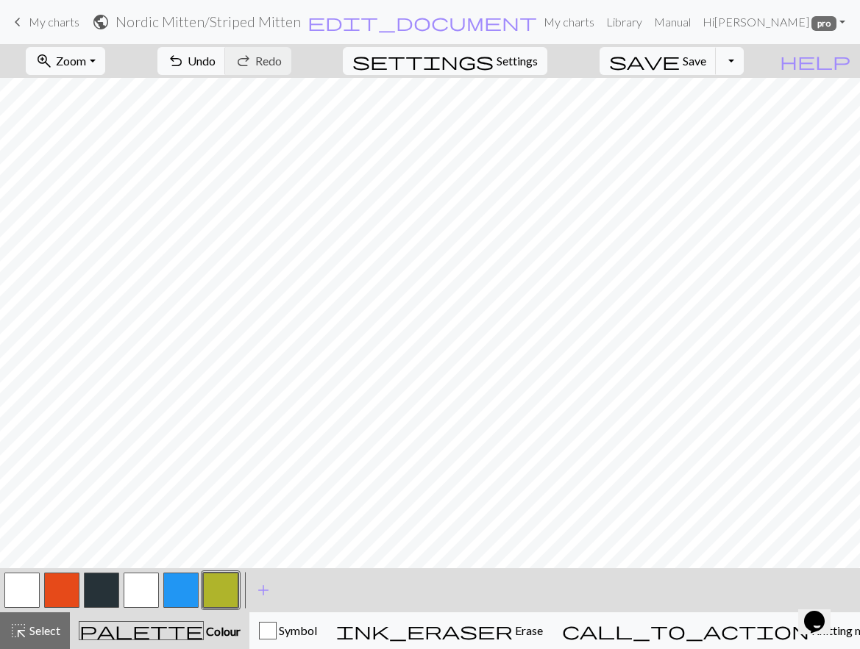
click at [26, 593] on button "button" at bounding box center [21, 590] width 35 height 35
click at [218, 596] on button "button" at bounding box center [220, 590] width 35 height 35
click at [18, 584] on button "button" at bounding box center [21, 590] width 35 height 35
click at [48, 587] on button "button" at bounding box center [61, 590] width 35 height 35
click at [224, 583] on button "button" at bounding box center [220, 590] width 35 height 35
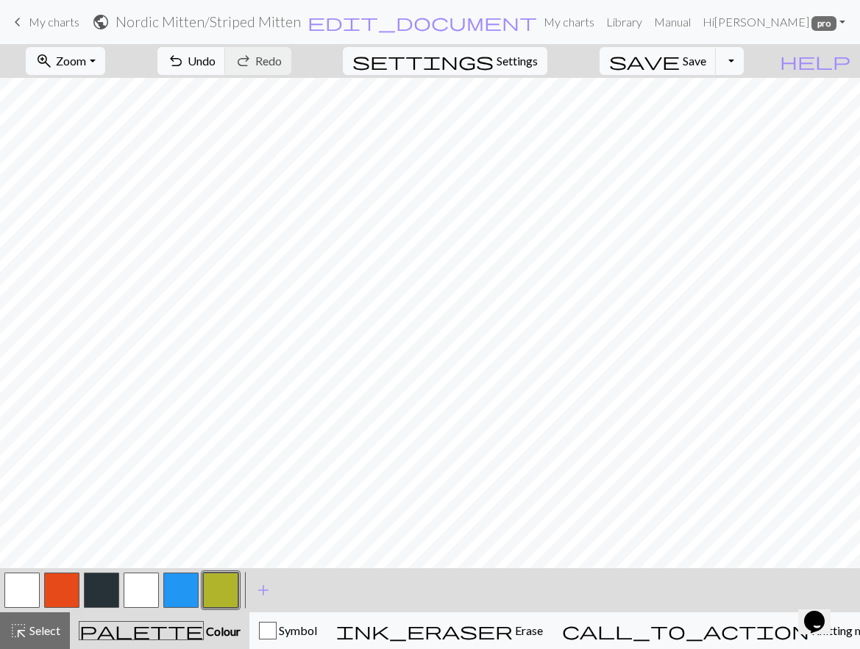
click at [24, 589] on button "button" at bounding box center [21, 590] width 35 height 35
click at [216, 588] on button "button" at bounding box center [220, 590] width 35 height 35
click at [706, 60] on span "Save" at bounding box center [694, 61] width 24 height 14
click at [317, 632] on span "Symbol" at bounding box center [297, 631] width 40 height 14
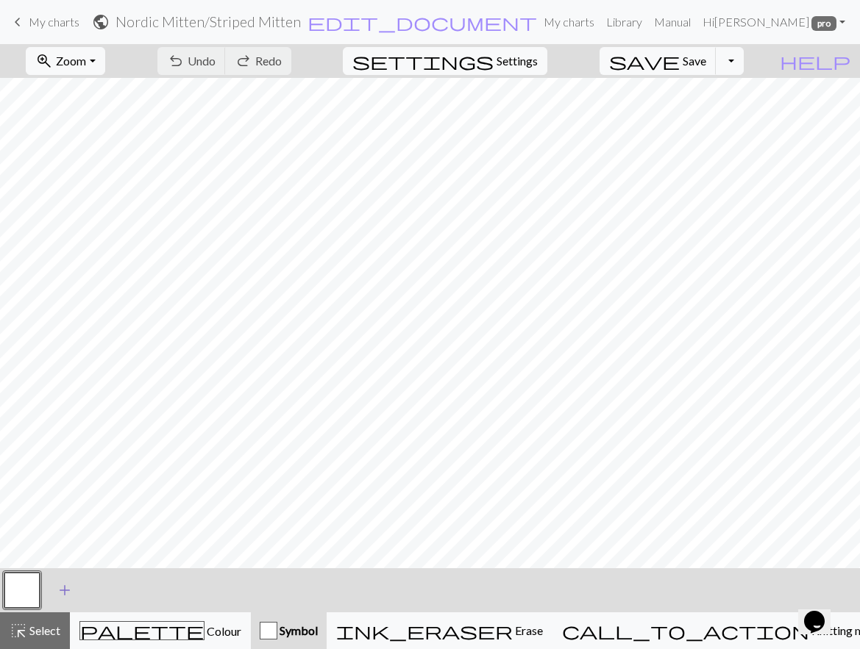
click at [67, 593] on span "add" at bounding box center [65, 590] width 18 height 21
click at [68, 590] on button "button" at bounding box center [61, 590] width 35 height 35
click at [68, 590] on div "Edit symbol Name d f g h j k p s t F H J O P T / | 0 1 2 3 4 5 6 7 8 9 e m n G …" at bounding box center [430, 324] width 860 height 649
click at [68, 590] on button "button" at bounding box center [61, 590] width 35 height 35
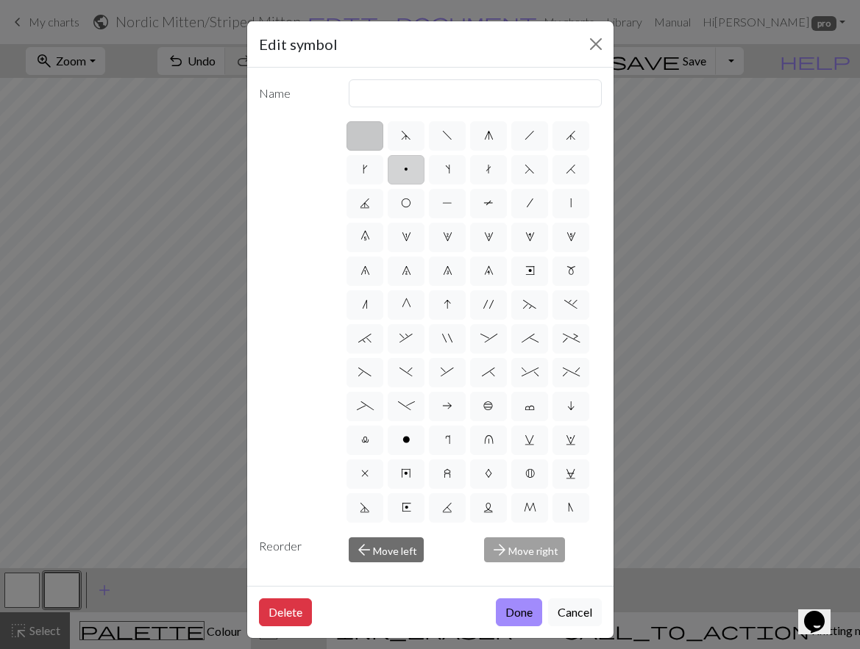
click at [393, 180] on label "p" at bounding box center [406, 169] width 37 height 29
click at [404, 170] on input "p" at bounding box center [409, 165] width 10 height 10
radio input "true"
type input "purl"
click at [521, 610] on button "Done" at bounding box center [519, 613] width 46 height 28
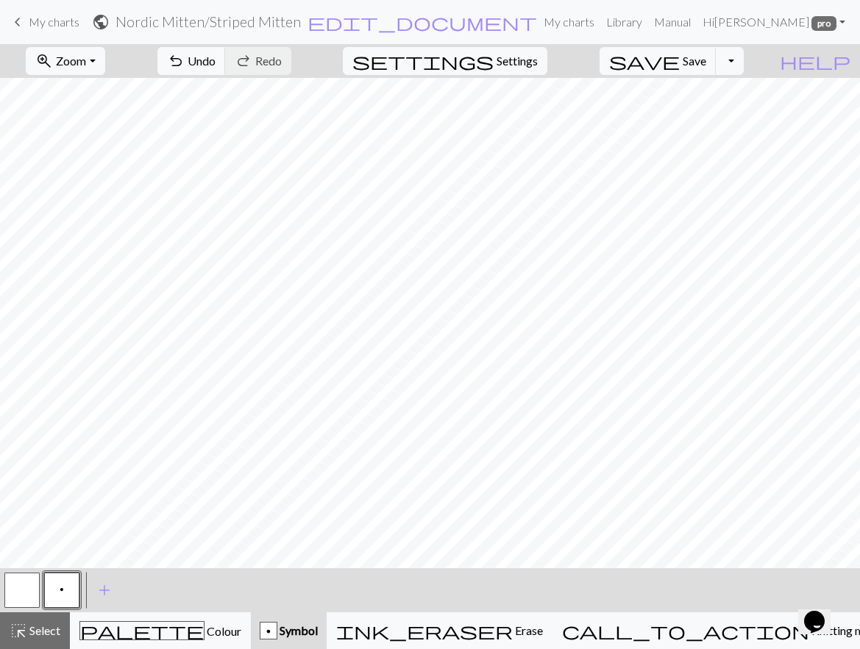
click at [24, 592] on button "button" at bounding box center [21, 590] width 35 height 35
click at [65, 586] on button "p" at bounding box center [61, 590] width 35 height 35
click at [706, 59] on span "Save" at bounding box center [694, 61] width 24 height 14
